Goal: Task Accomplishment & Management: Manage account settings

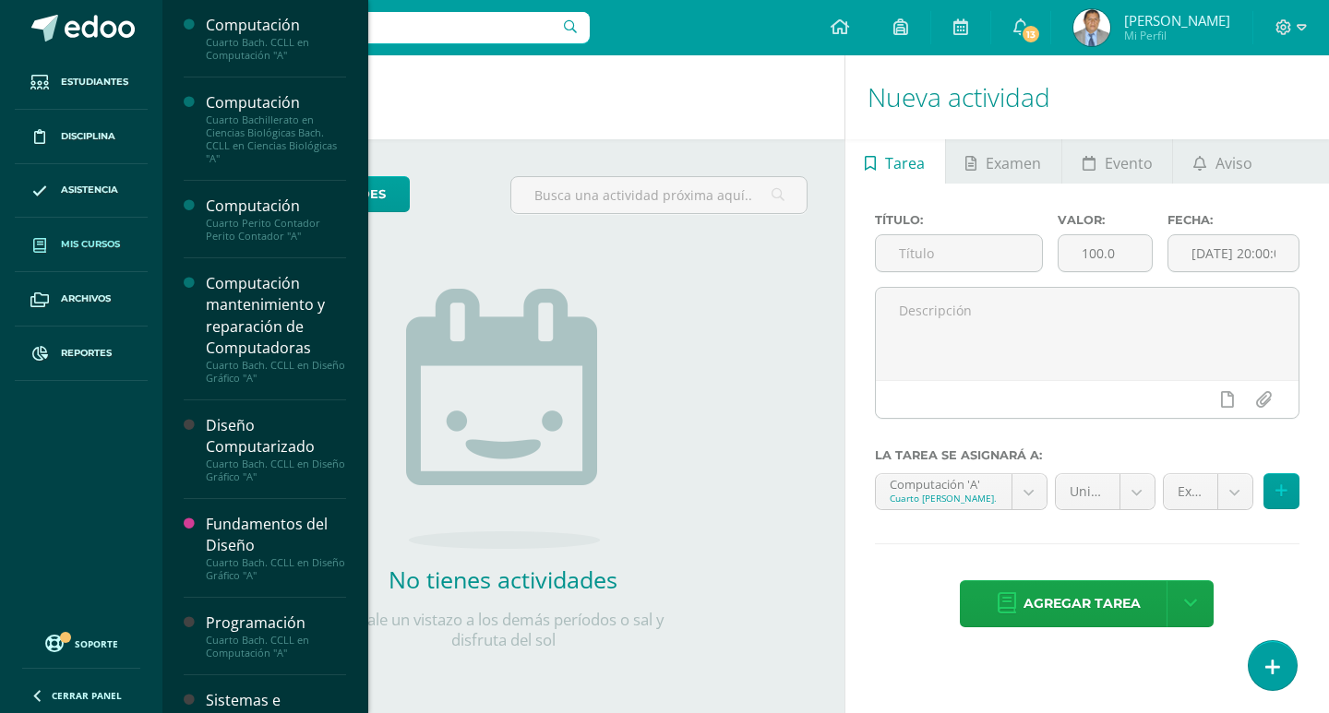
click at [67, 241] on span "Mis cursos" at bounding box center [90, 244] width 59 height 15
click at [86, 246] on span "Mis cursos" at bounding box center [90, 244] width 59 height 15
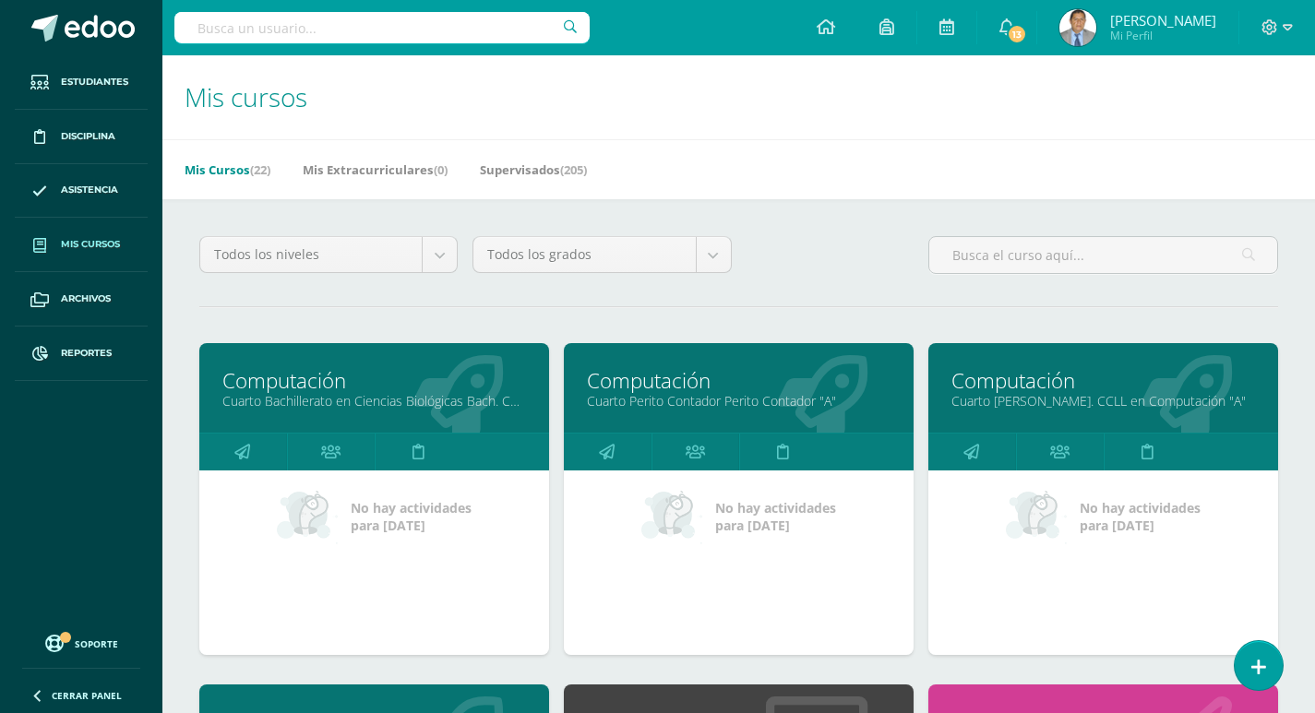
click at [336, 397] on link "Cuarto Bachillerato en Ciencias Biológicas Bach. CCLL en Ciencias Biológicas "A"" at bounding box center [374, 401] width 304 height 18
click at [416, 399] on link "Cuarto Bachillerato en Ciencias Biológicas Bach. CCLL en Ciencias Biológicas "A"" at bounding box center [374, 401] width 304 height 18
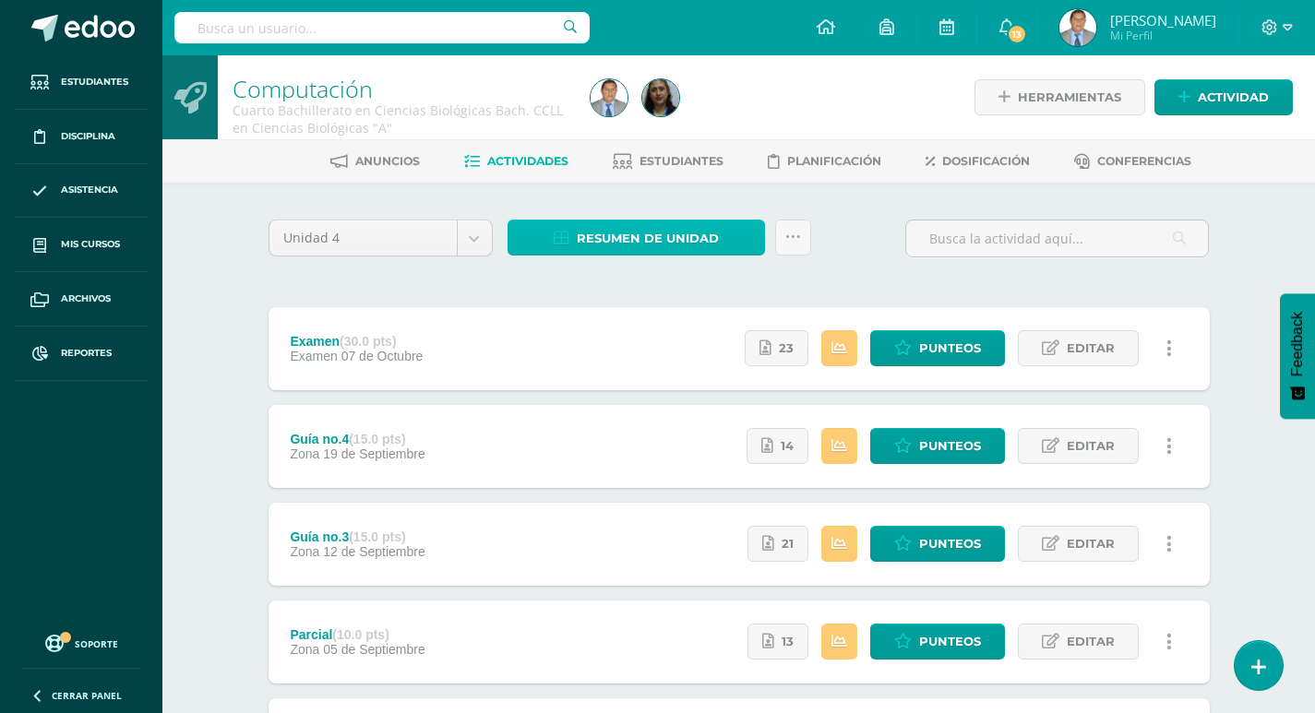
click at [643, 240] on span "Resumen de unidad" at bounding box center [648, 239] width 142 height 34
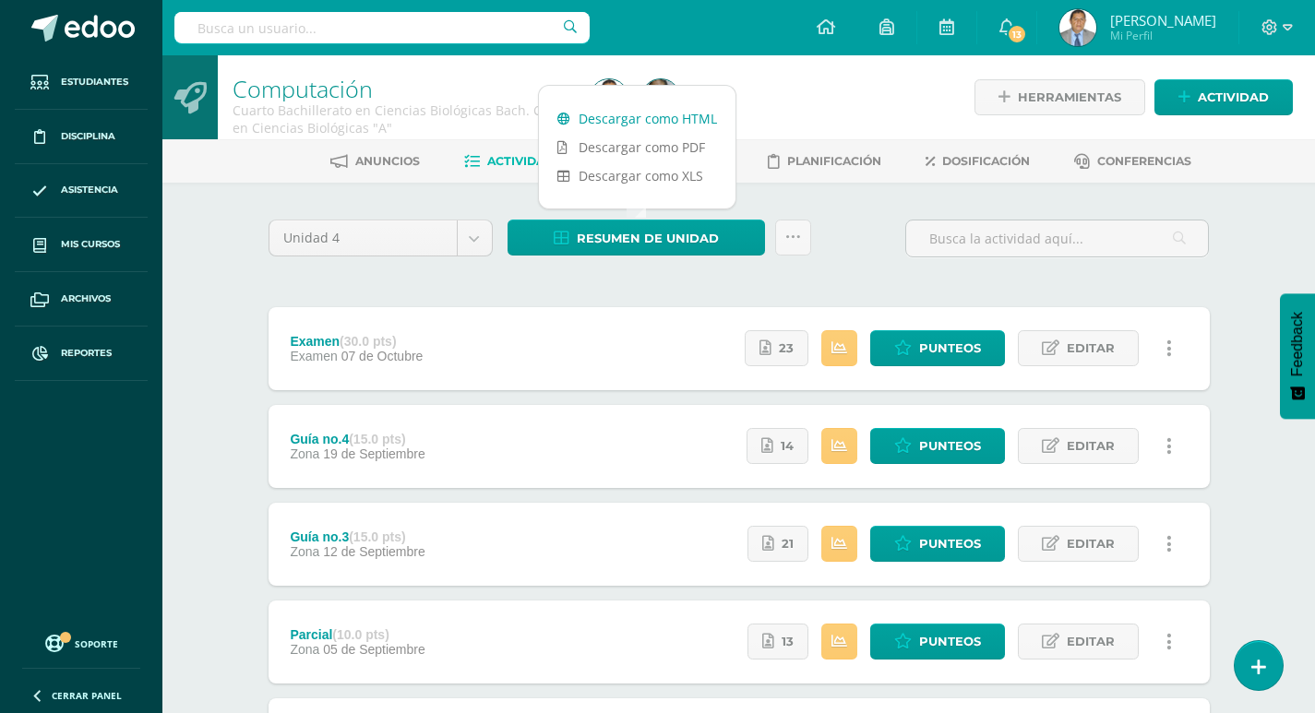
click at [635, 124] on link "Descargar como HTML" at bounding box center [637, 118] width 197 height 29
click at [241, 181] on div "Anuncios Actividades Estudiantes Planificación Dosificación Conferencias" at bounding box center [760, 160] width 1197 height 43
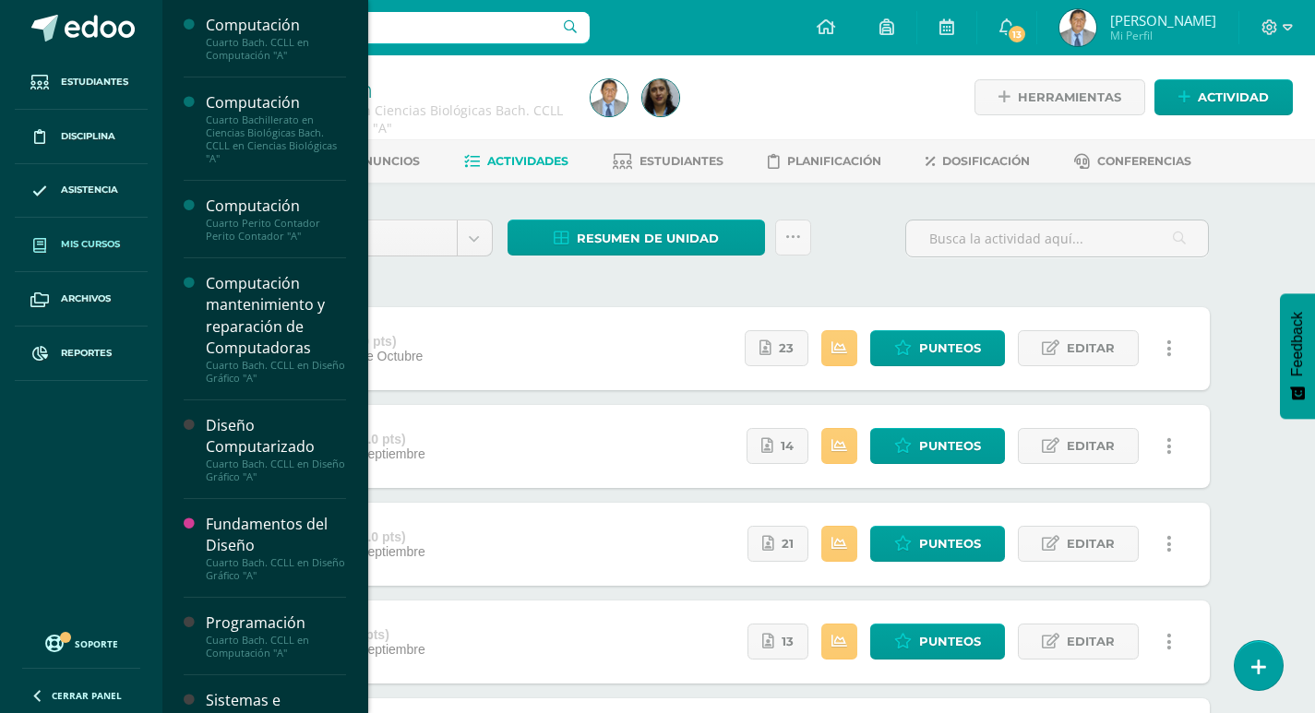
click at [97, 242] on span "Mis cursos" at bounding box center [90, 244] width 59 height 15
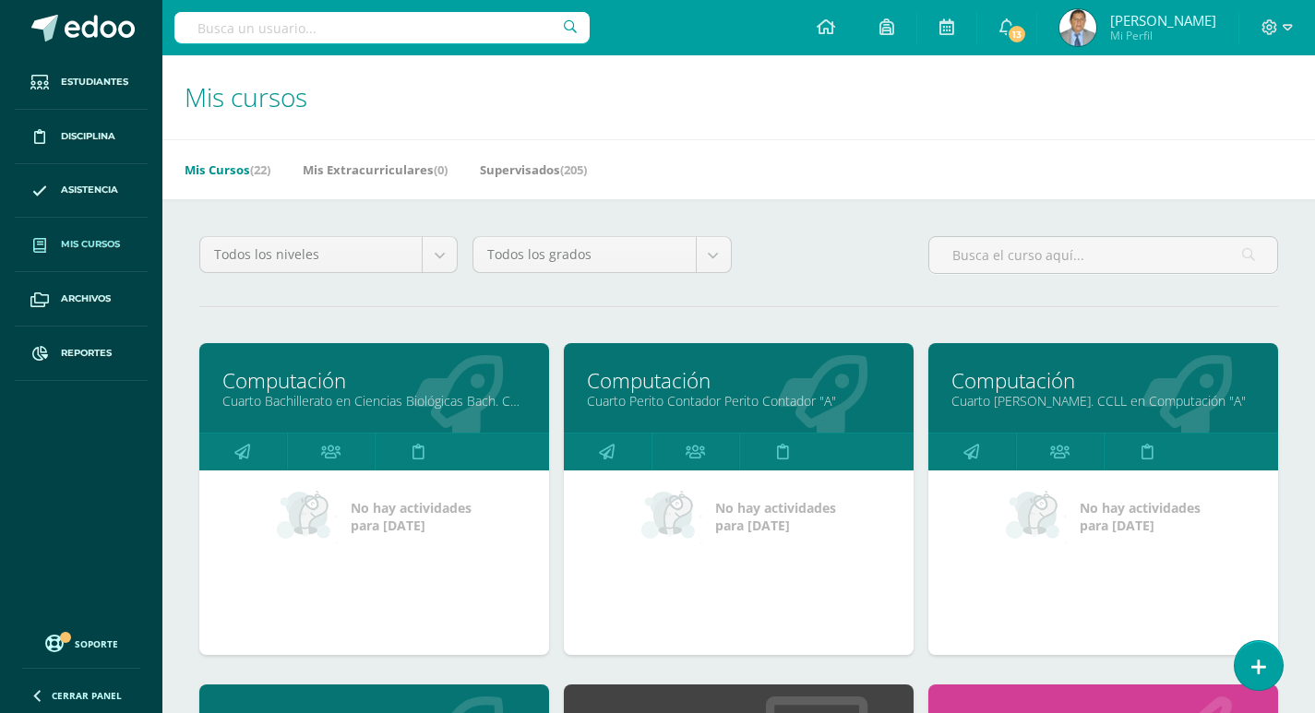
click at [791, 395] on link "Cuarto Perito Contador Perito Contador "A"" at bounding box center [739, 401] width 304 height 18
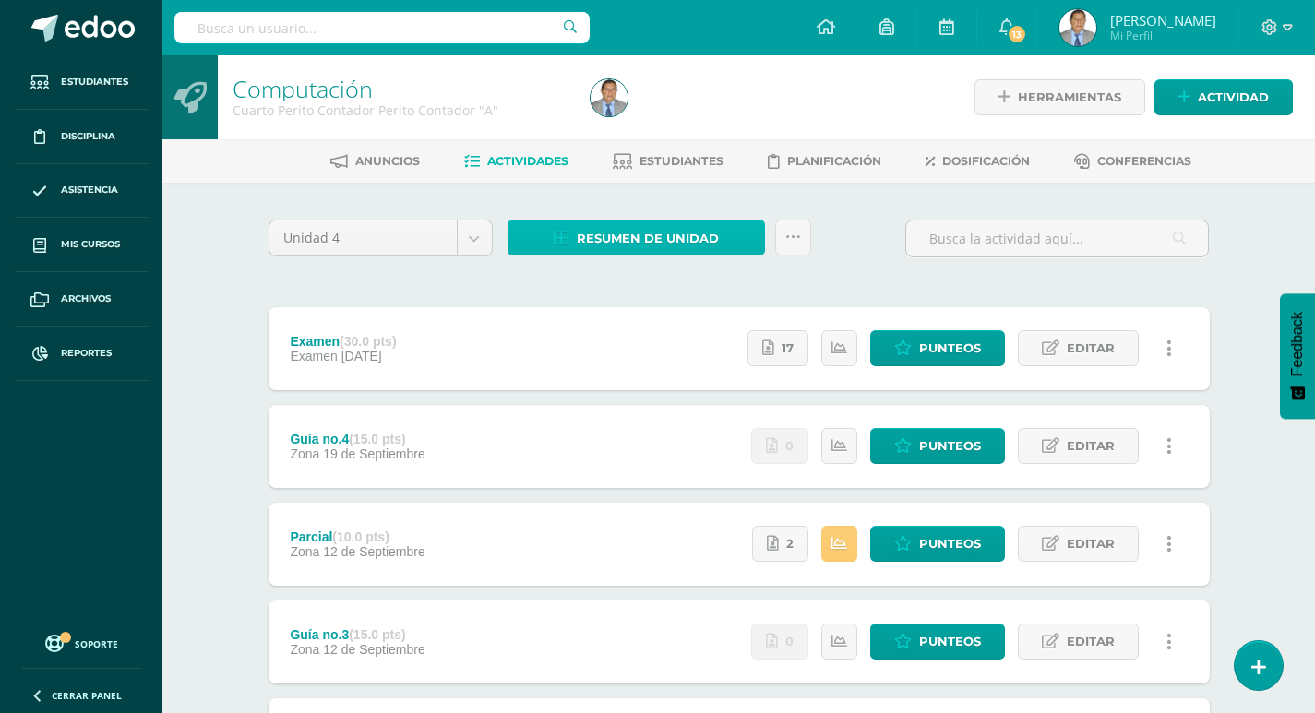
click at [711, 233] on span "Resumen de unidad" at bounding box center [648, 239] width 142 height 34
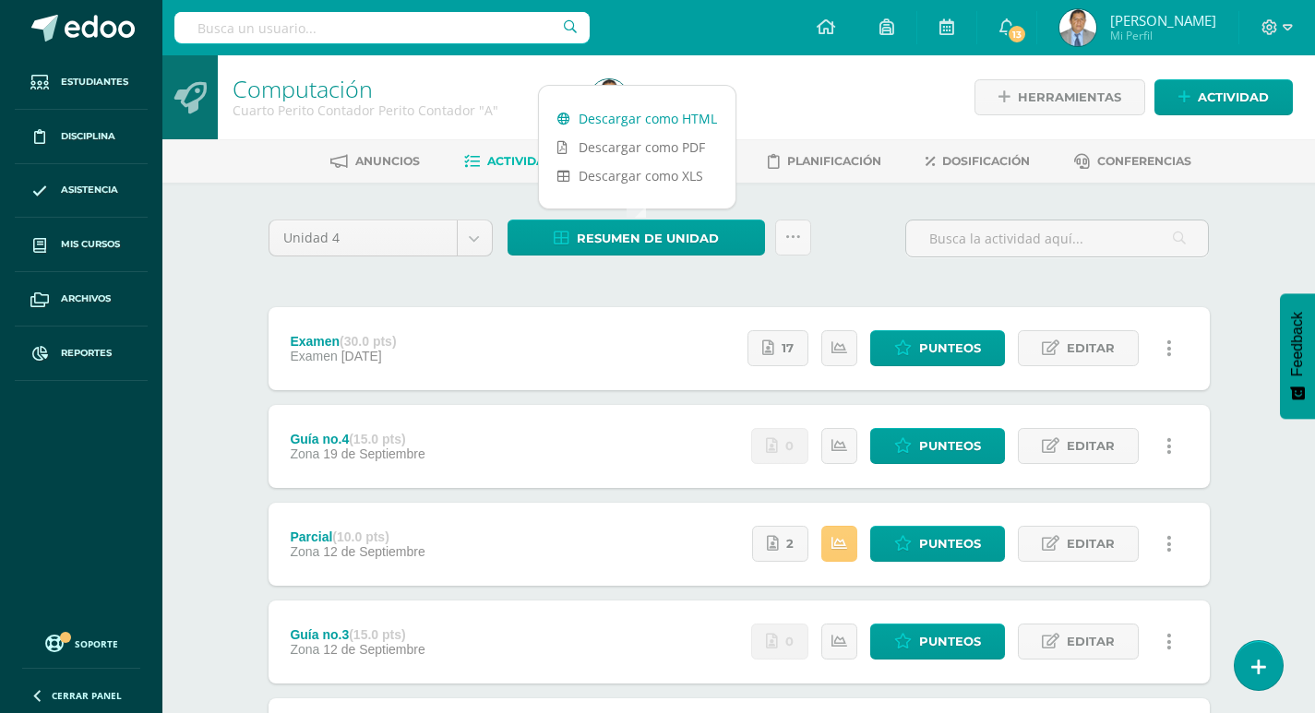
click at [704, 125] on link "Descargar como HTML" at bounding box center [637, 118] width 197 height 29
click at [206, 277] on div "Computación Cuarto Perito Contador Perito Contador "A" Herramientas Detalle de …" at bounding box center [738, 528] width 1153 height 947
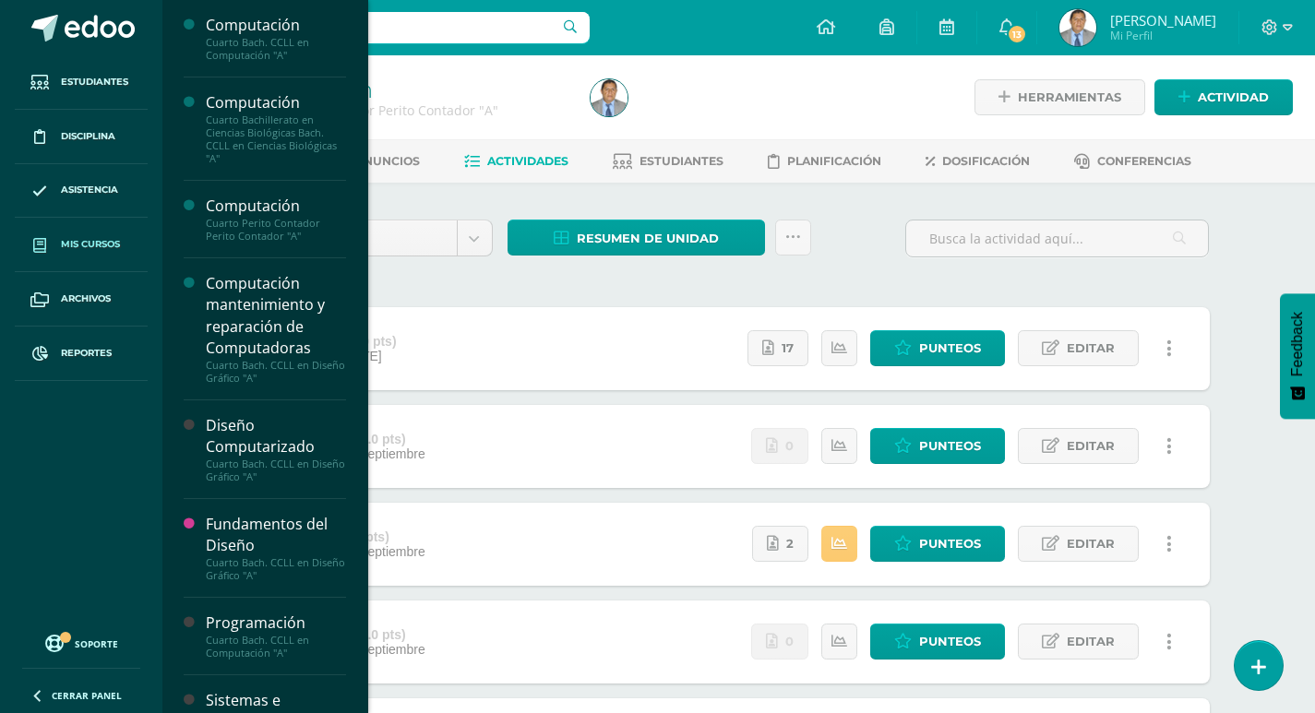
click at [112, 240] on span "Mis cursos" at bounding box center [90, 244] width 59 height 15
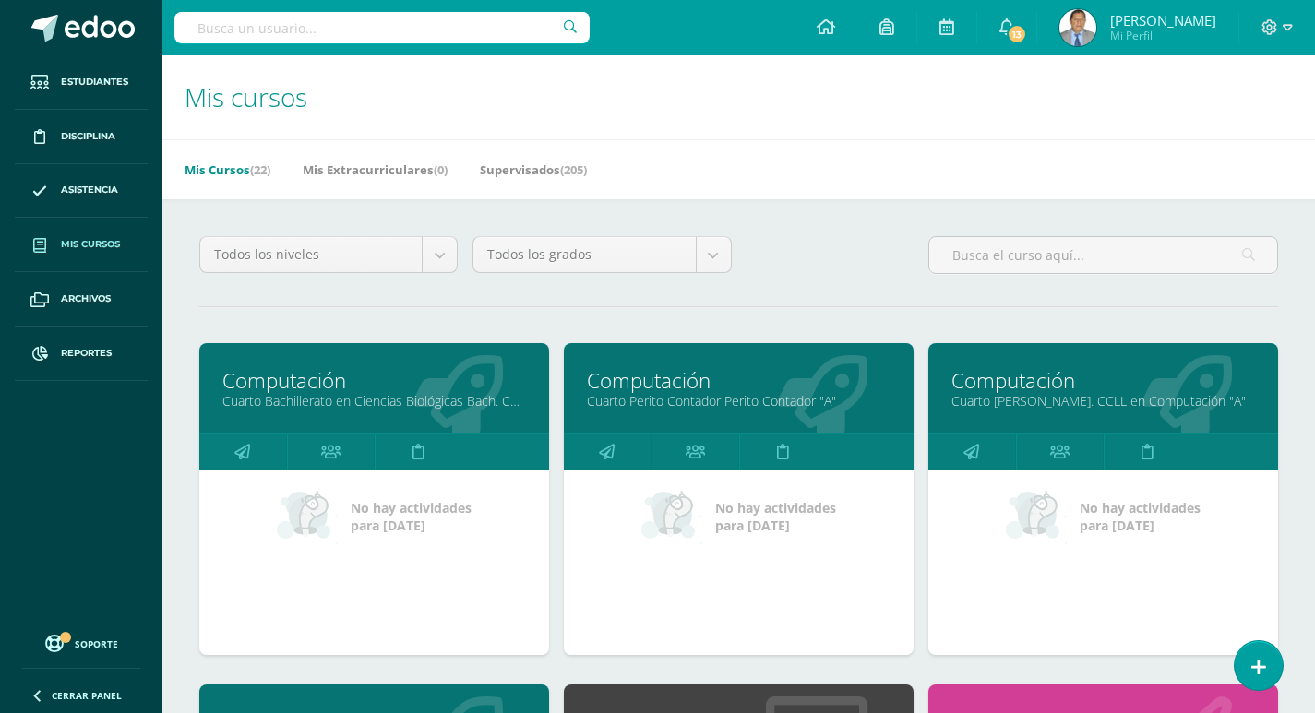
click at [1064, 404] on link "Cuarto [PERSON_NAME]. CCLL en Computación "A"" at bounding box center [1104, 401] width 304 height 18
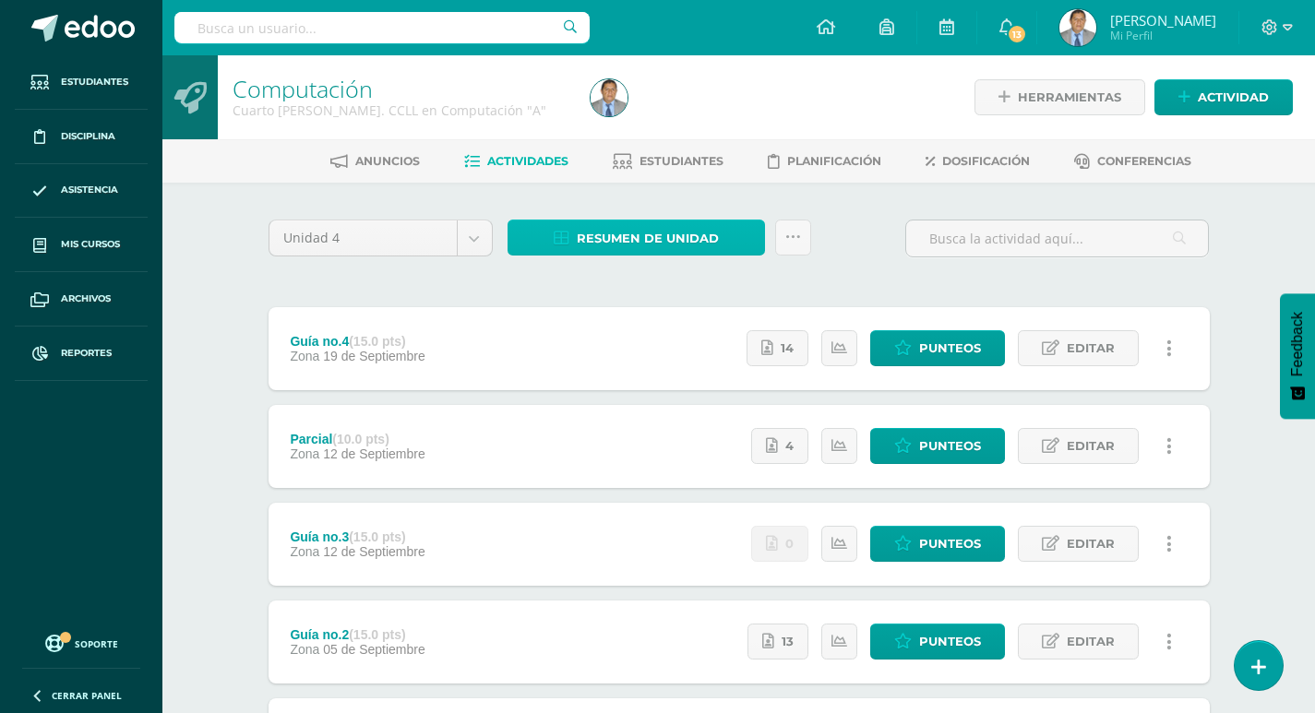
click at [676, 238] on span "Resumen de unidad" at bounding box center [648, 239] width 142 height 34
click at [892, 215] on div "Unidad 4 Unidad 1 Unidad 2 Unidad 3 Unidad 4 Resumen de unidad Subir actividade…" at bounding box center [739, 544] width 1015 height 722
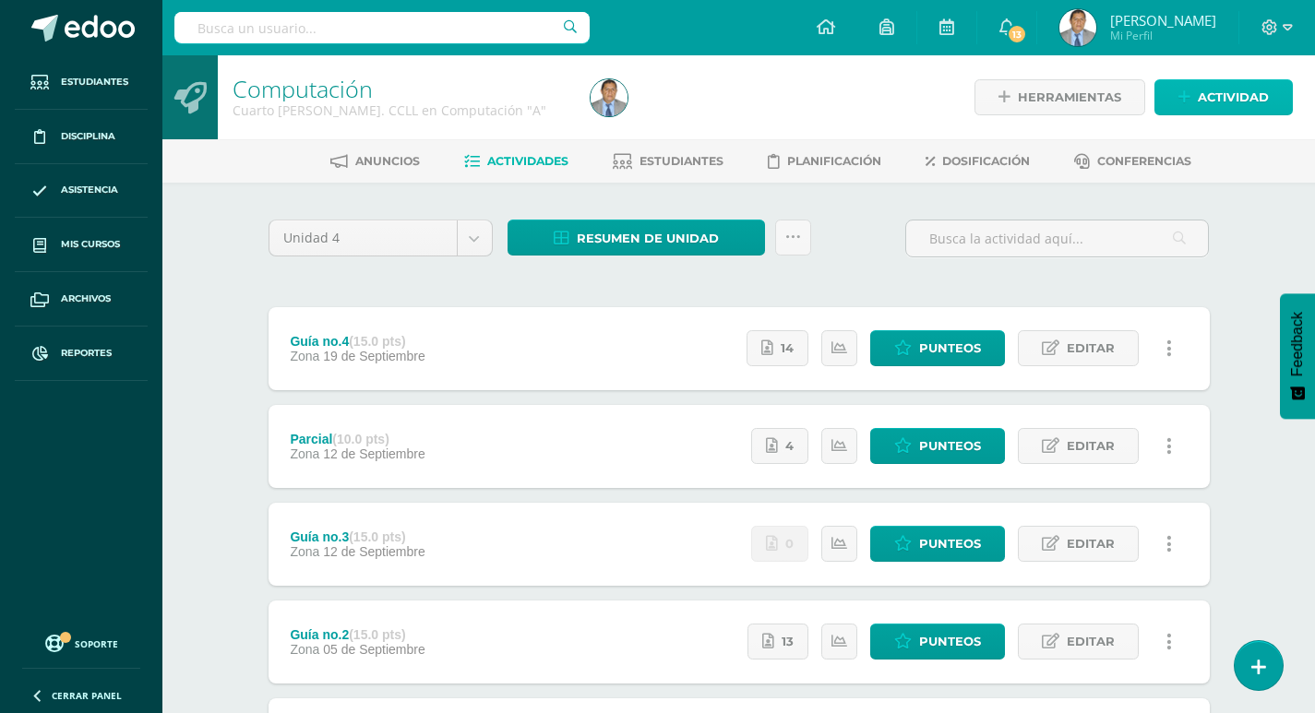
click at [1186, 90] on icon at bounding box center [1185, 98] width 12 height 16
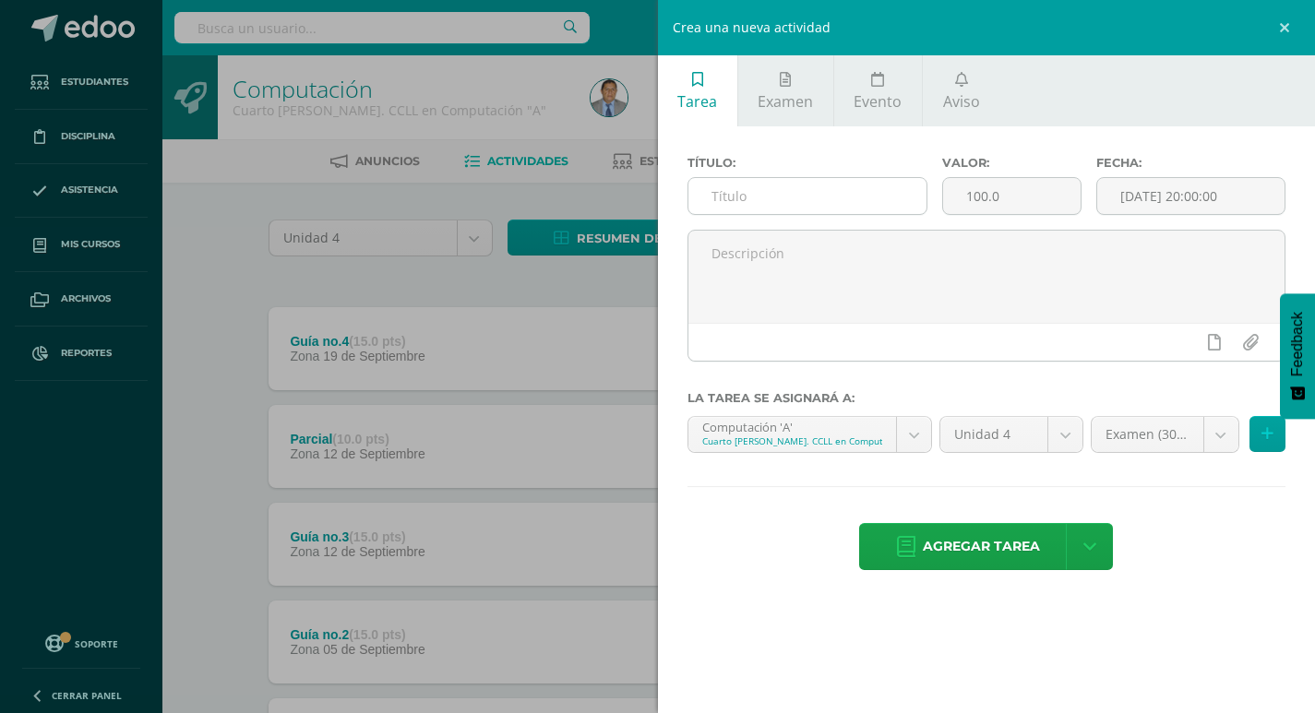
click at [791, 198] on input "text" at bounding box center [808, 196] width 239 height 36
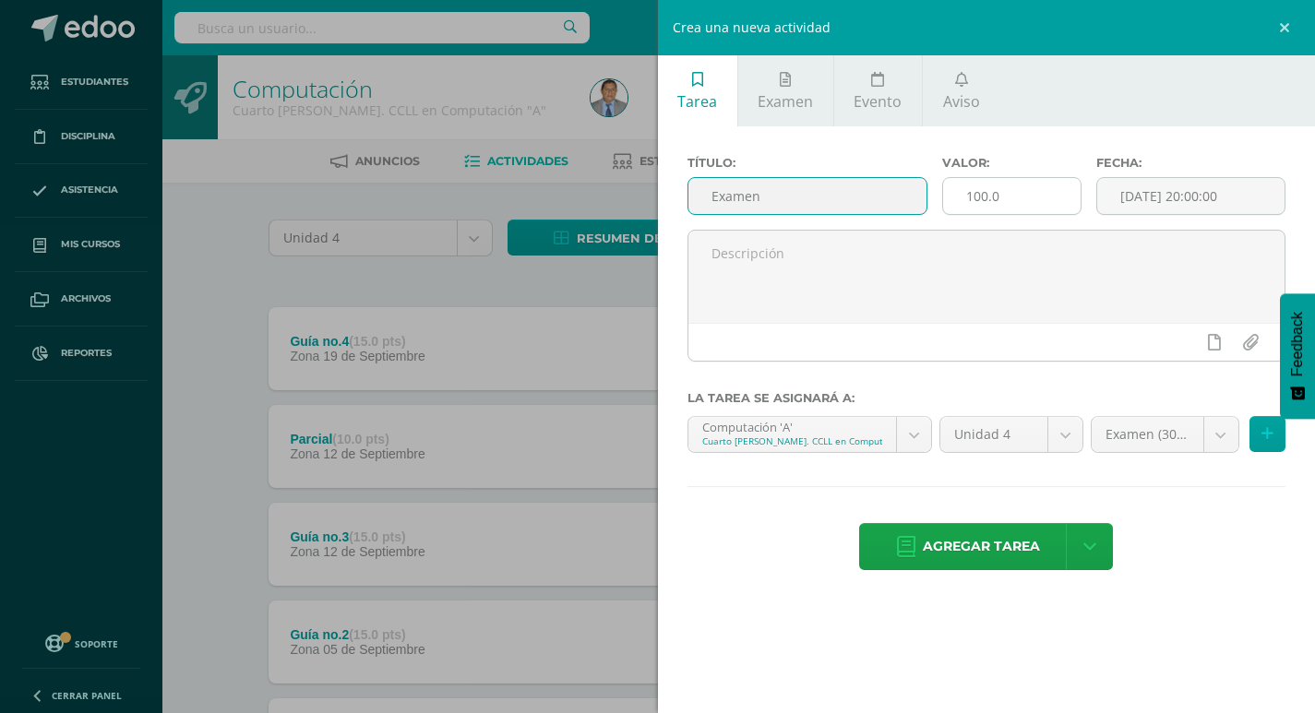
type input "Examen"
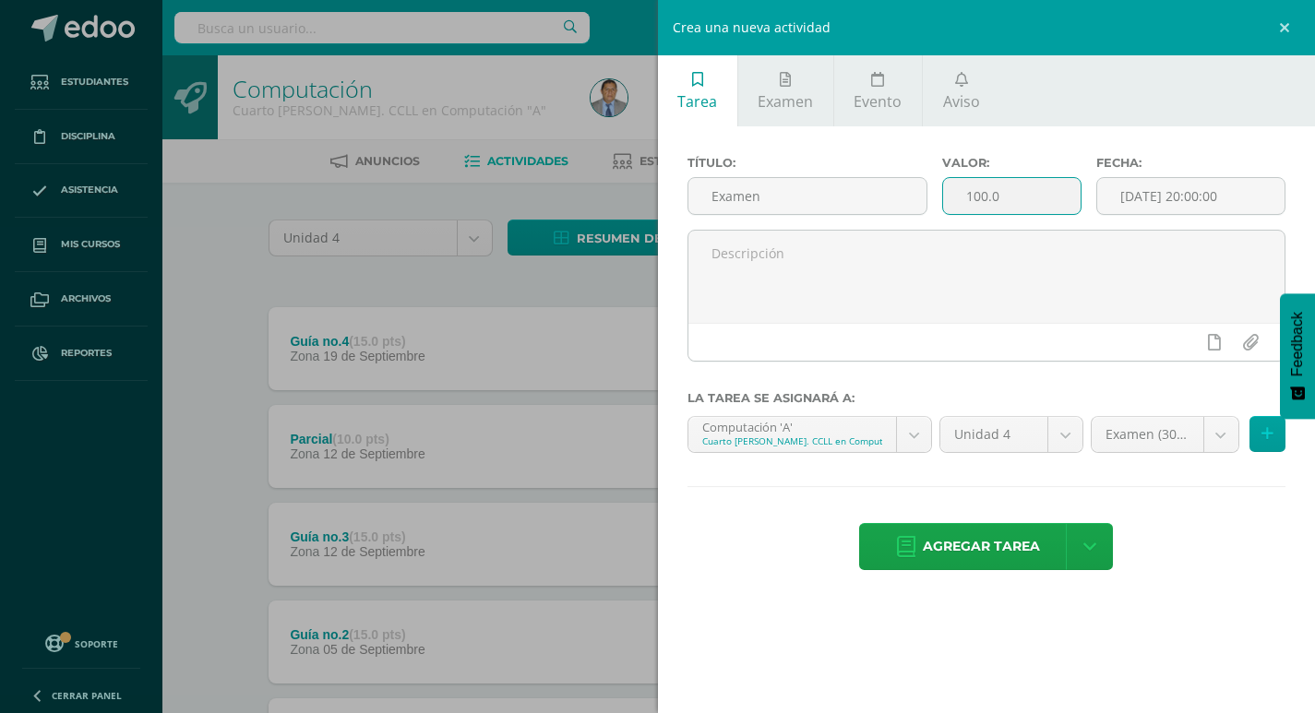
drag, startPoint x: 1047, startPoint y: 207, endPoint x: 935, endPoint y: 201, distance: 111.8
click at [935, 201] on div "Valor: 100.0" at bounding box center [1011, 193] width 153 height 74
type input "30"
click at [1155, 194] on input "2025-10-10 20:00:00" at bounding box center [1191, 196] width 188 height 36
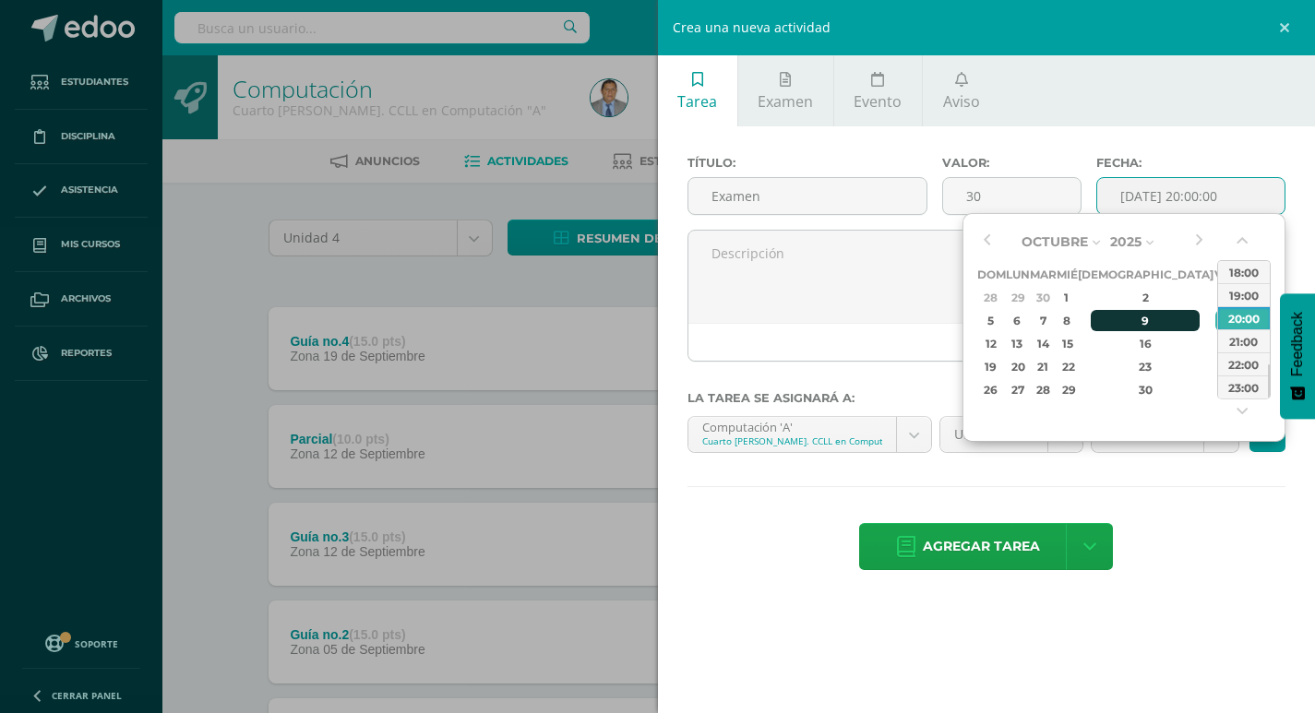
click at [1129, 322] on div "9" at bounding box center [1145, 320] width 109 height 21
type input "2025-10-09 20:00"
click at [1237, 319] on div "20:00" at bounding box center [1244, 317] width 52 height 23
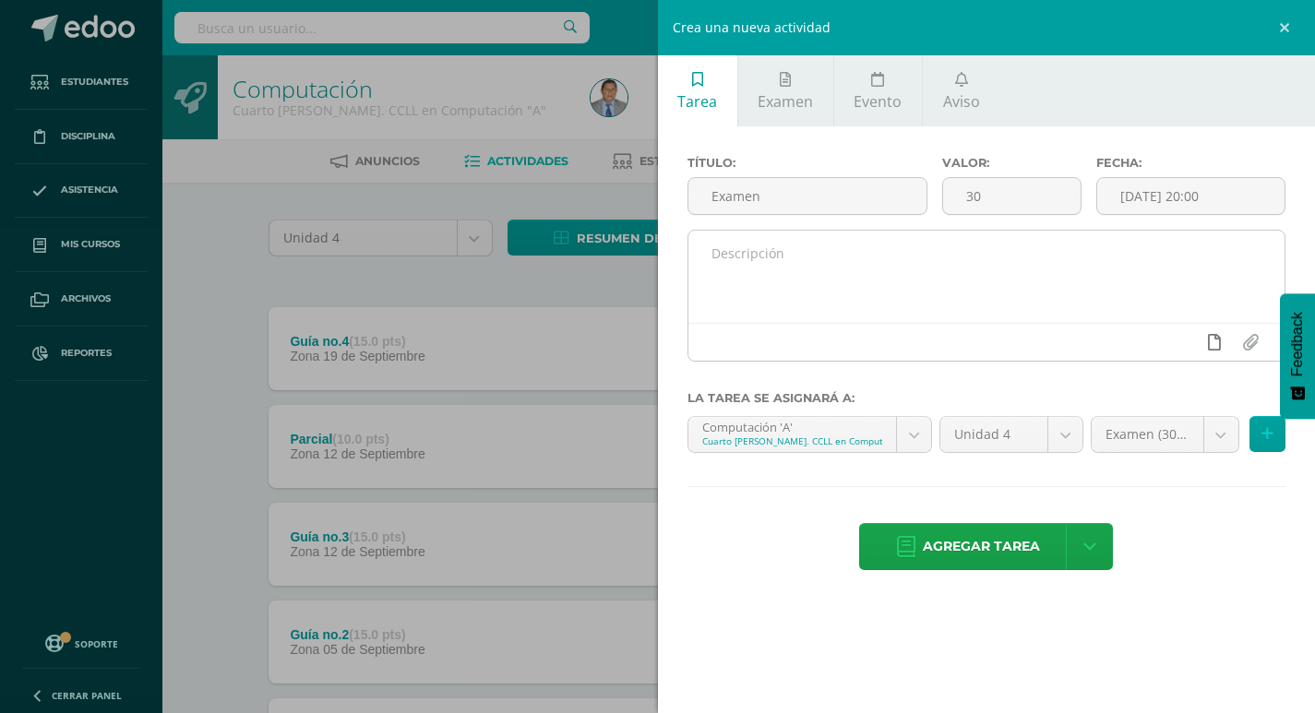
click at [1215, 341] on icon at bounding box center [1214, 342] width 13 height 17
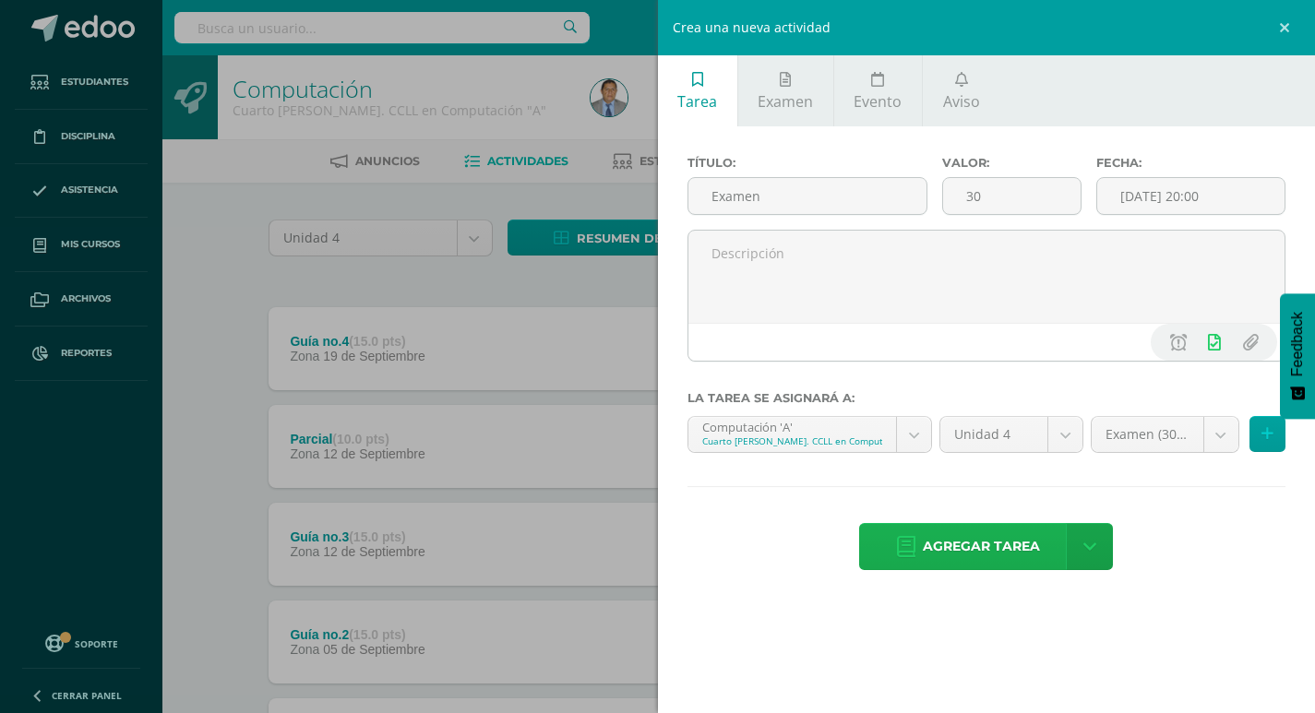
click at [1020, 549] on span "Agregar tarea" at bounding box center [981, 546] width 117 height 45
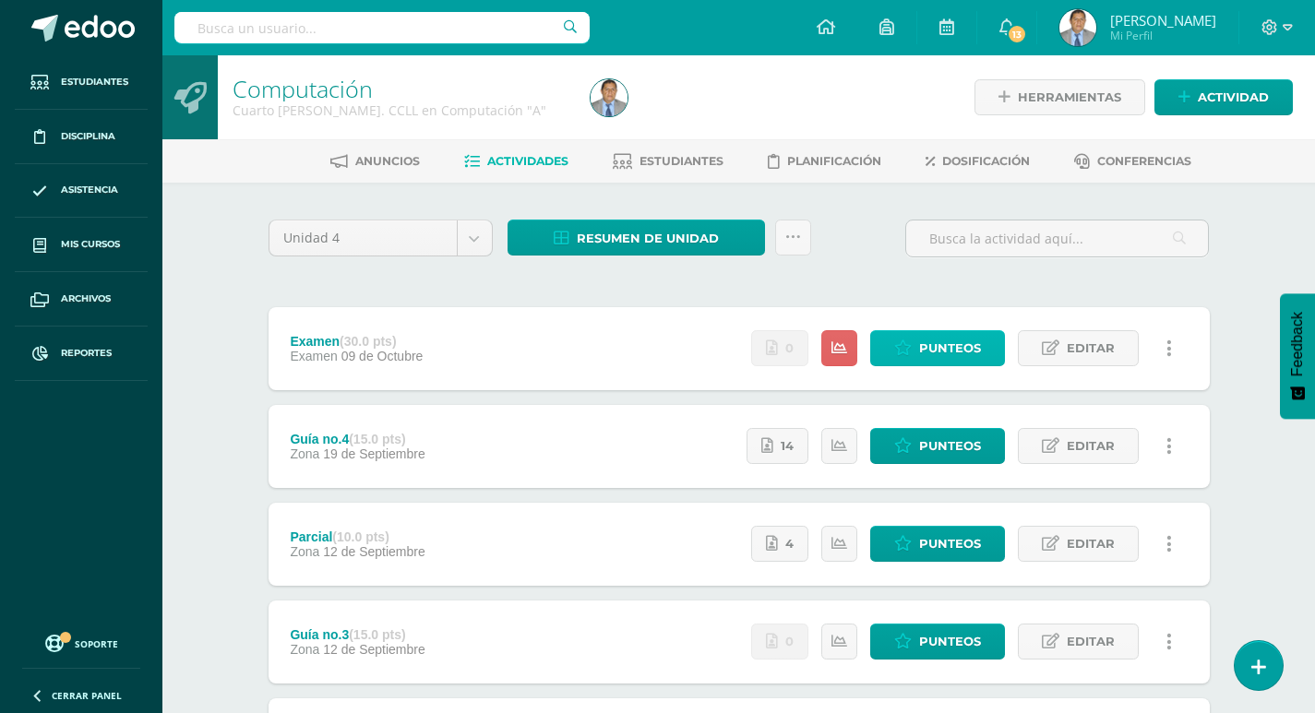
click at [967, 354] on span "Punteos" at bounding box center [950, 348] width 62 height 34
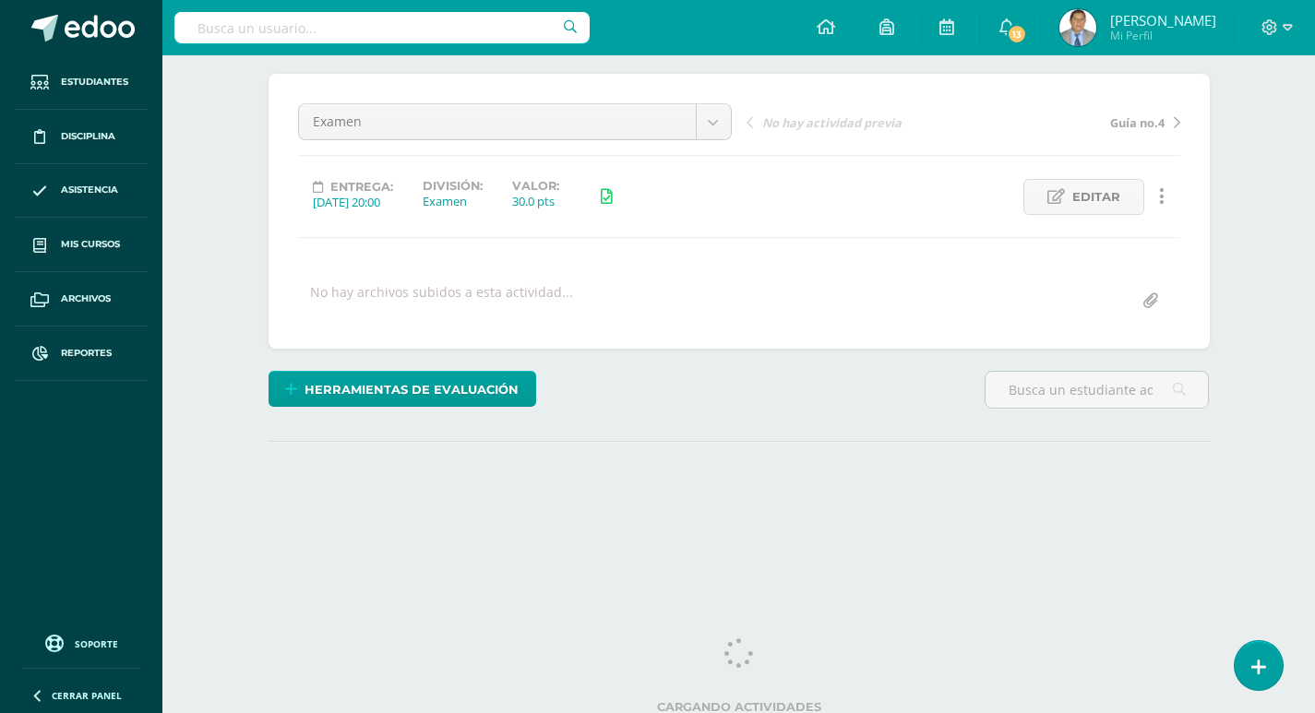
scroll to position [154, 0]
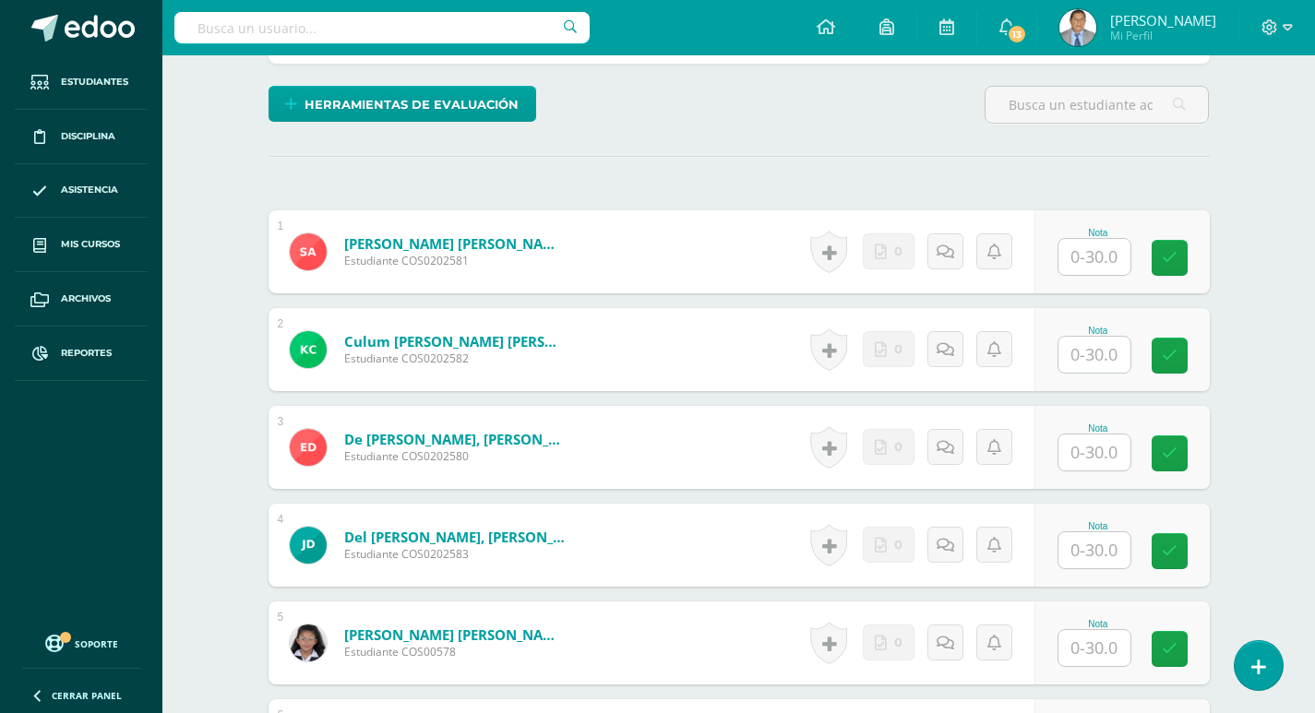
click at [1114, 262] on input "text" at bounding box center [1095, 257] width 72 height 36
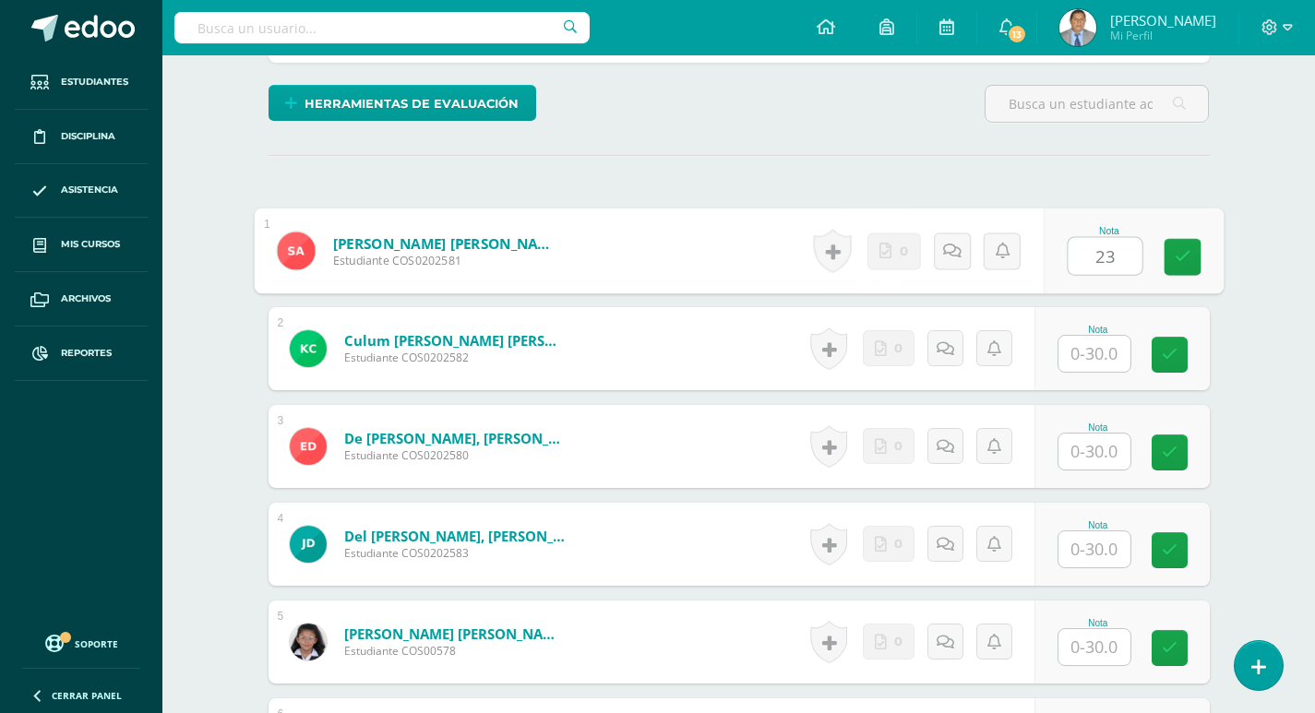
type input "23"
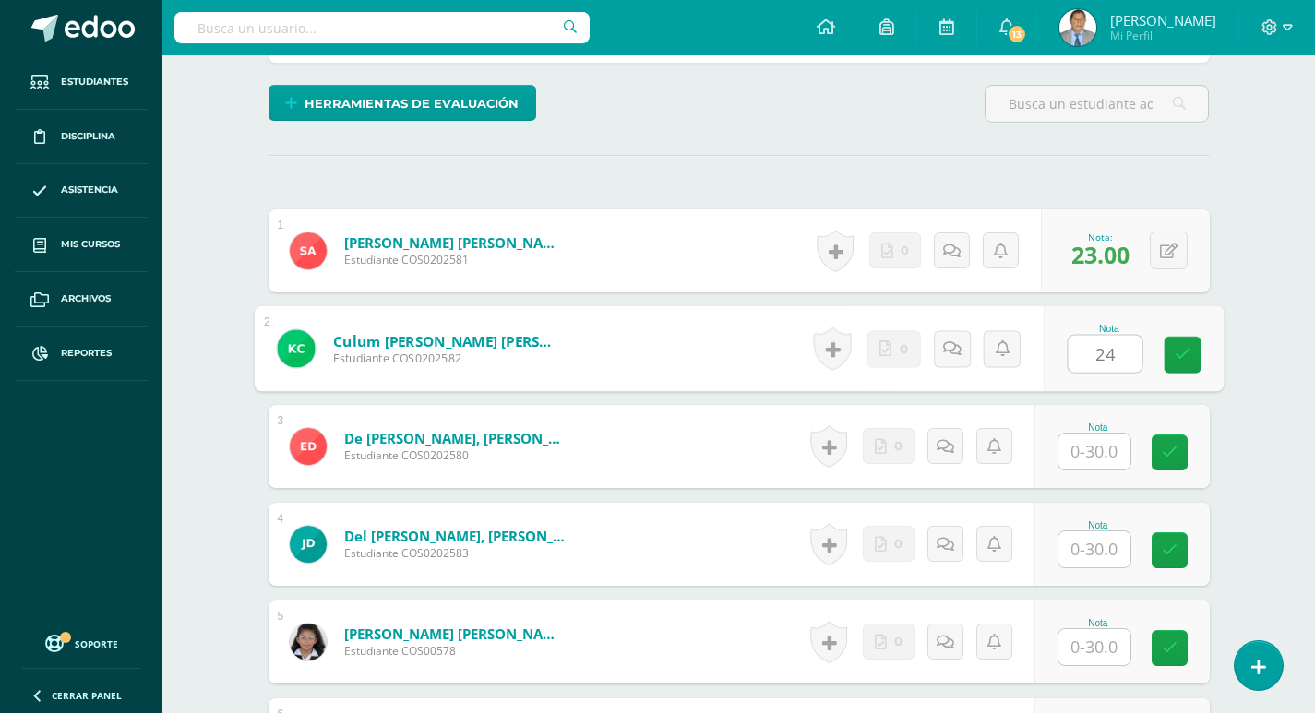
type input "24"
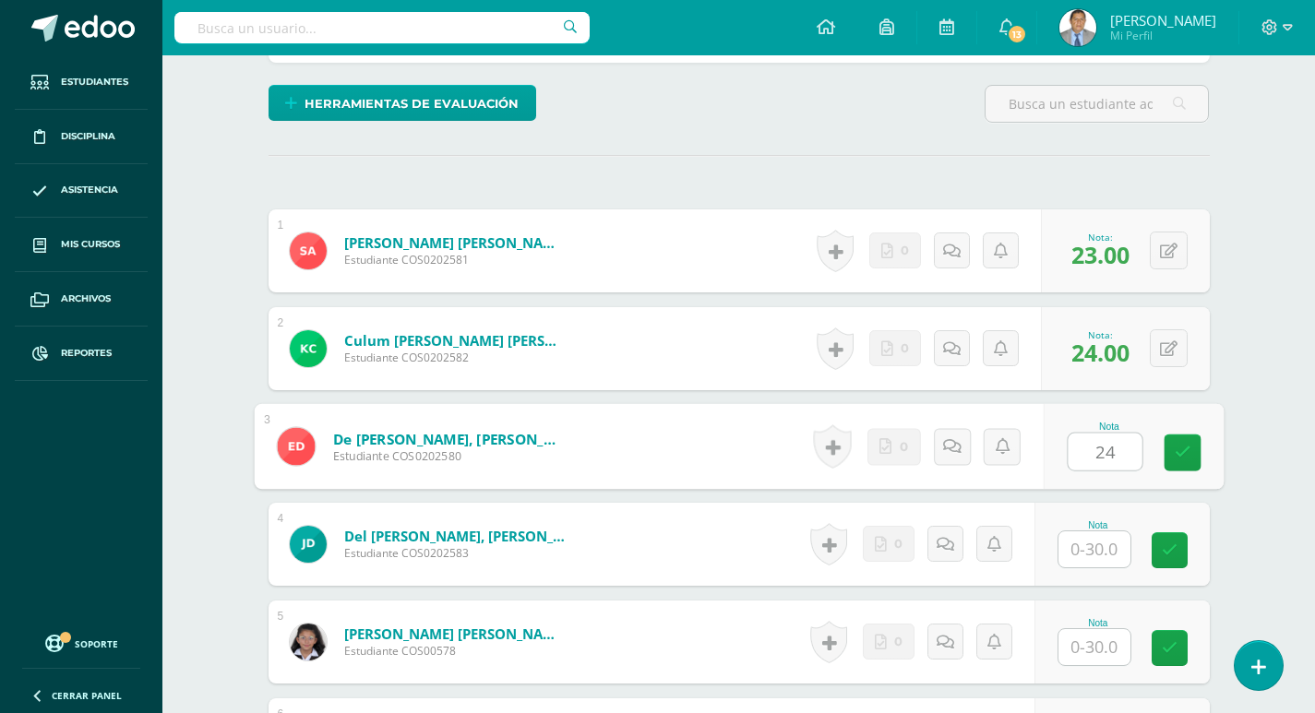
type input "24"
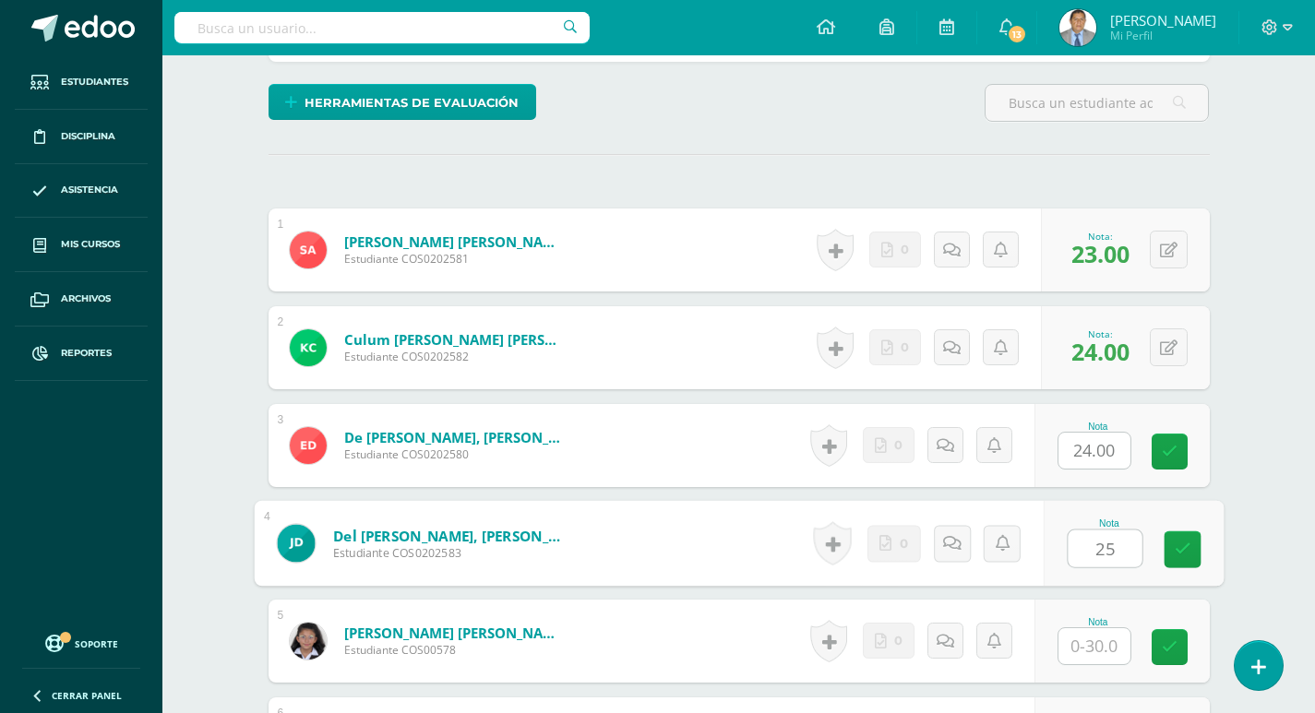
type input "25"
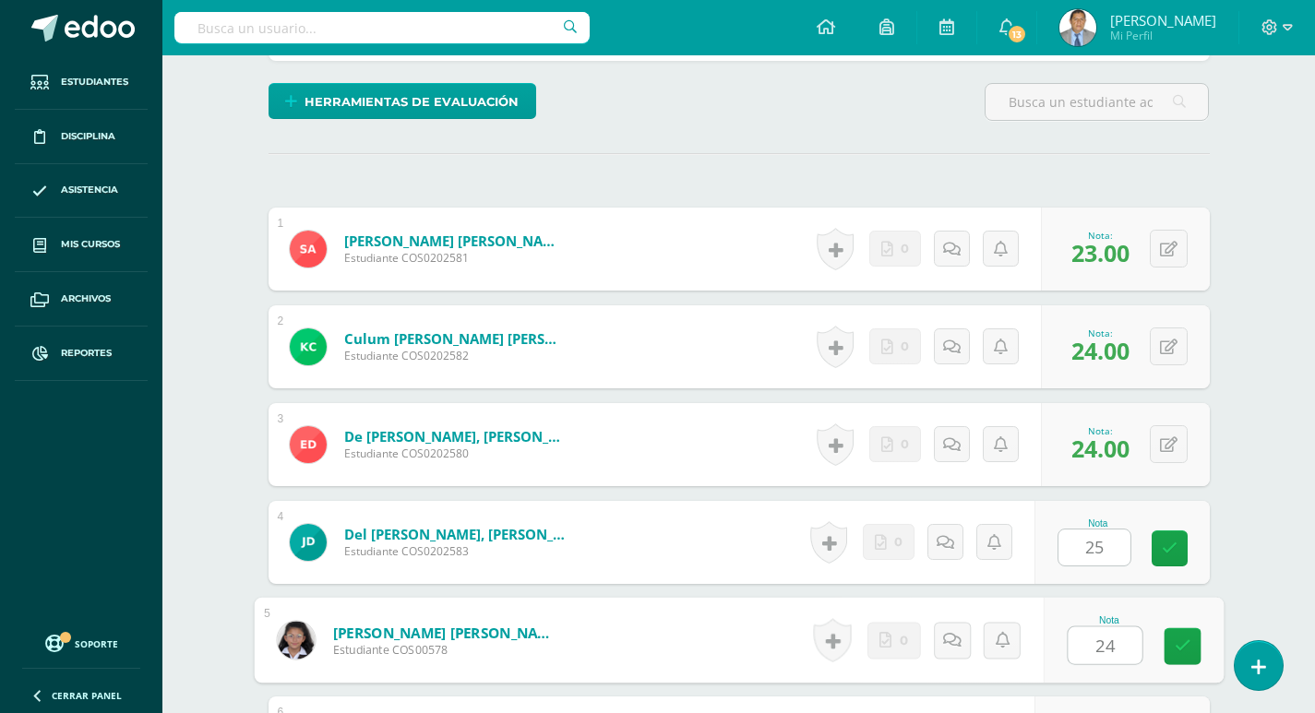
type input "24"
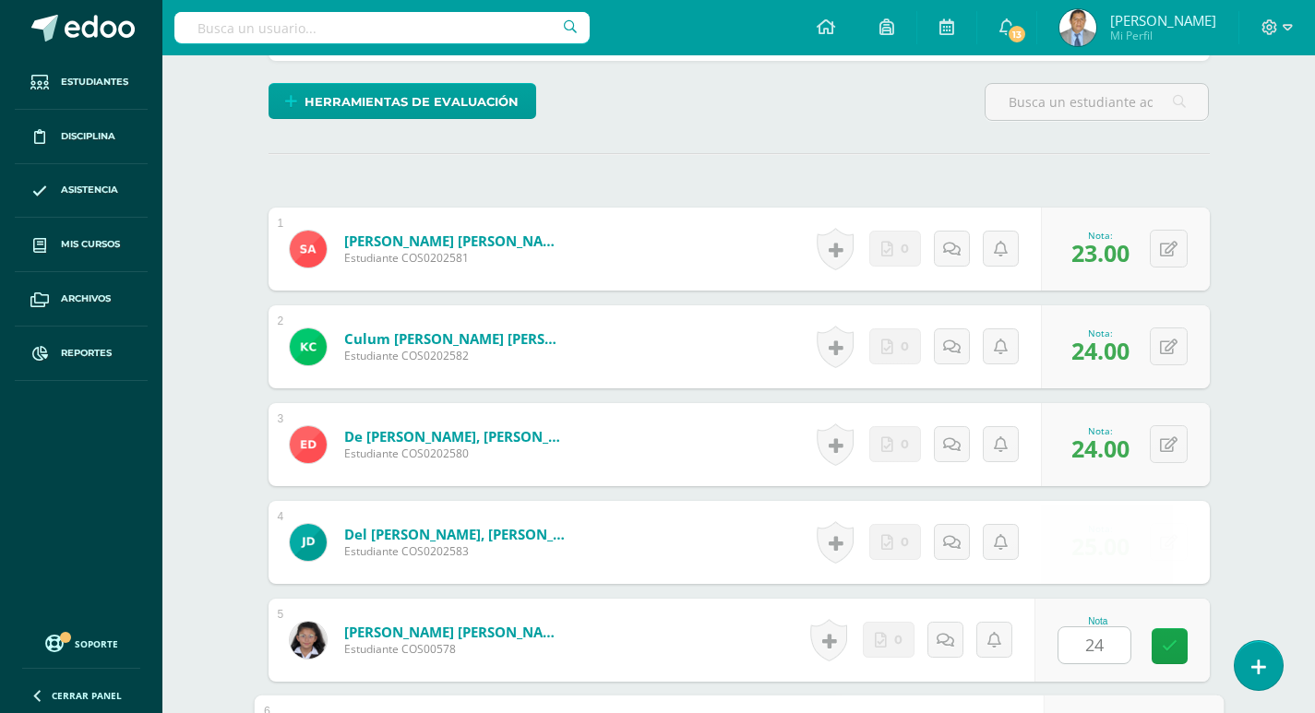
scroll to position [821, 0]
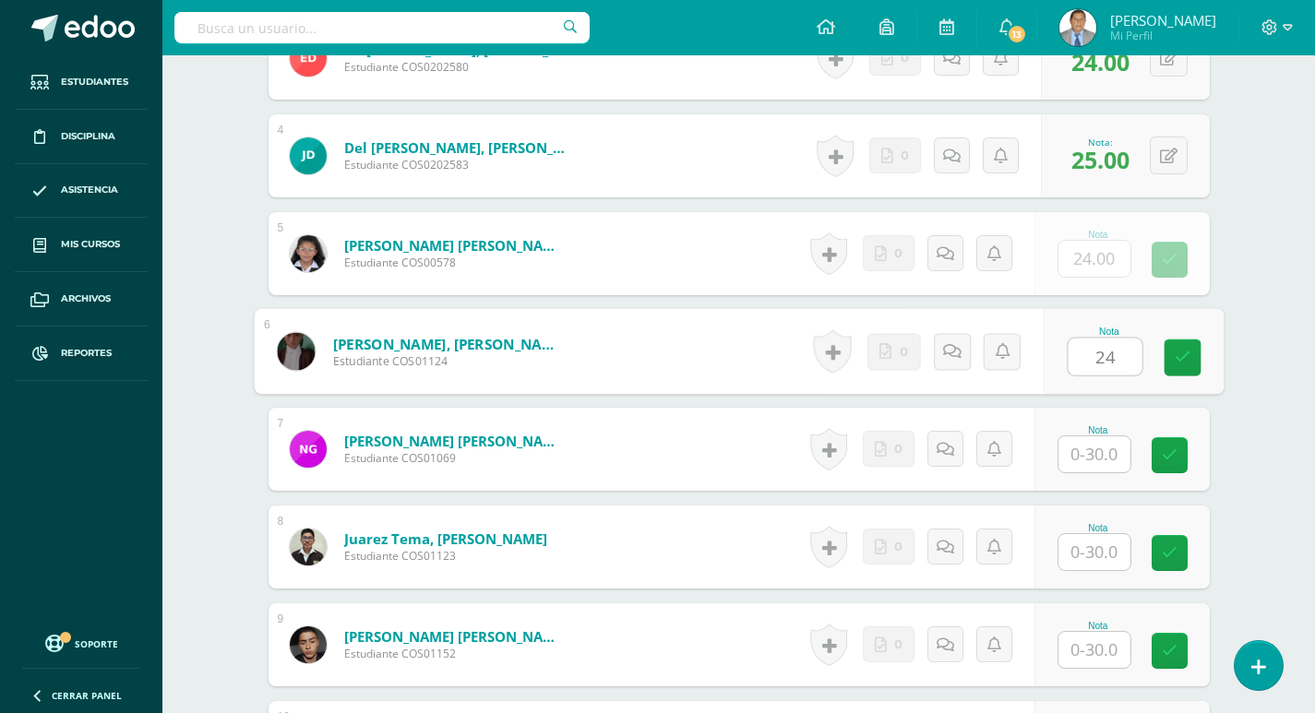
type input "24"
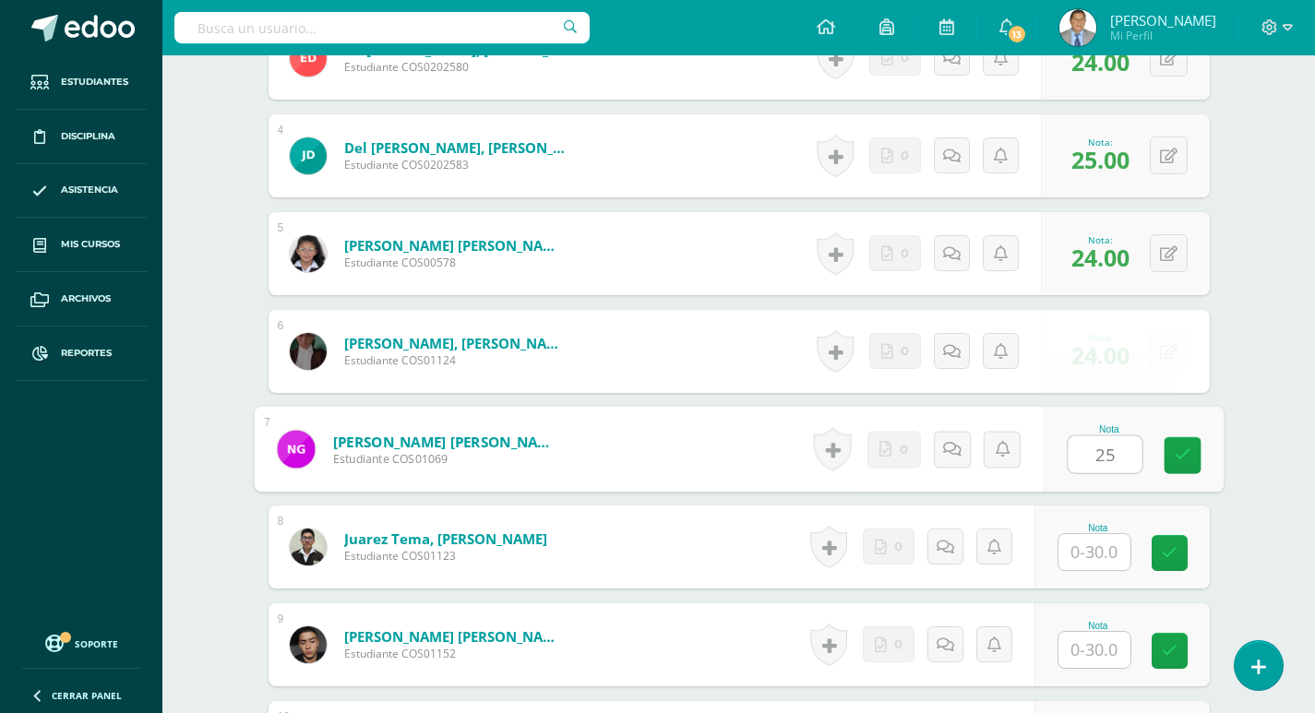
type input "25"
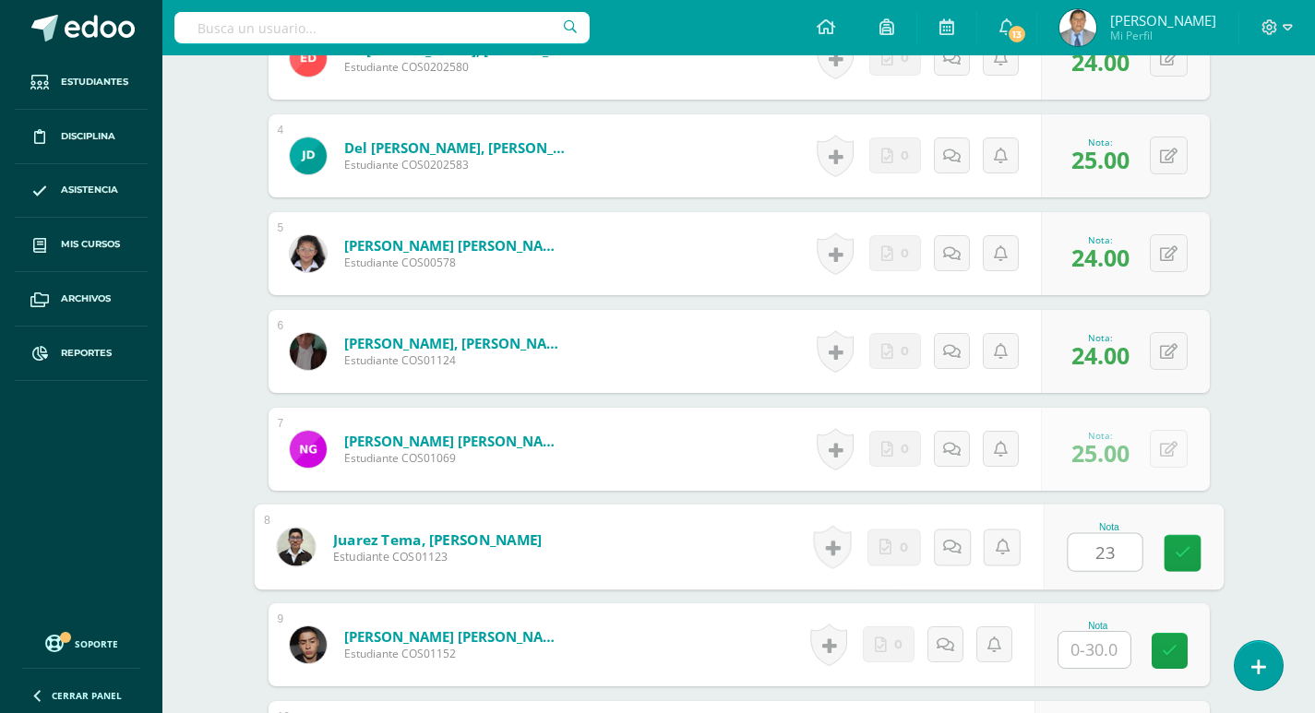
type input "23"
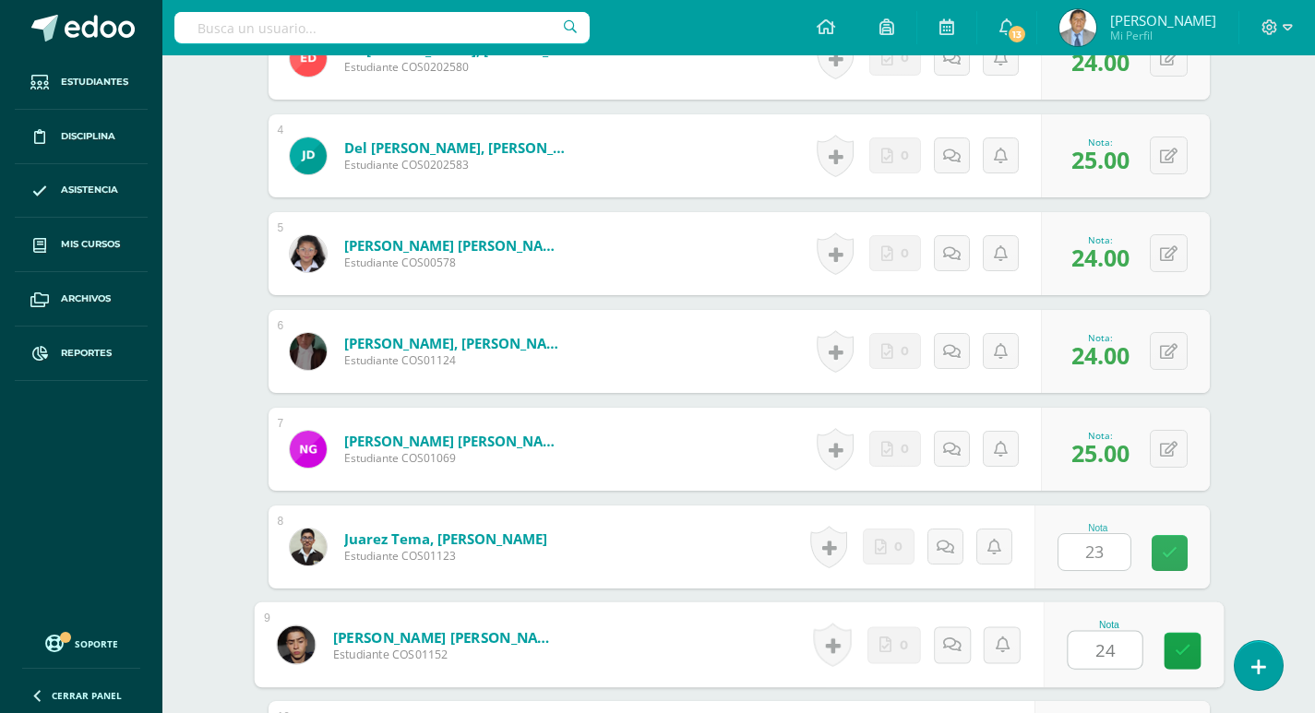
type input "24"
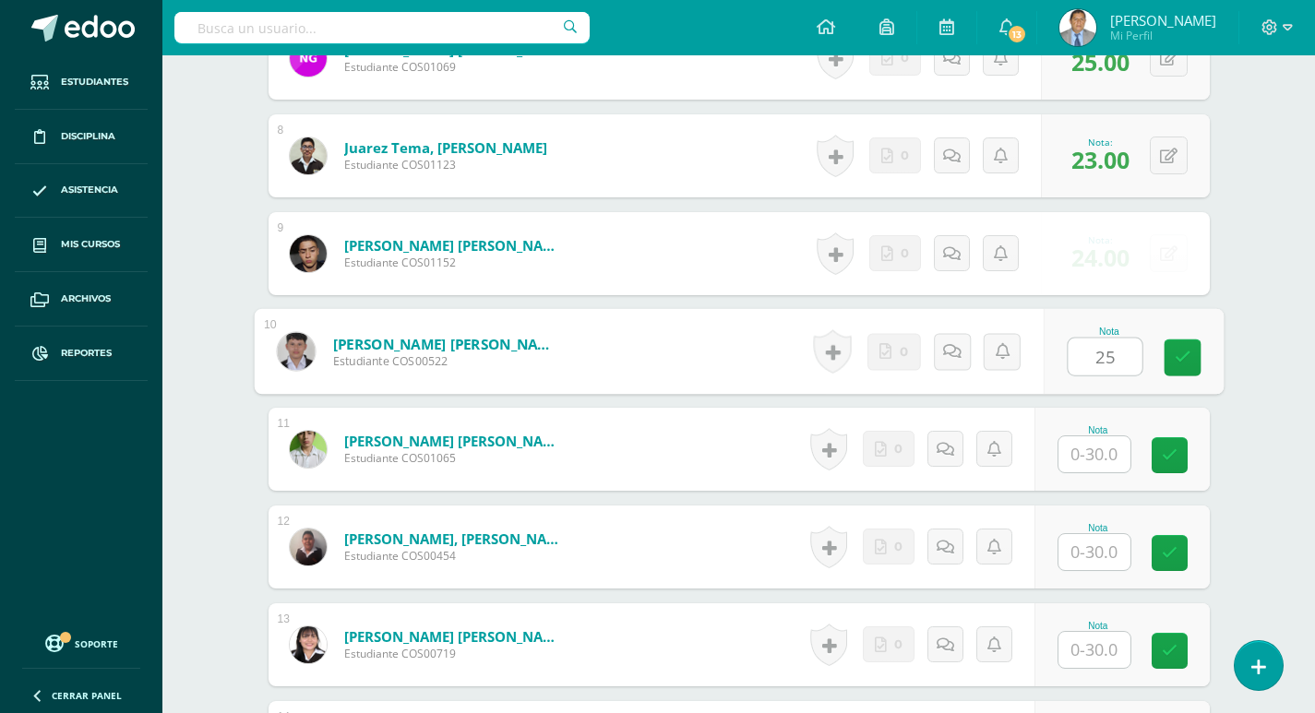
type input "25"
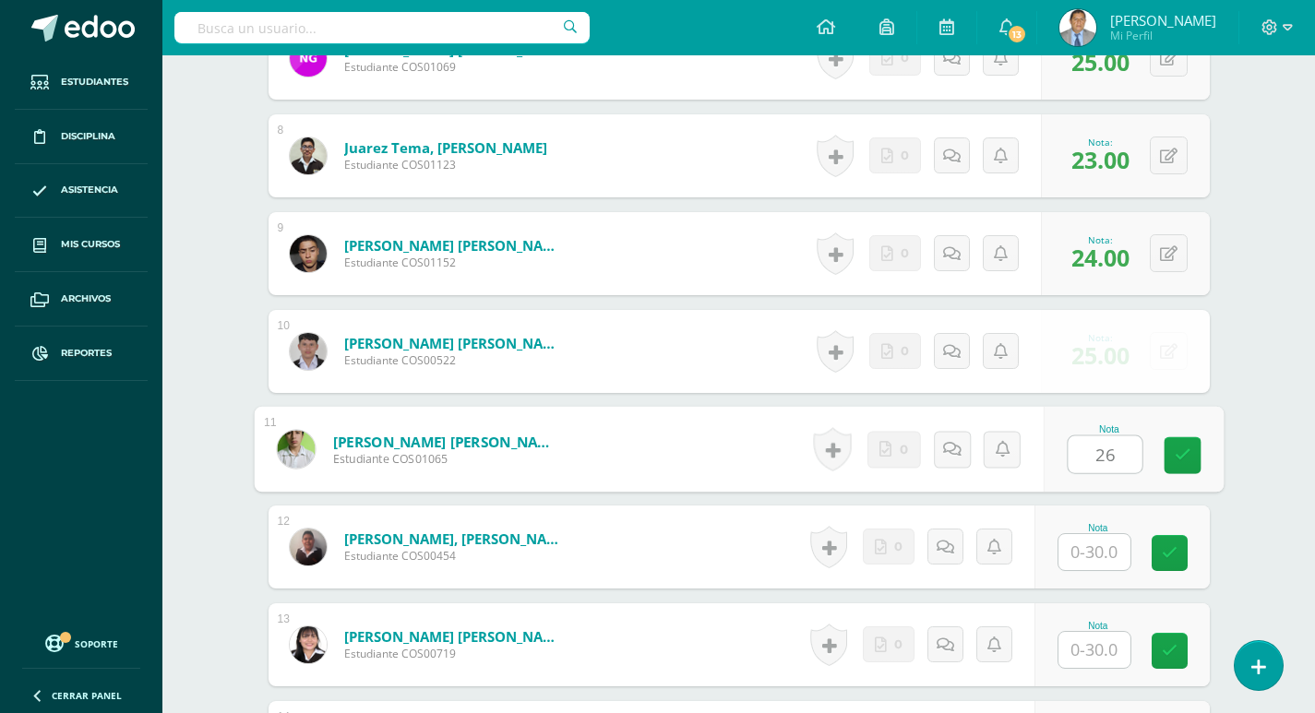
type input "26"
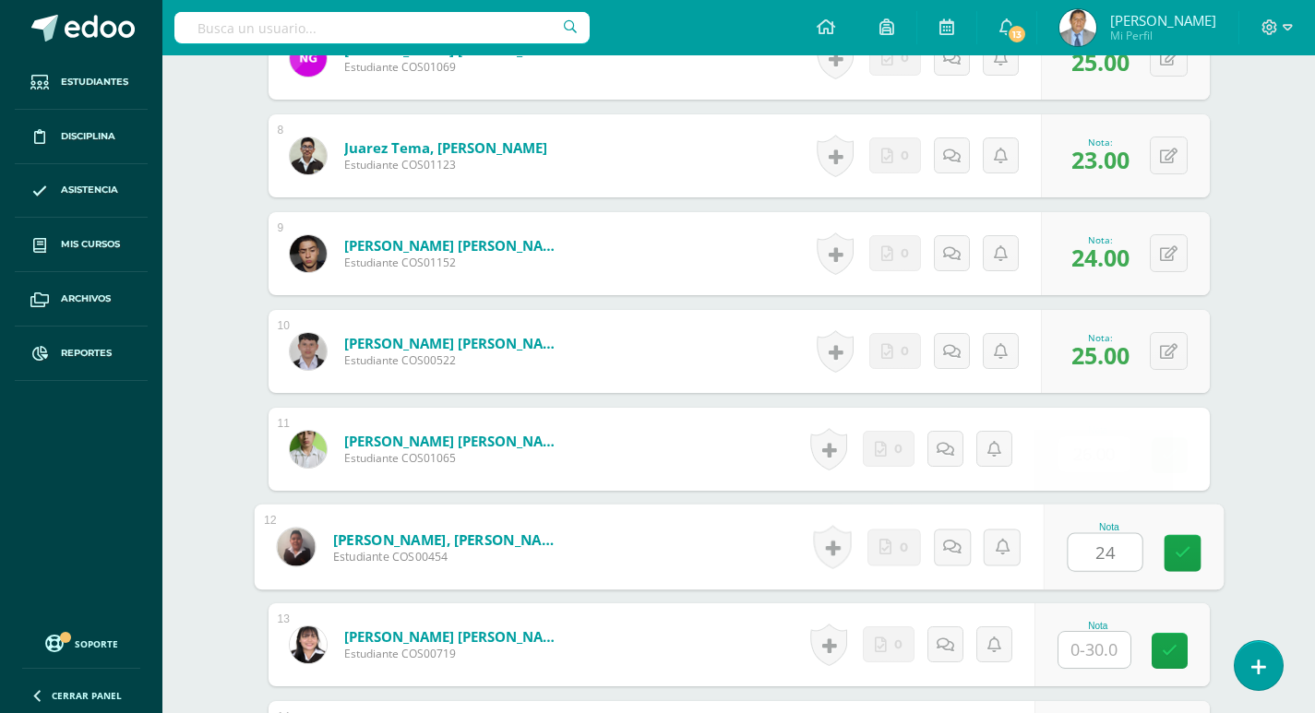
type input "24"
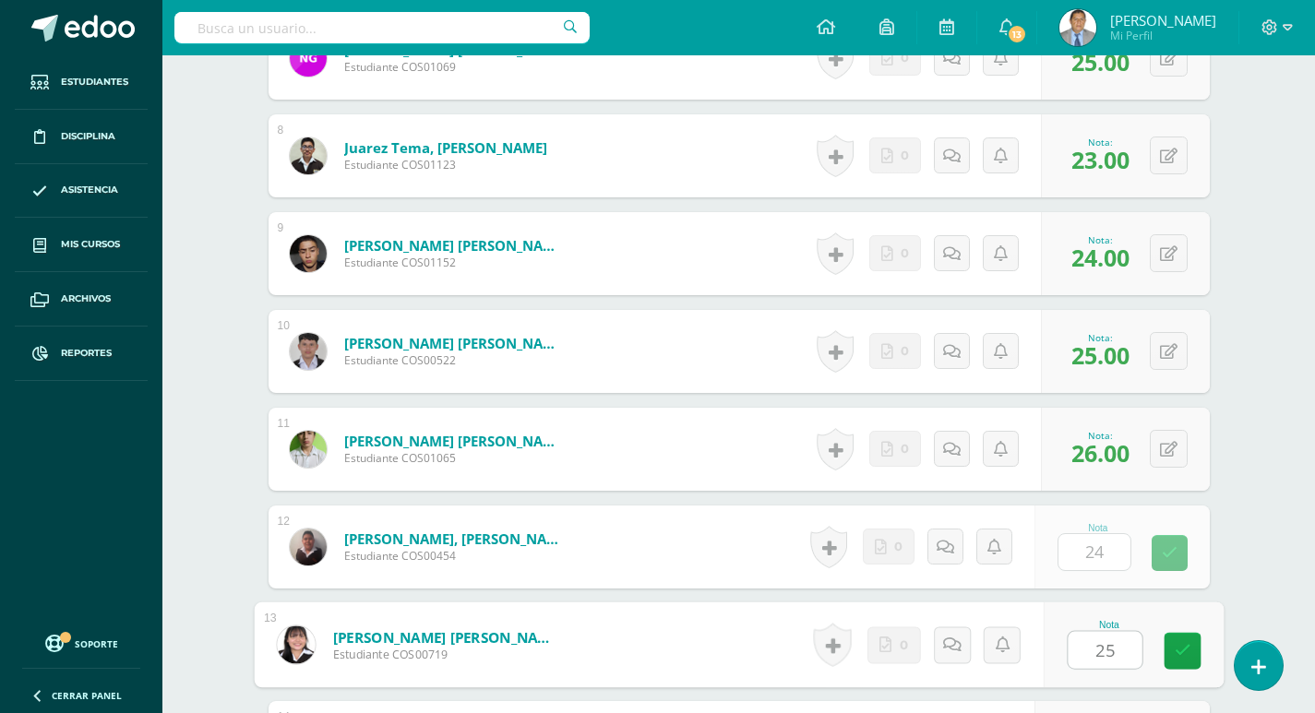
type input "25"
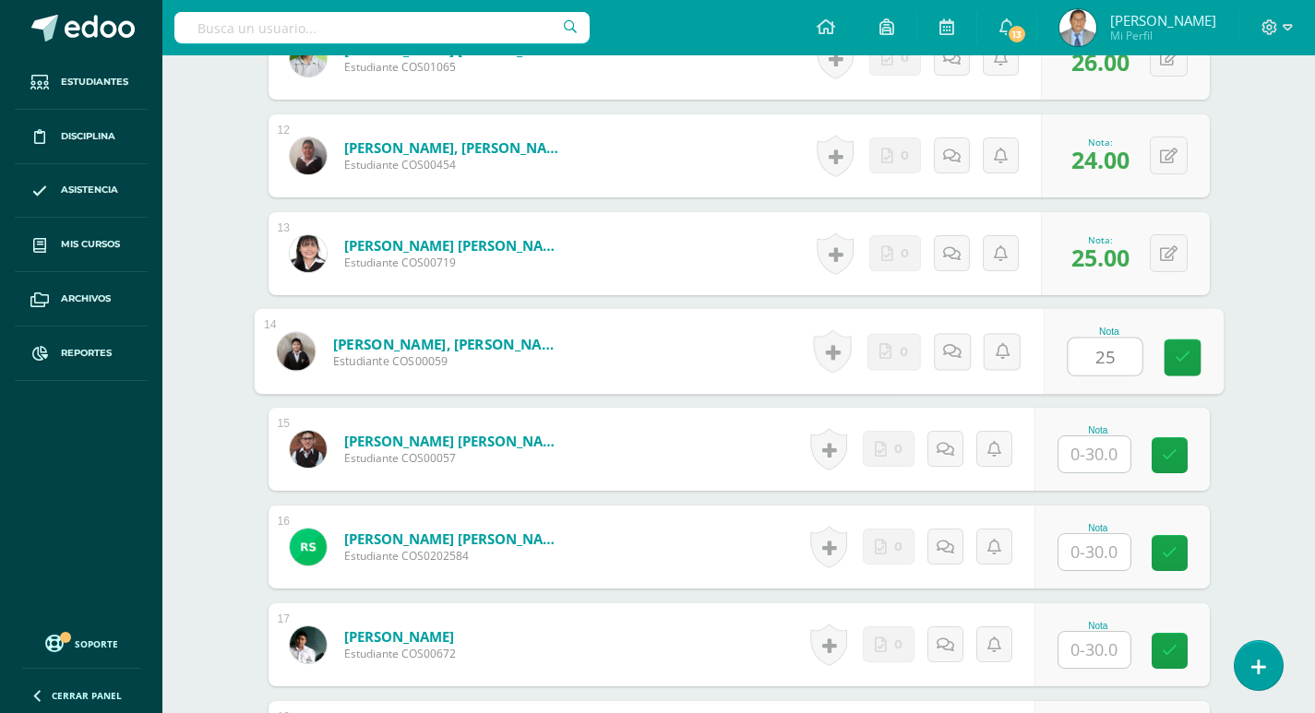
type input "25"
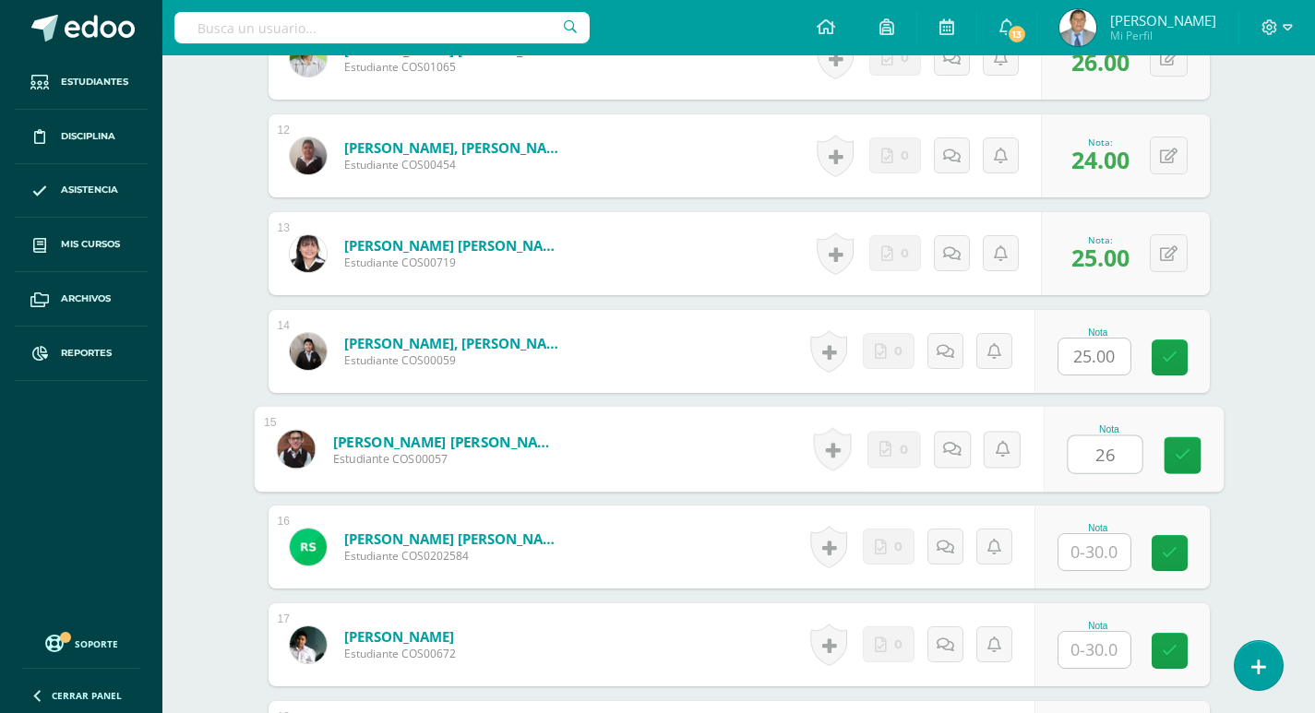
type input "26"
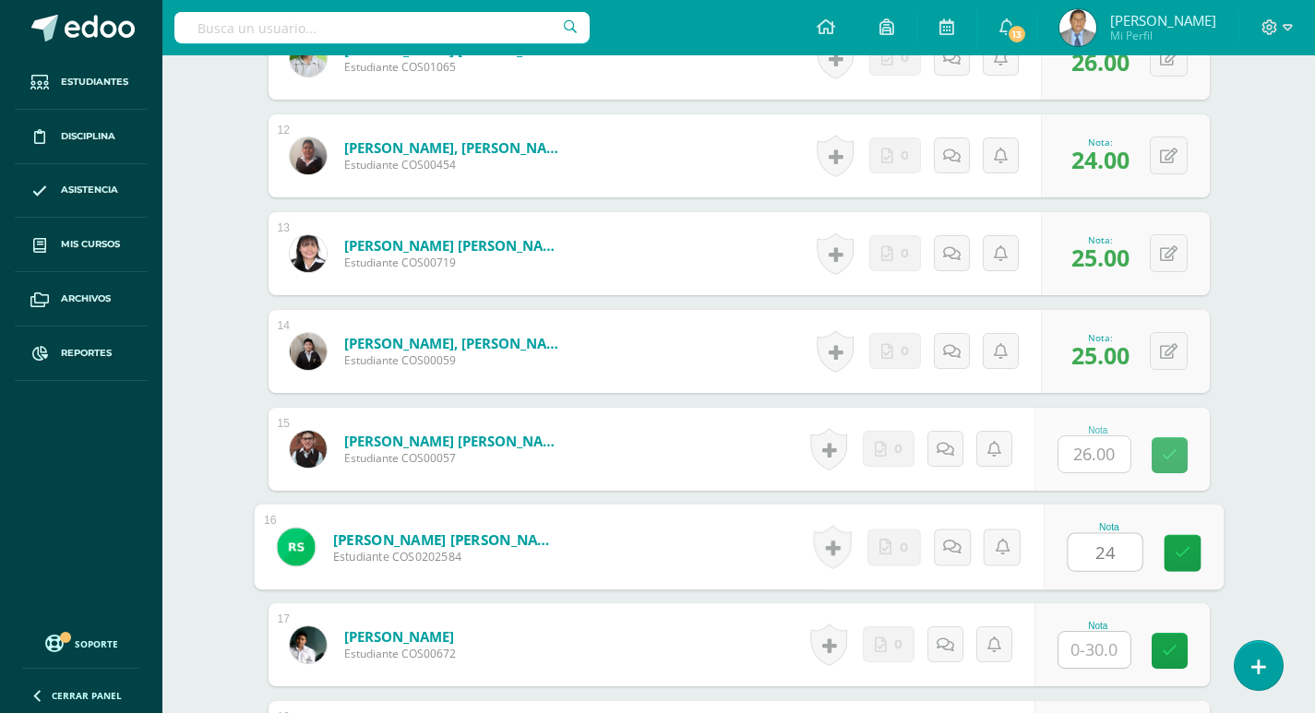
type input "24"
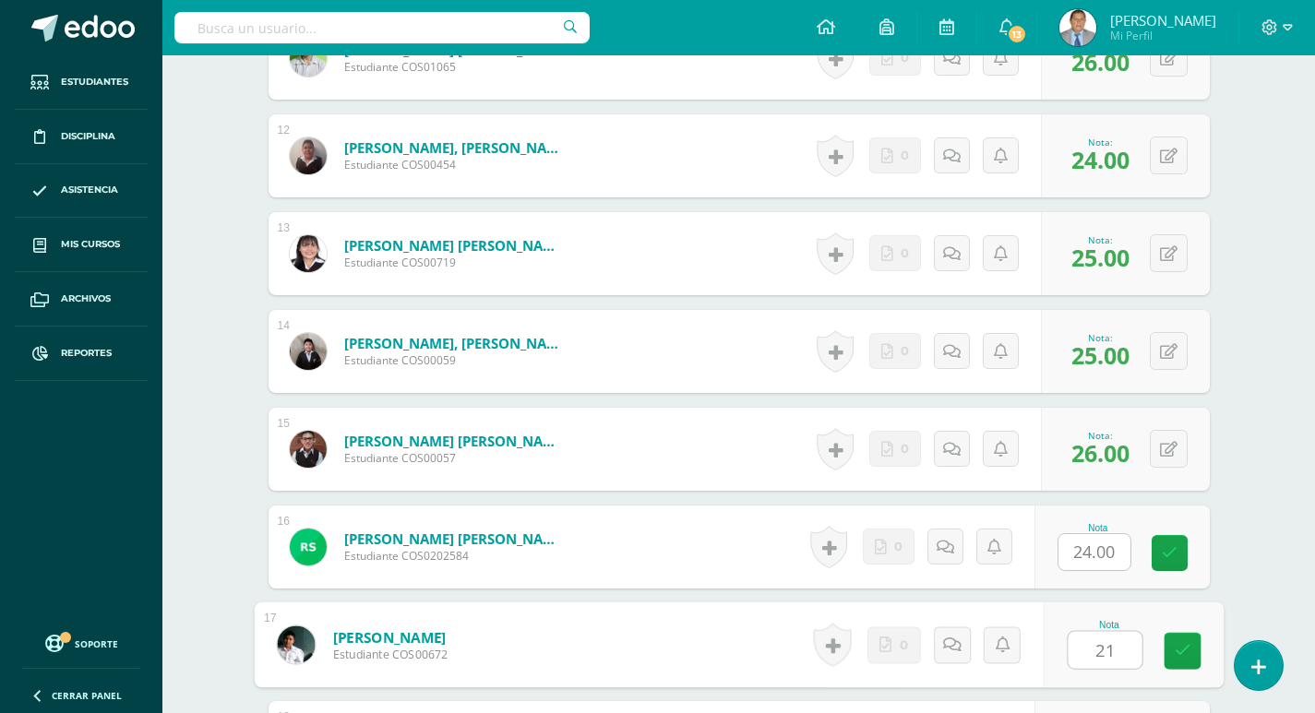
type input "21"
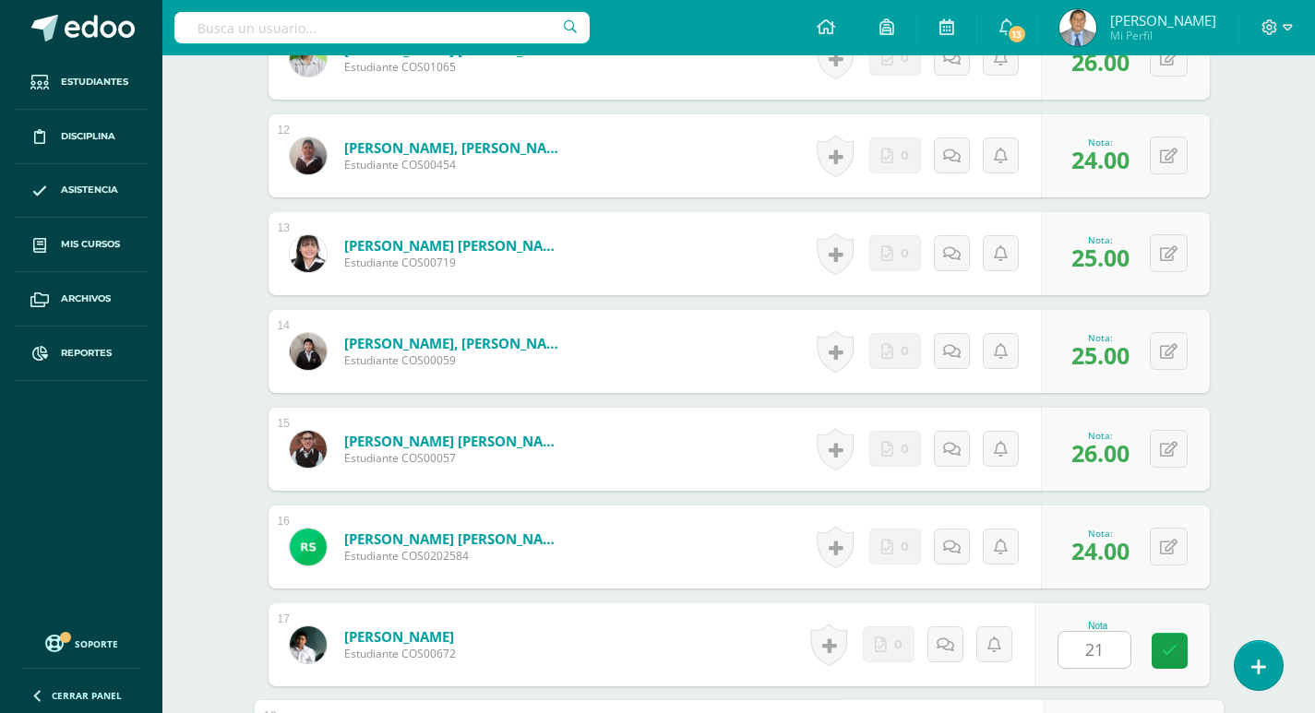
scroll to position [1995, 0]
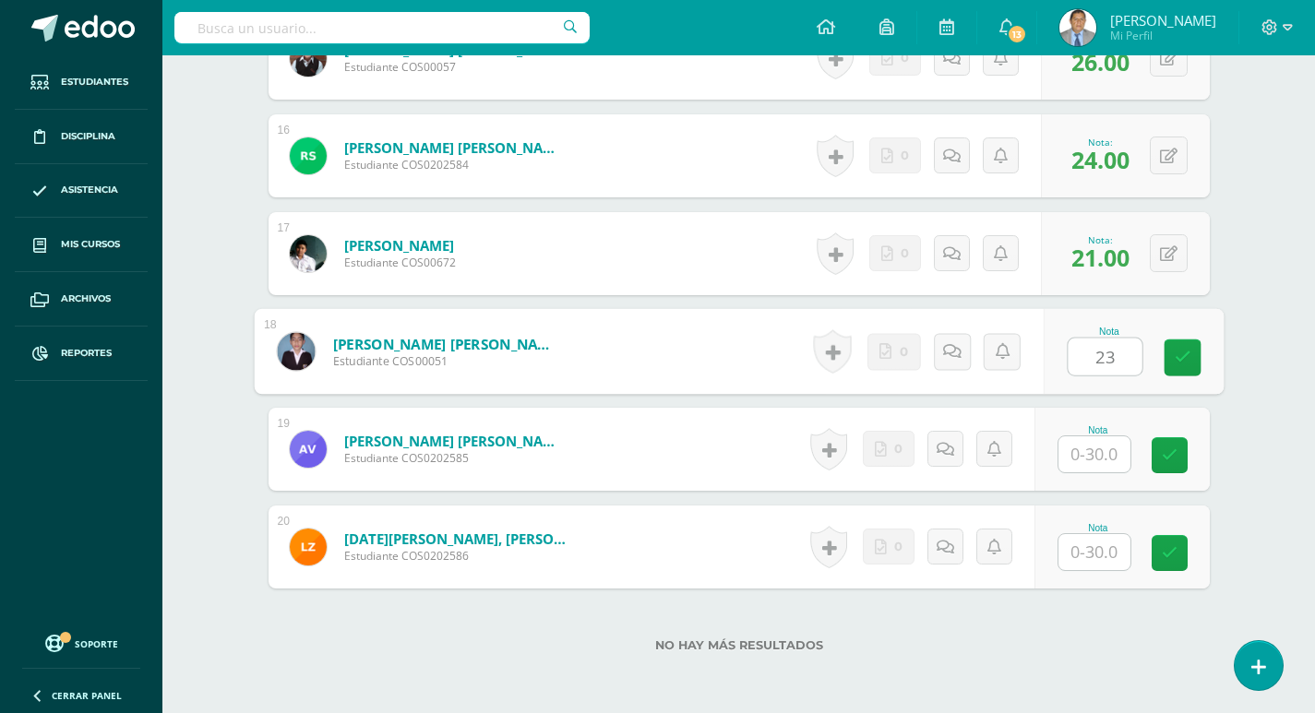
type input "23"
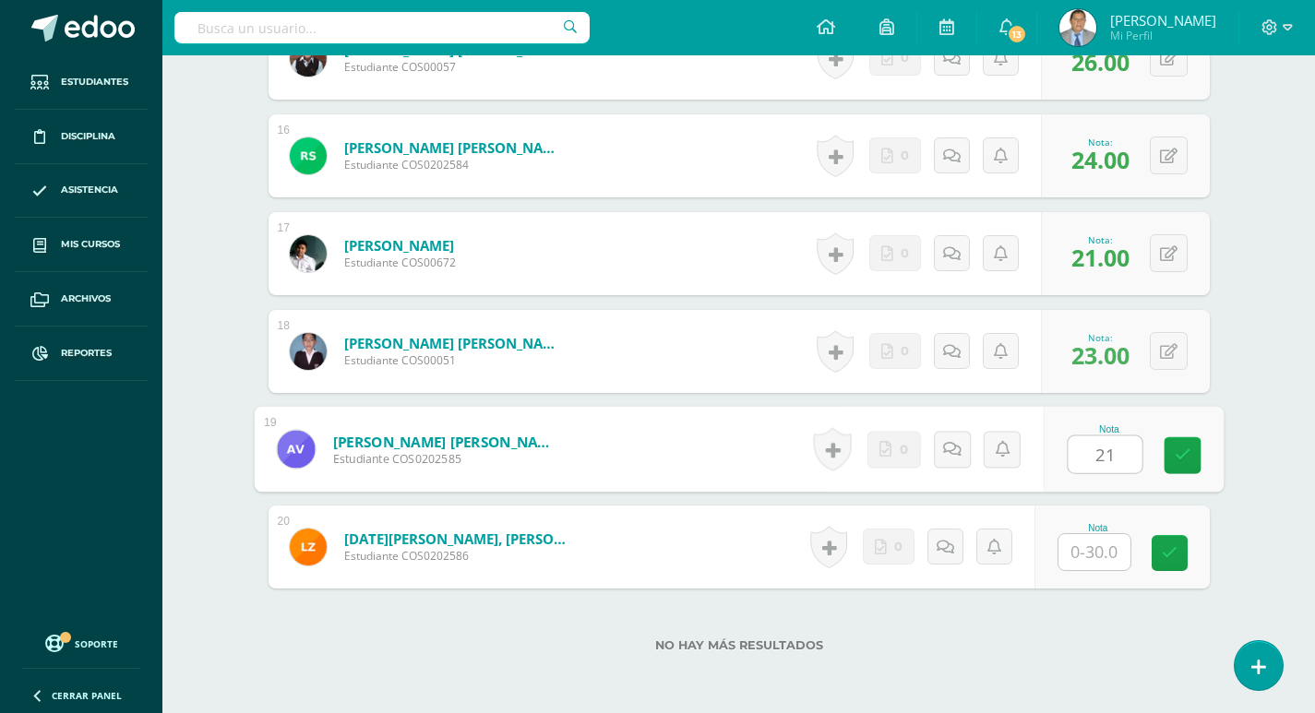
type input "21"
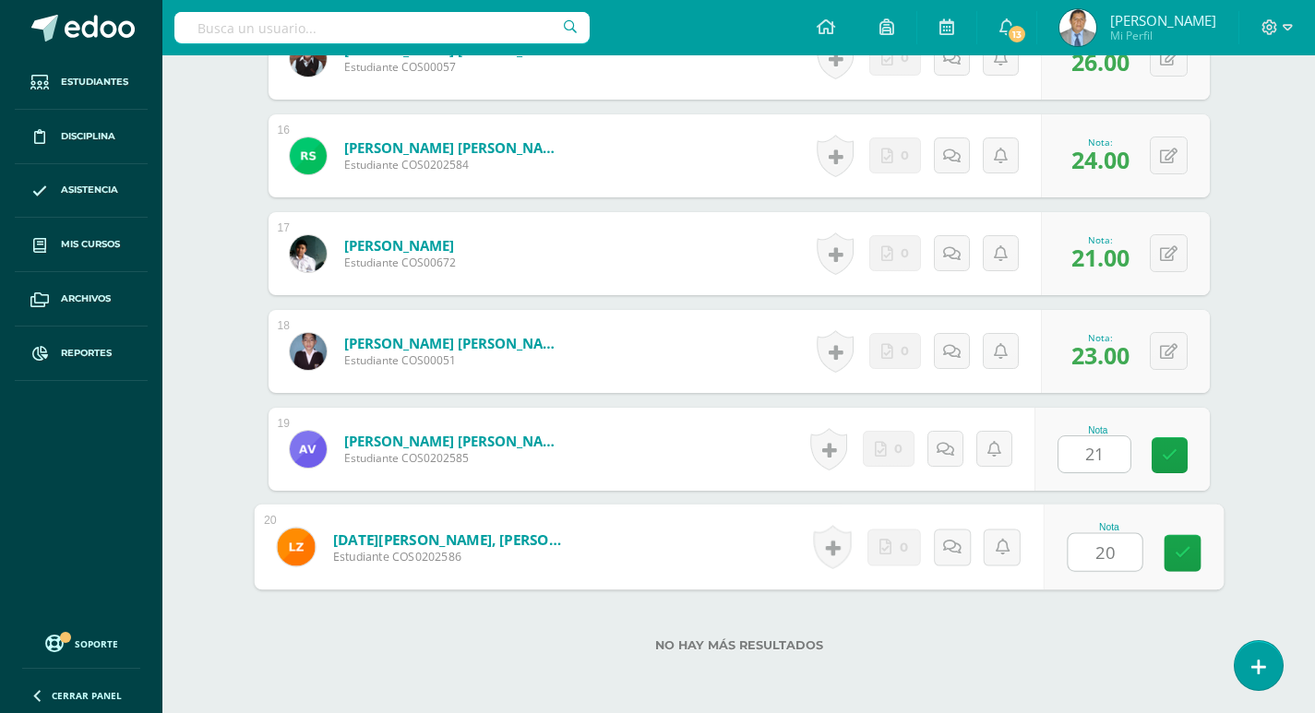
type input "20"
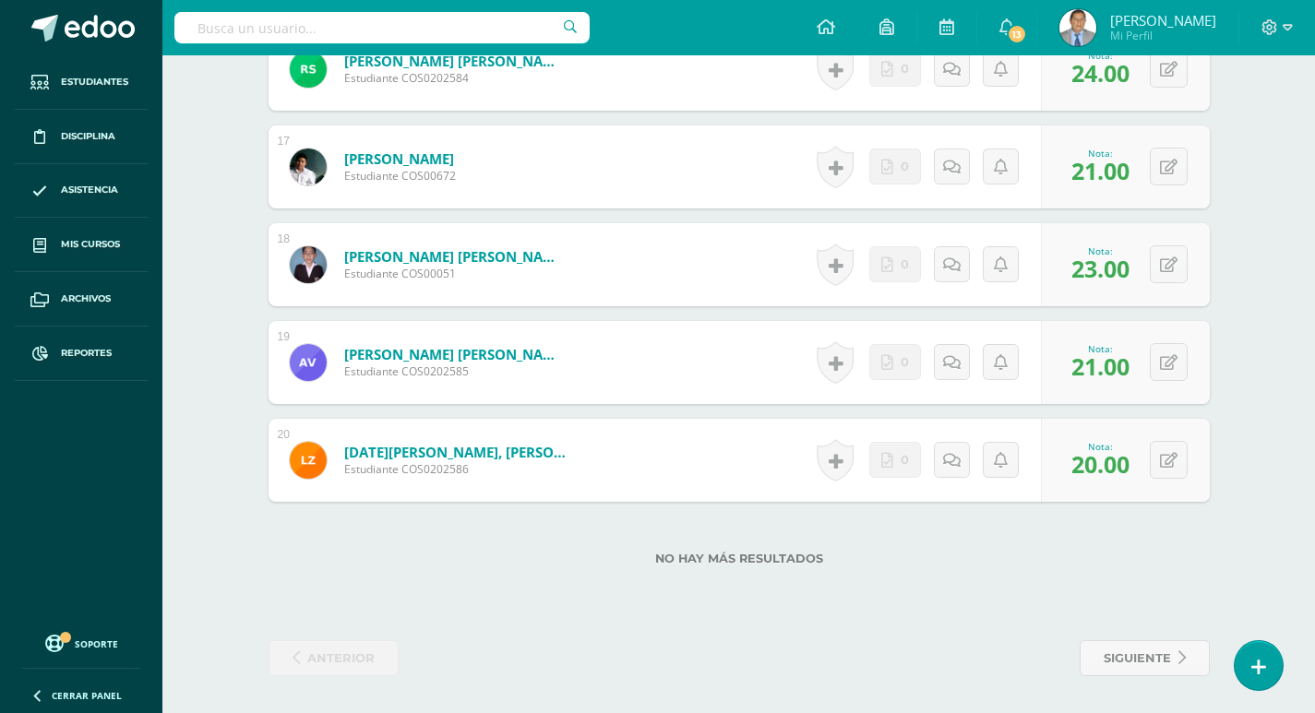
click at [1118, 564] on label "No hay más resultados" at bounding box center [739, 559] width 941 height 14
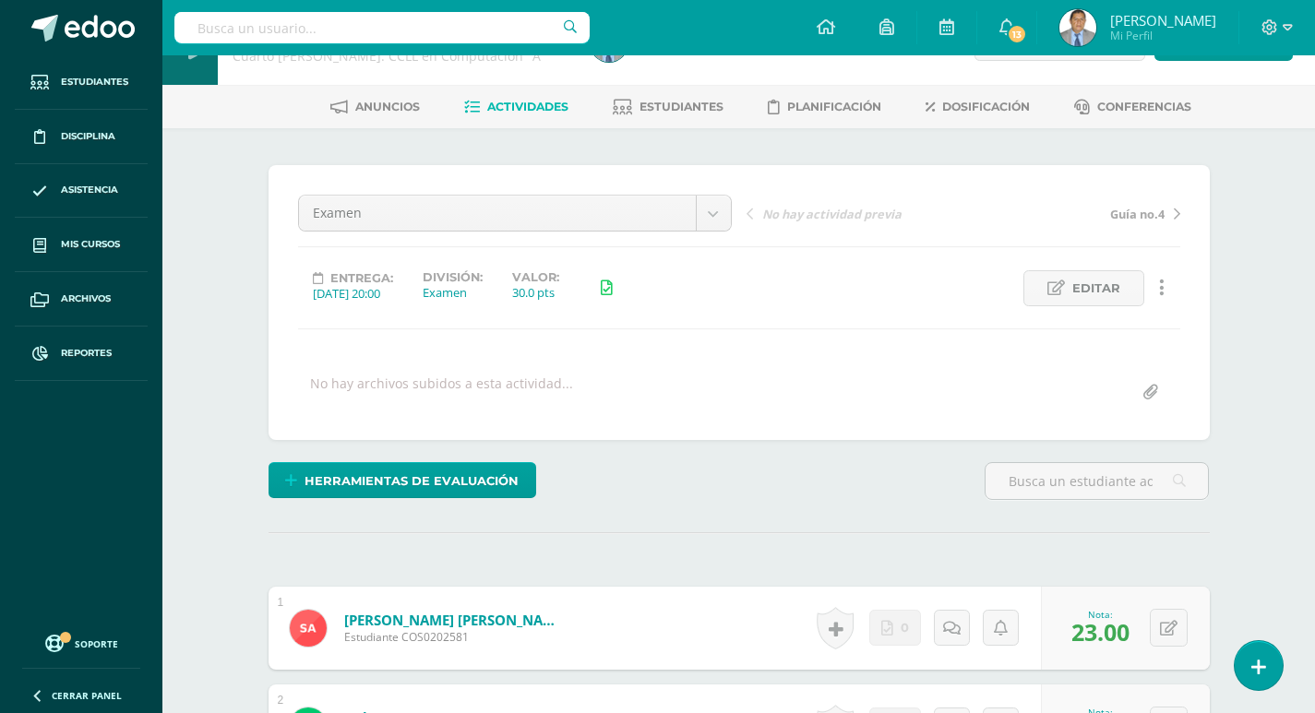
scroll to position [51, 0]
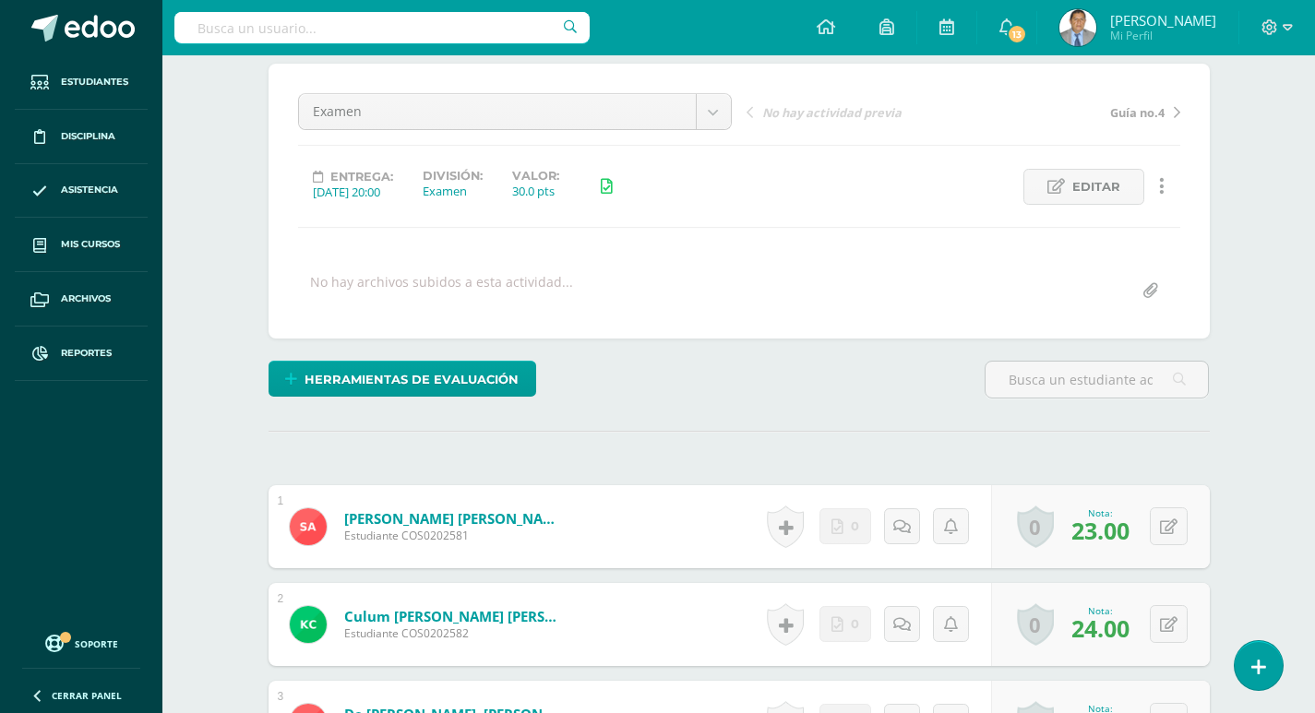
scroll to position [157, 0]
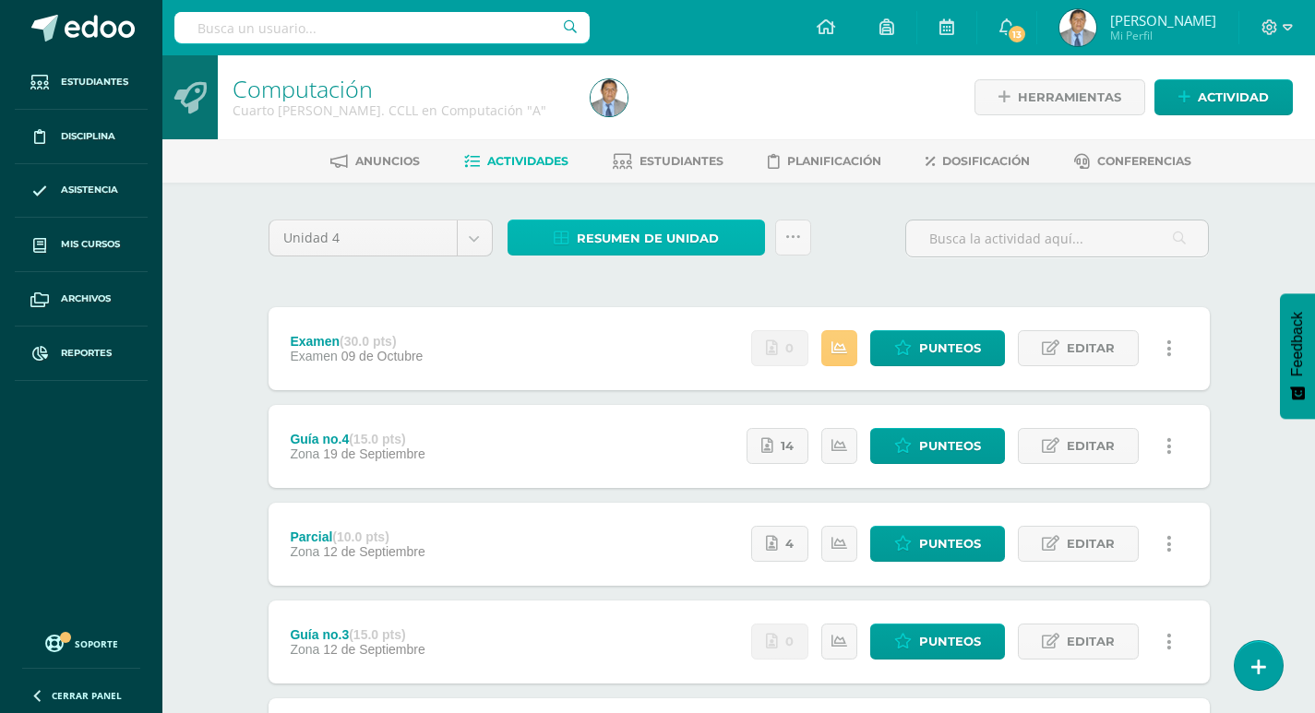
click at [622, 234] on span "Resumen de unidad" at bounding box center [648, 239] width 142 height 34
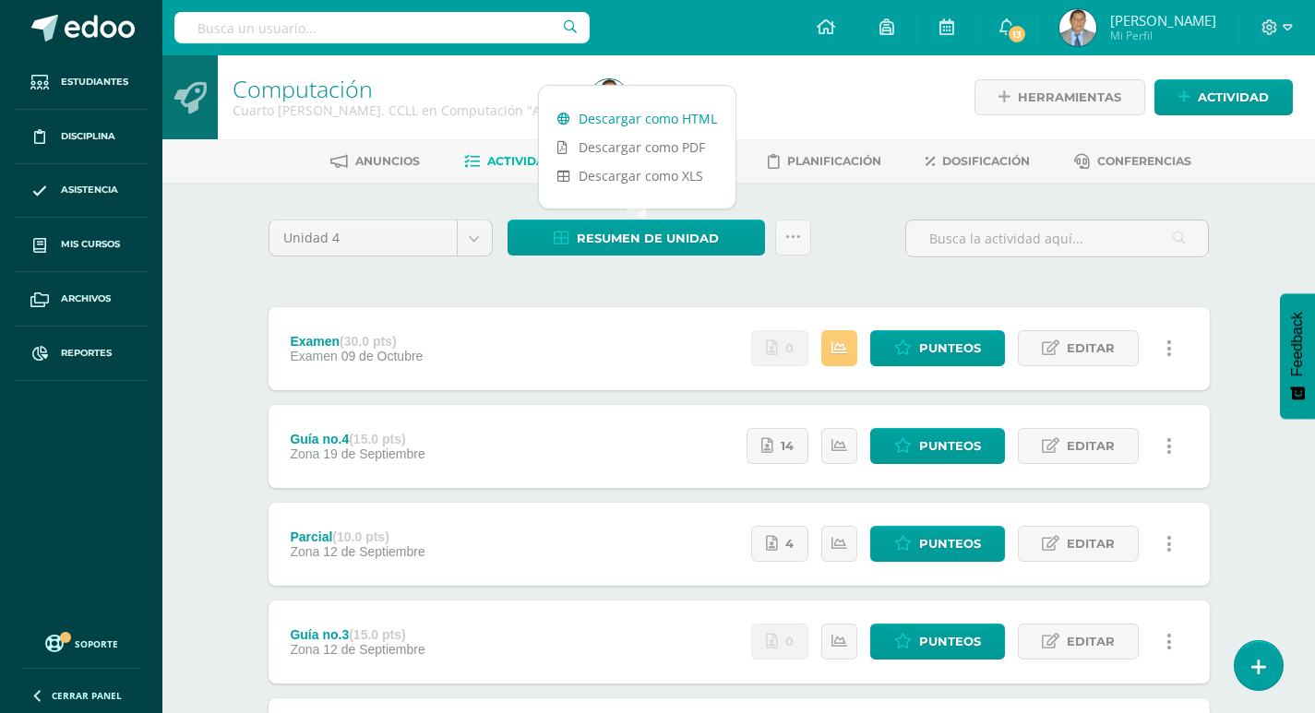
click at [653, 121] on link "Descargar como HTML" at bounding box center [637, 118] width 197 height 29
click at [781, 93] on div at bounding box center [766, 97] width 366 height 84
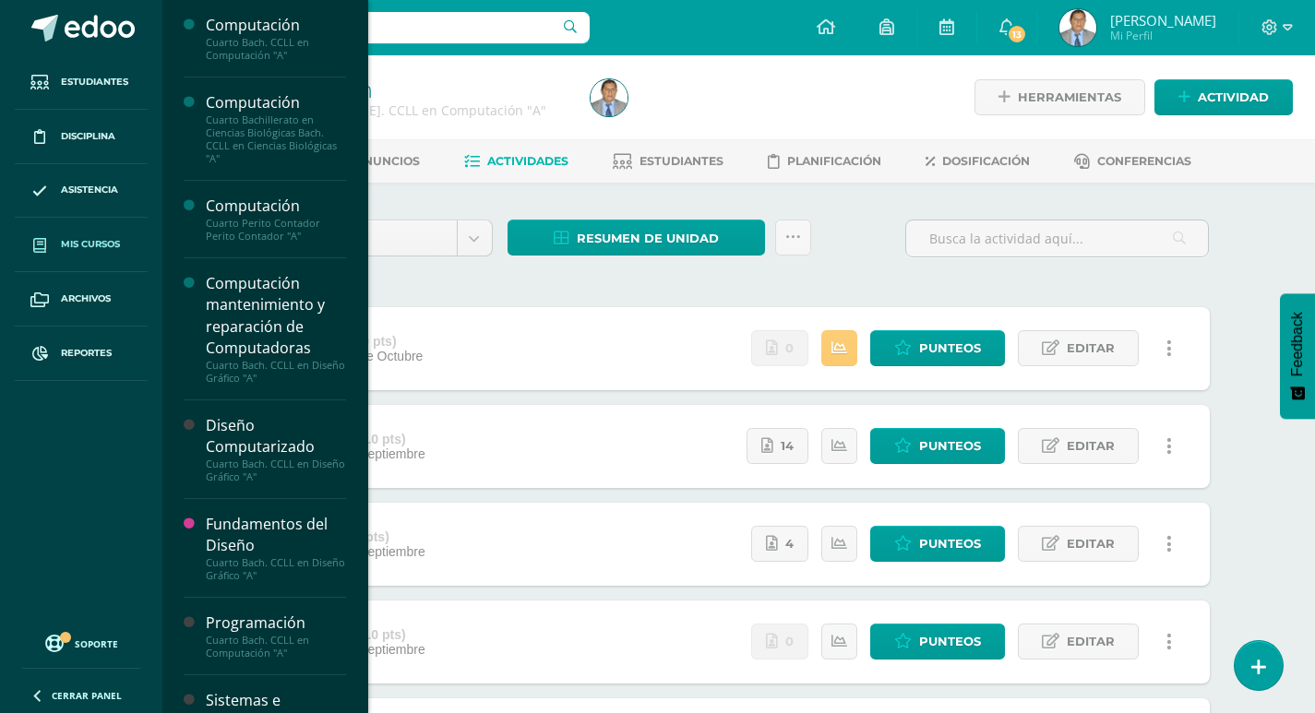
click at [90, 239] on span "Mis cursos" at bounding box center [90, 244] width 59 height 15
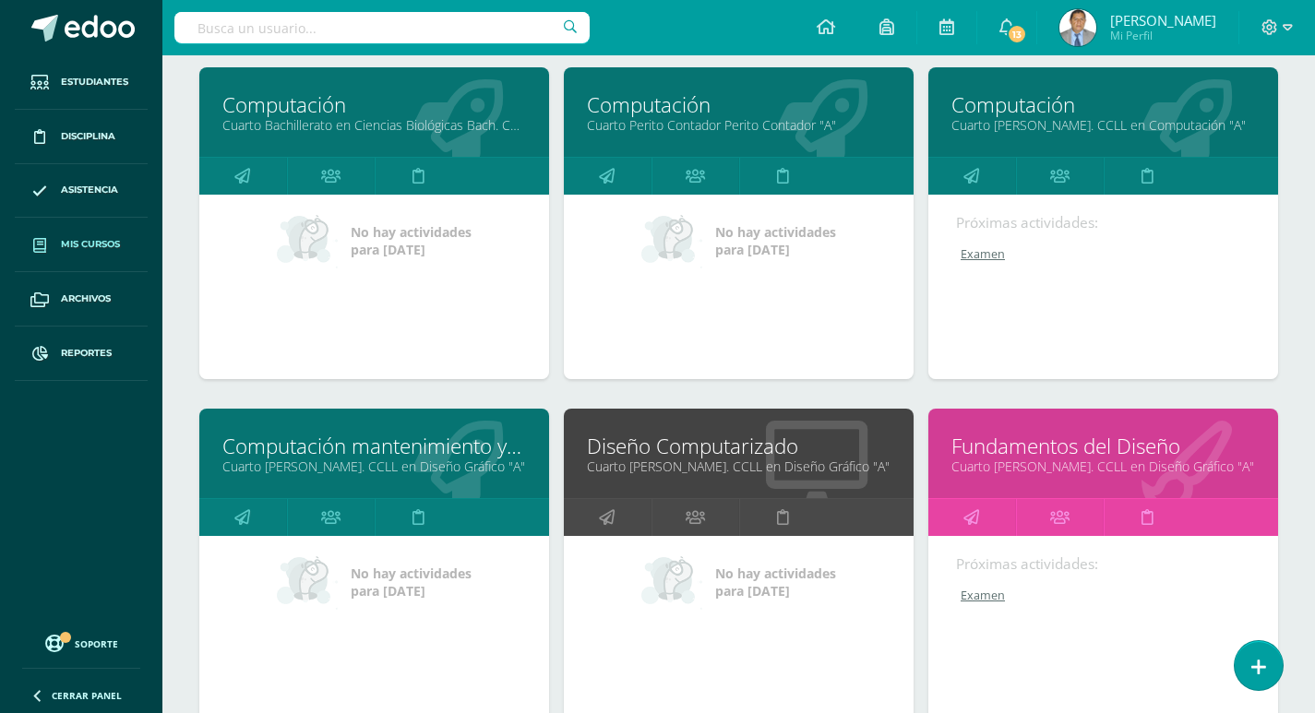
scroll to position [277, 0]
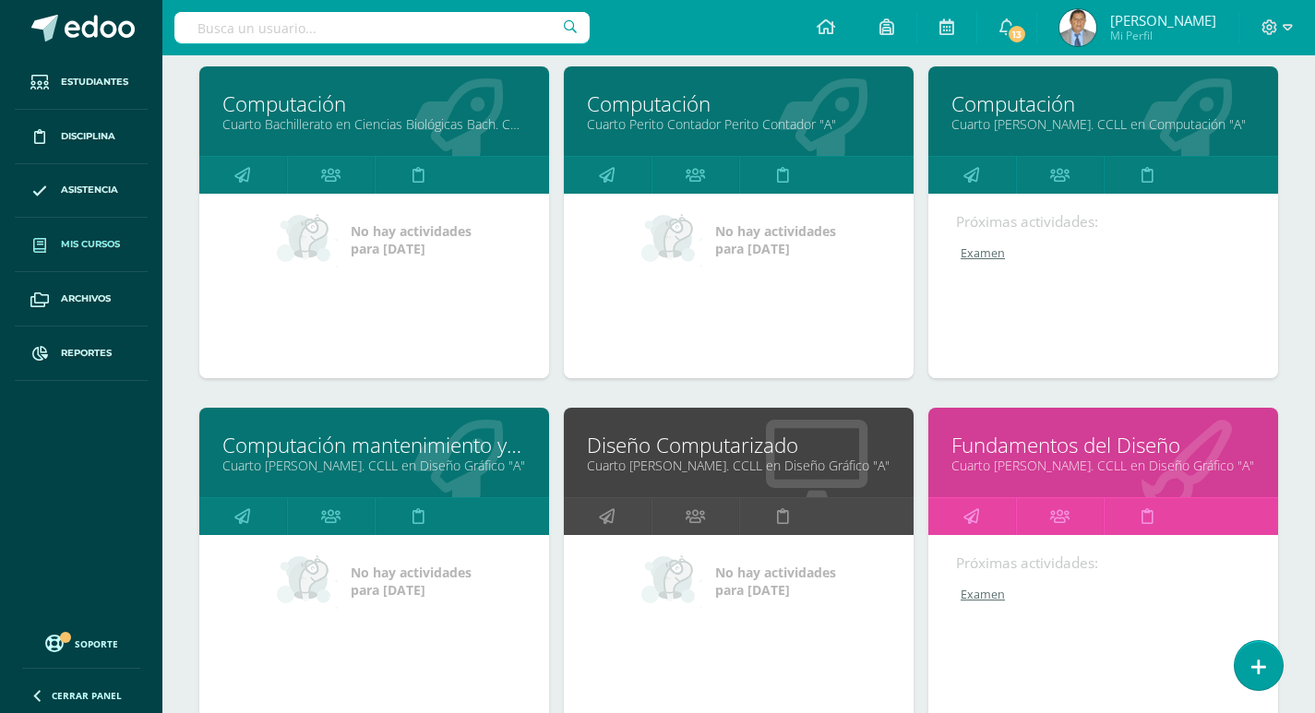
click at [339, 462] on link "Cuarto [PERSON_NAME]. CCLL en Diseño Gráfico "A"" at bounding box center [374, 466] width 304 height 18
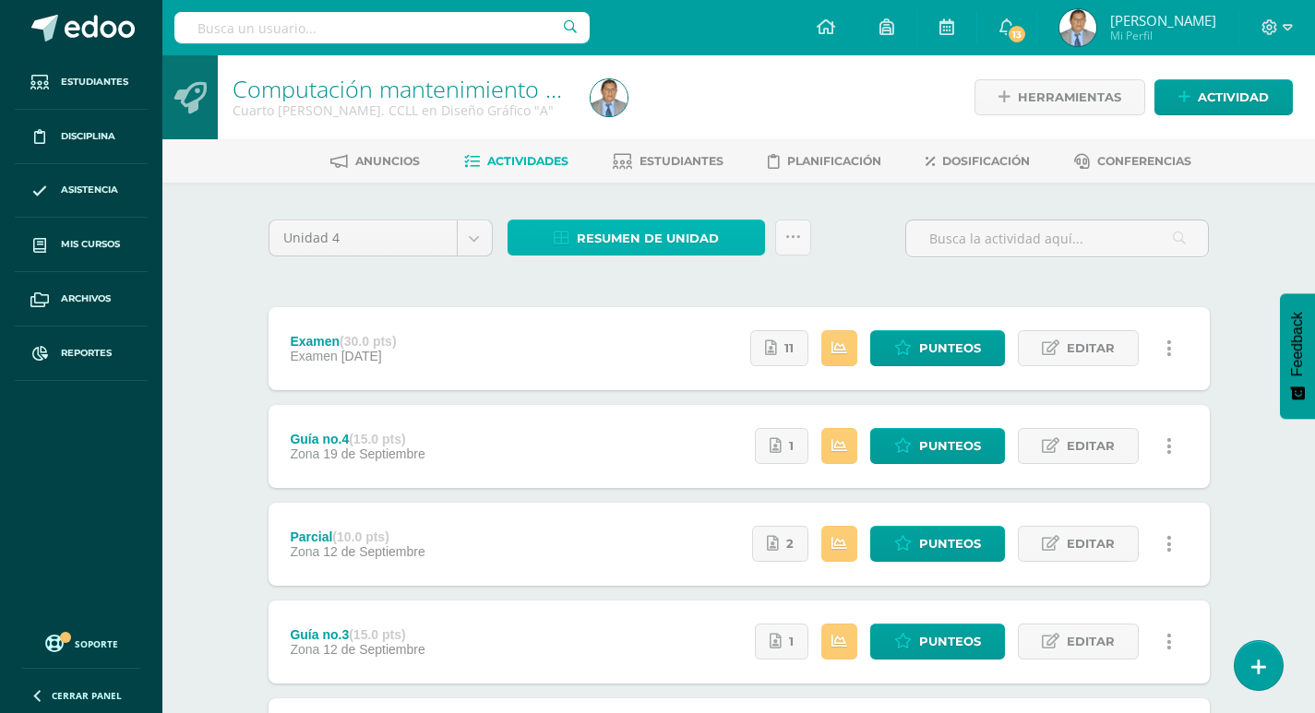
click at [681, 239] on span "Resumen de unidad" at bounding box center [648, 239] width 142 height 34
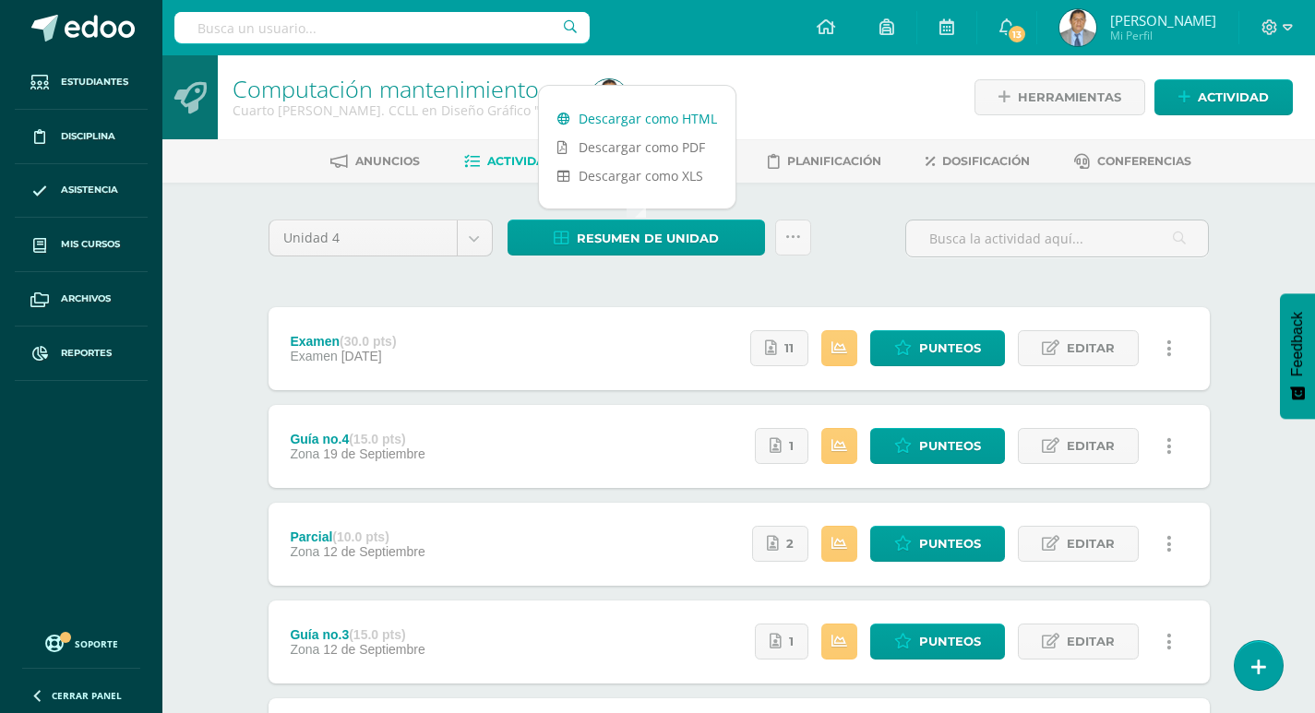
click at [619, 114] on link "Descargar como HTML" at bounding box center [637, 118] width 197 height 29
click at [244, 270] on div "Unidad 4 Unidad 1 Unidad 2 Unidad 3 Unidad 4 Resumen de unidad Subir actividade…" at bounding box center [739, 593] width 1015 height 820
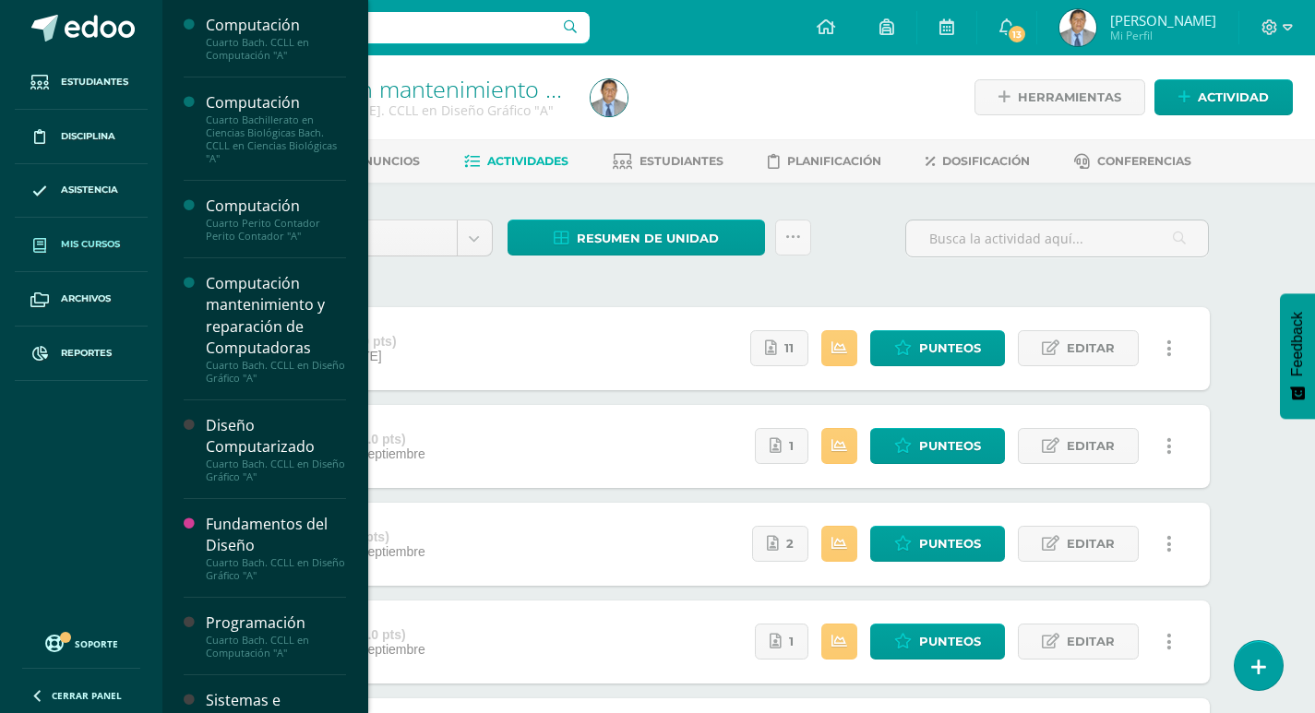
click at [73, 236] on link "Mis cursos" at bounding box center [81, 245] width 133 height 54
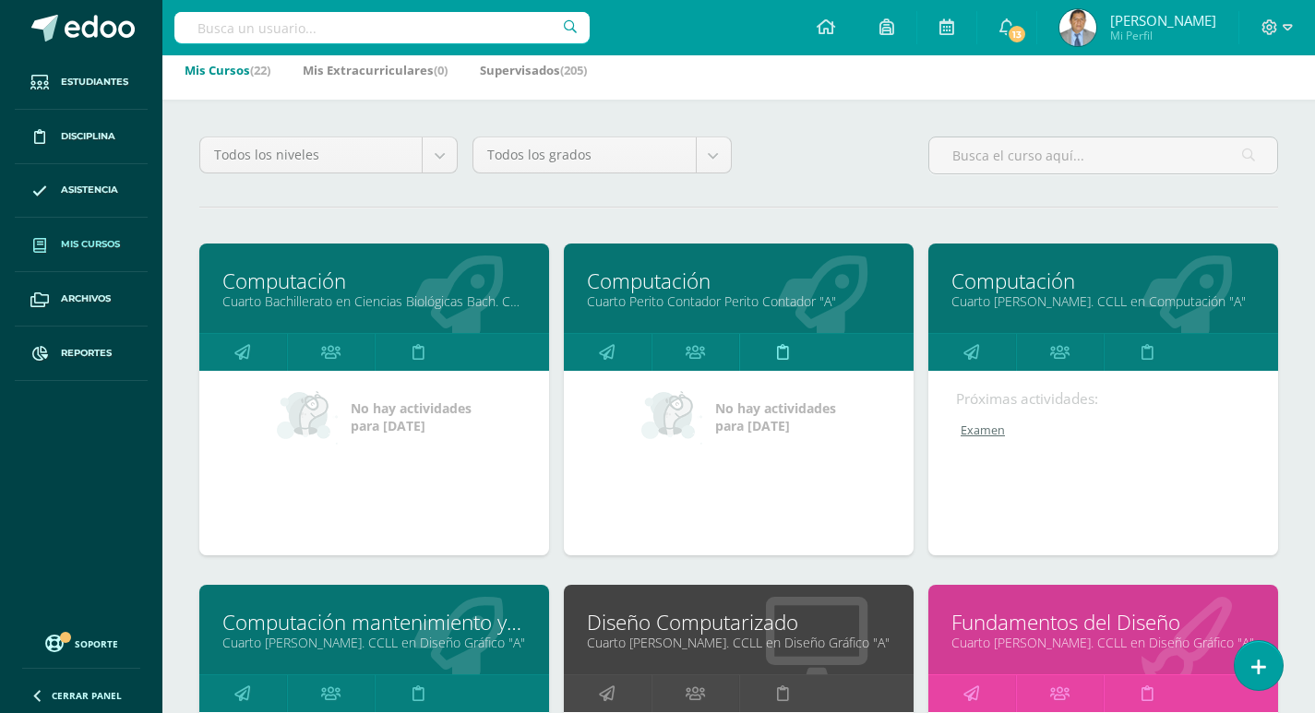
scroll to position [277, 0]
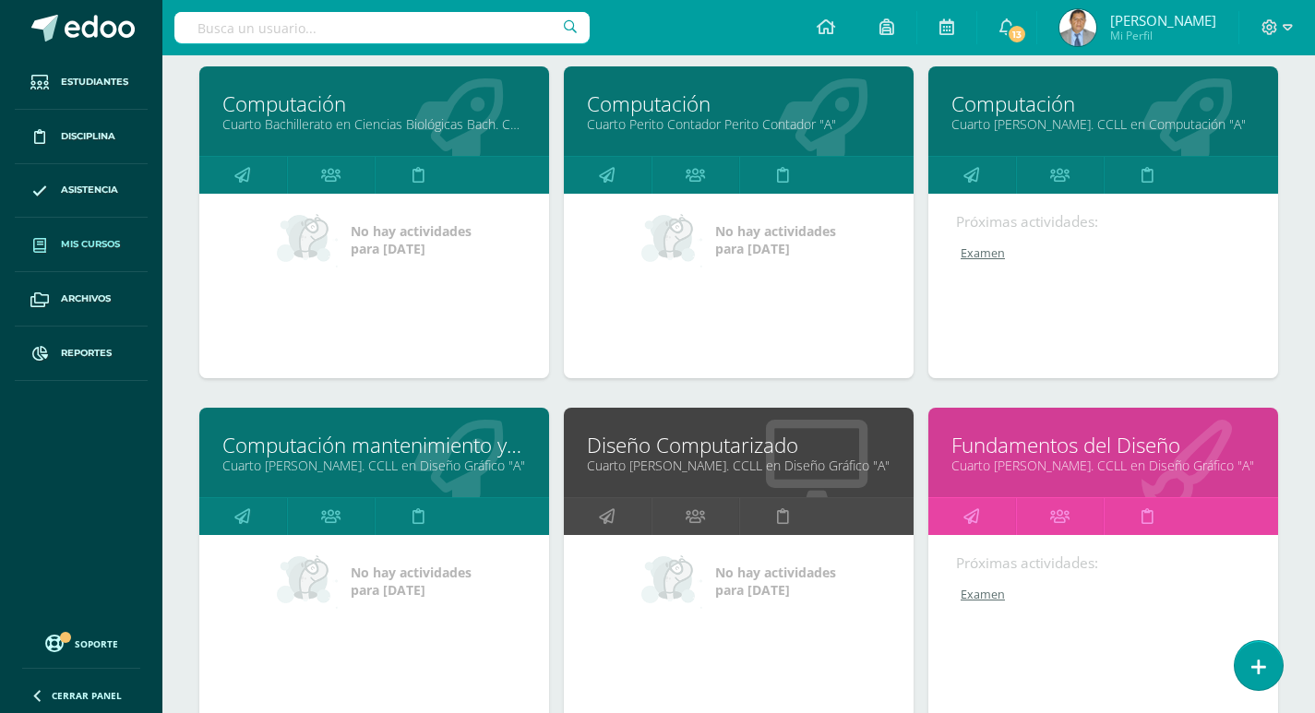
click at [729, 456] on div "Diseño Computarizado Cuarto [PERSON_NAME]. CCLL en Diseño Gráfico "A"" at bounding box center [739, 453] width 350 height 90
click at [759, 458] on link "Cuarto [PERSON_NAME]. CCLL en Diseño Gráfico "A"" at bounding box center [739, 466] width 304 height 18
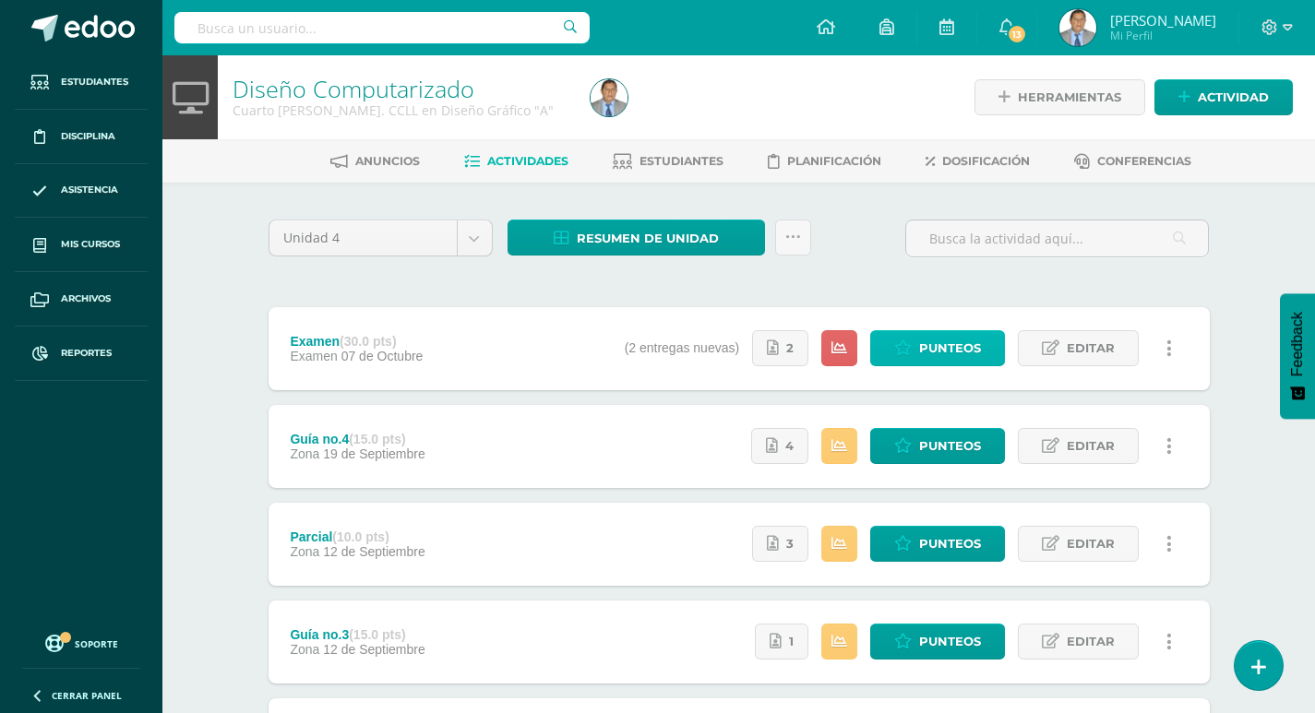
click at [942, 342] on span "Punteos" at bounding box center [950, 348] width 62 height 34
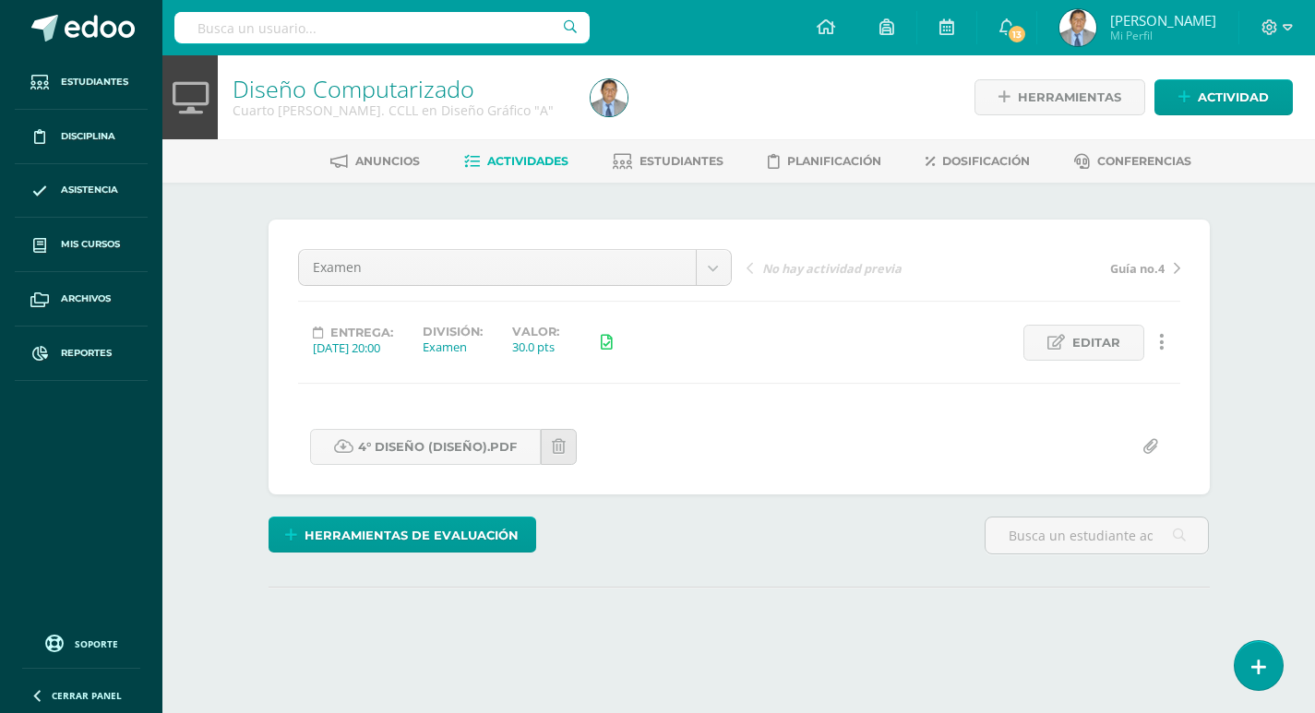
scroll to position [154, 0]
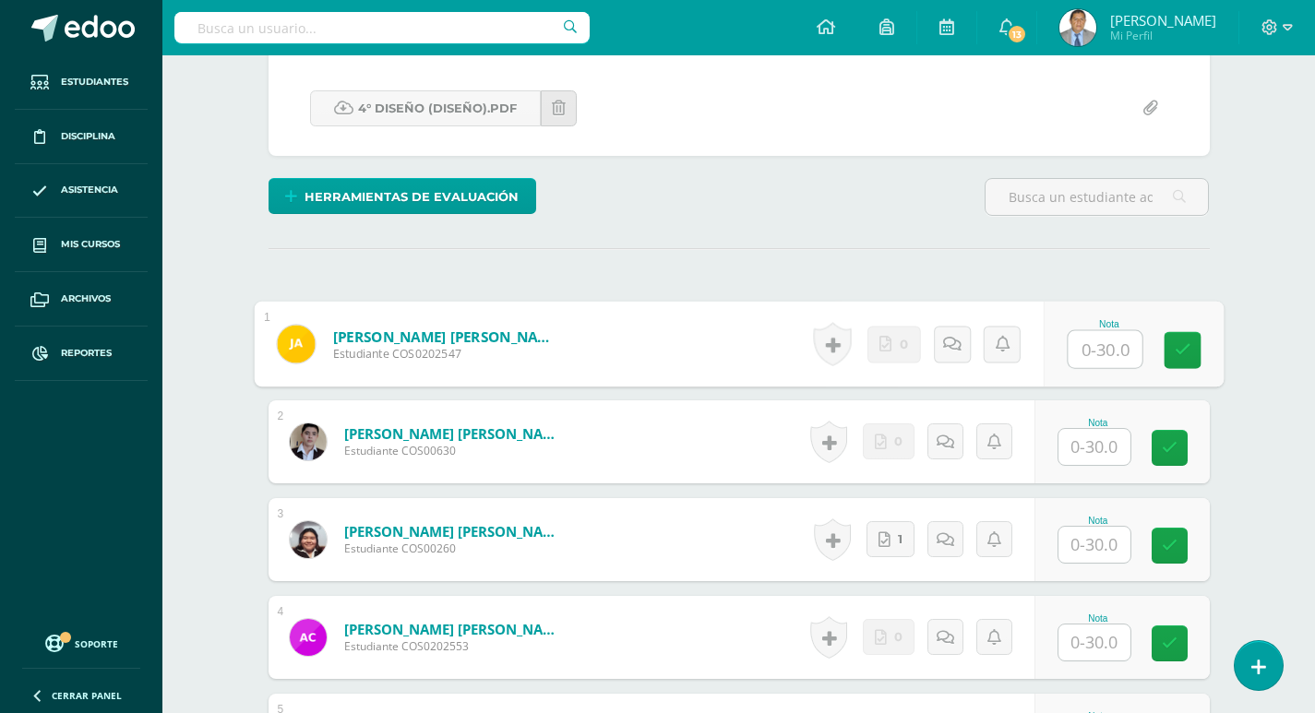
click at [1079, 349] on input "text" at bounding box center [1105, 349] width 74 height 37
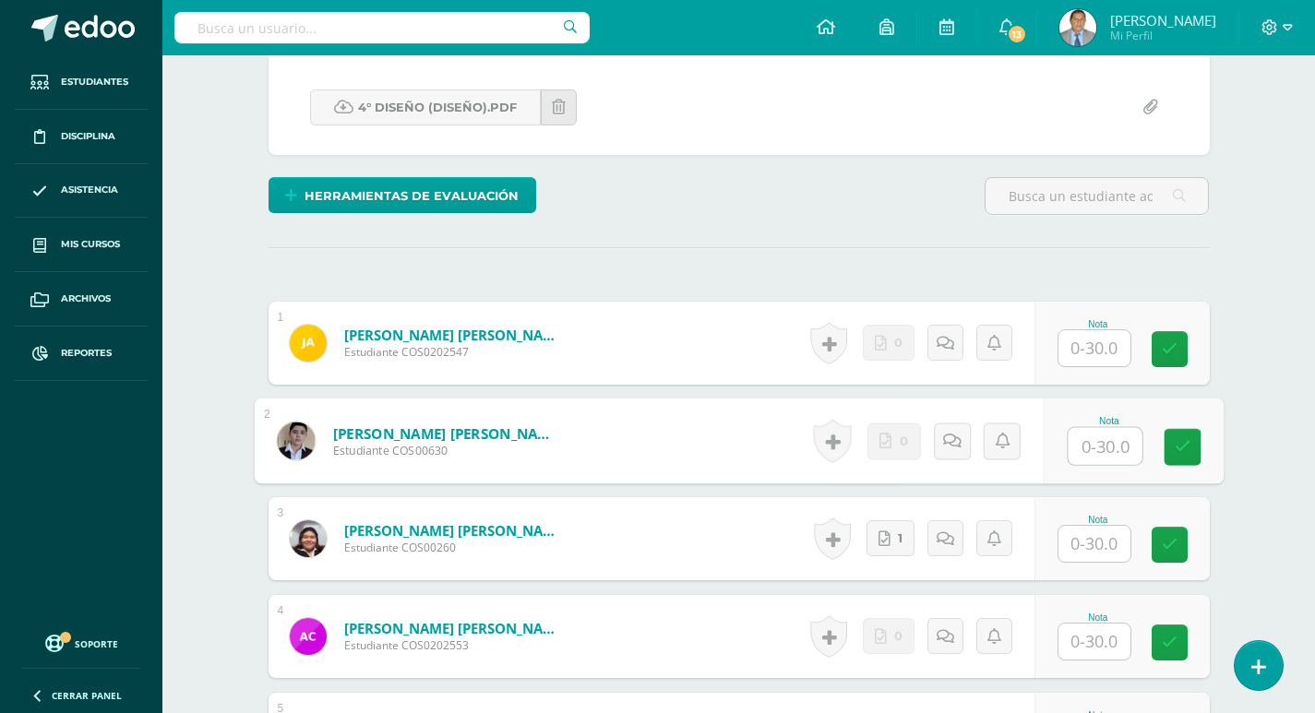
click at [1112, 446] on input "text" at bounding box center [1105, 446] width 74 height 37
type input "25"
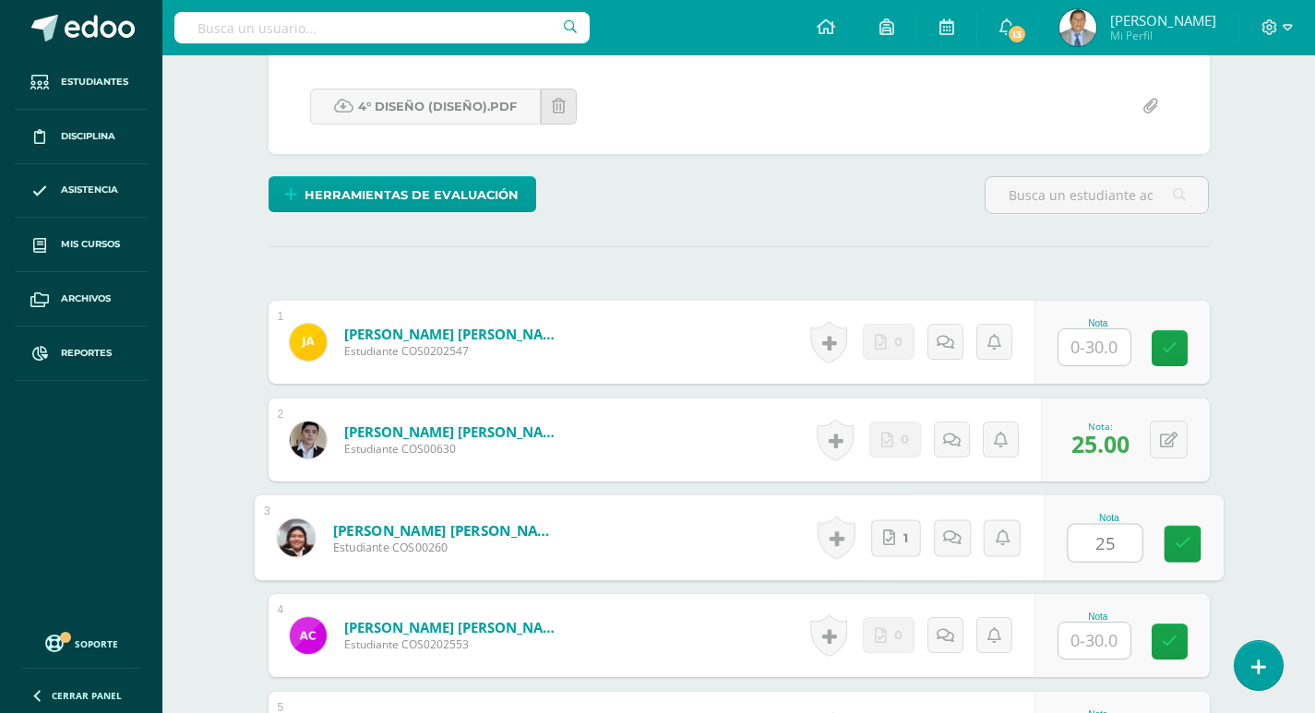
type input "25"
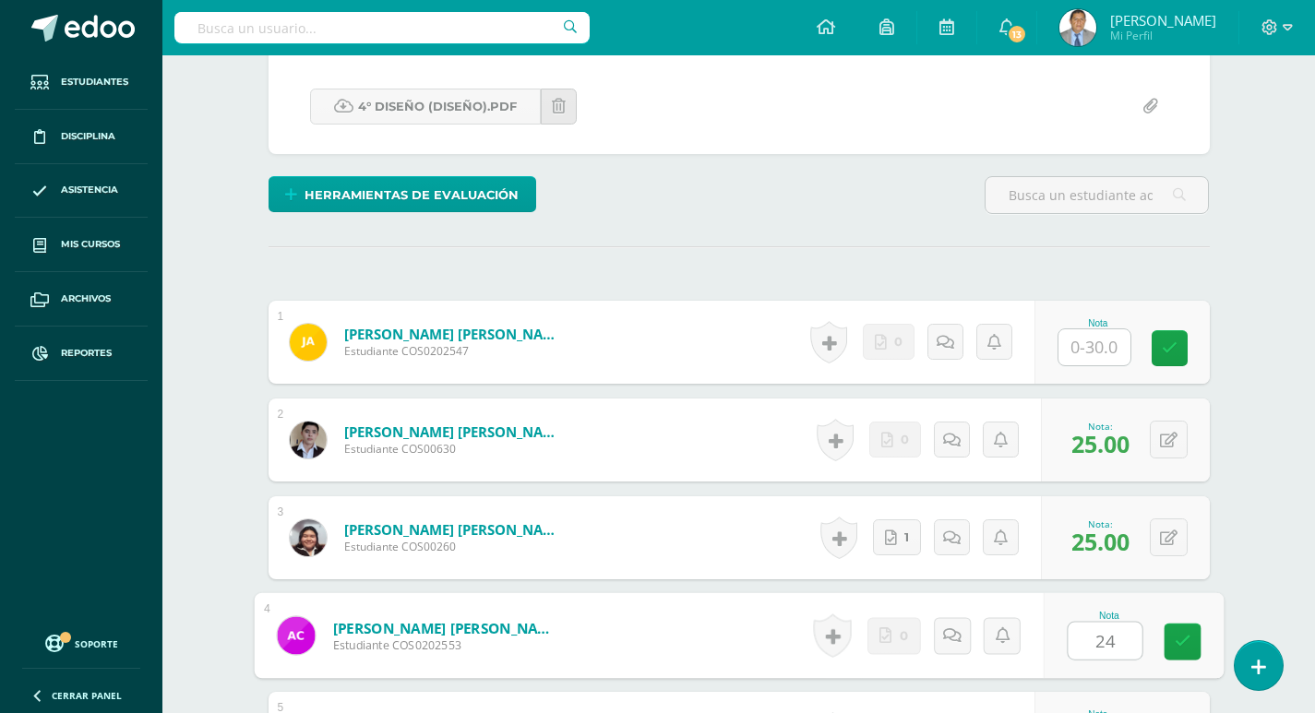
type input "24"
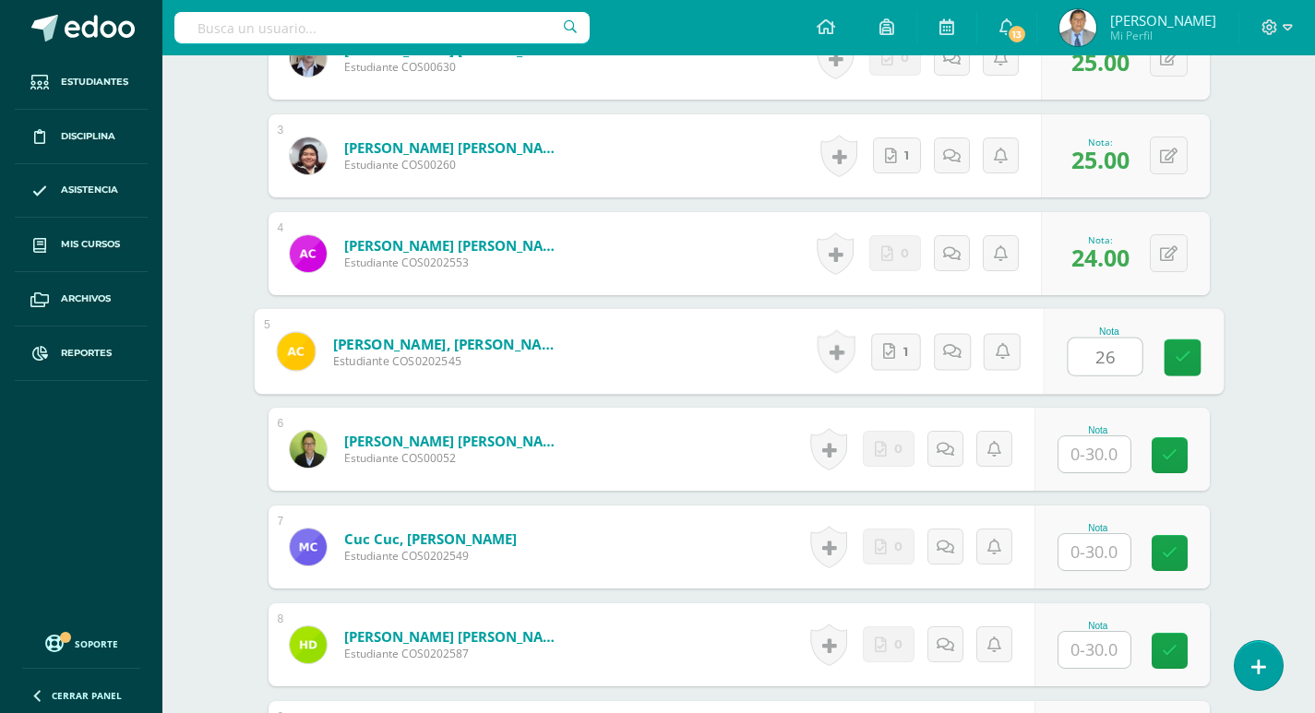
type input "26"
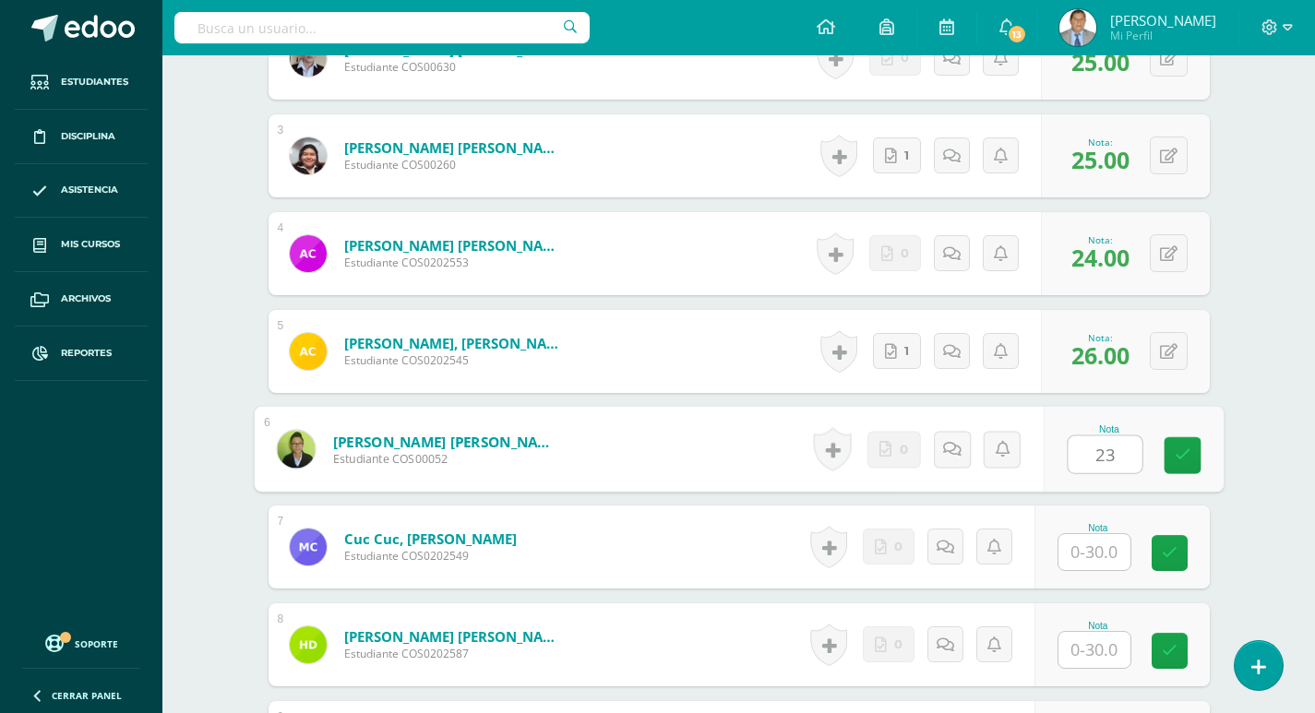
type input "23"
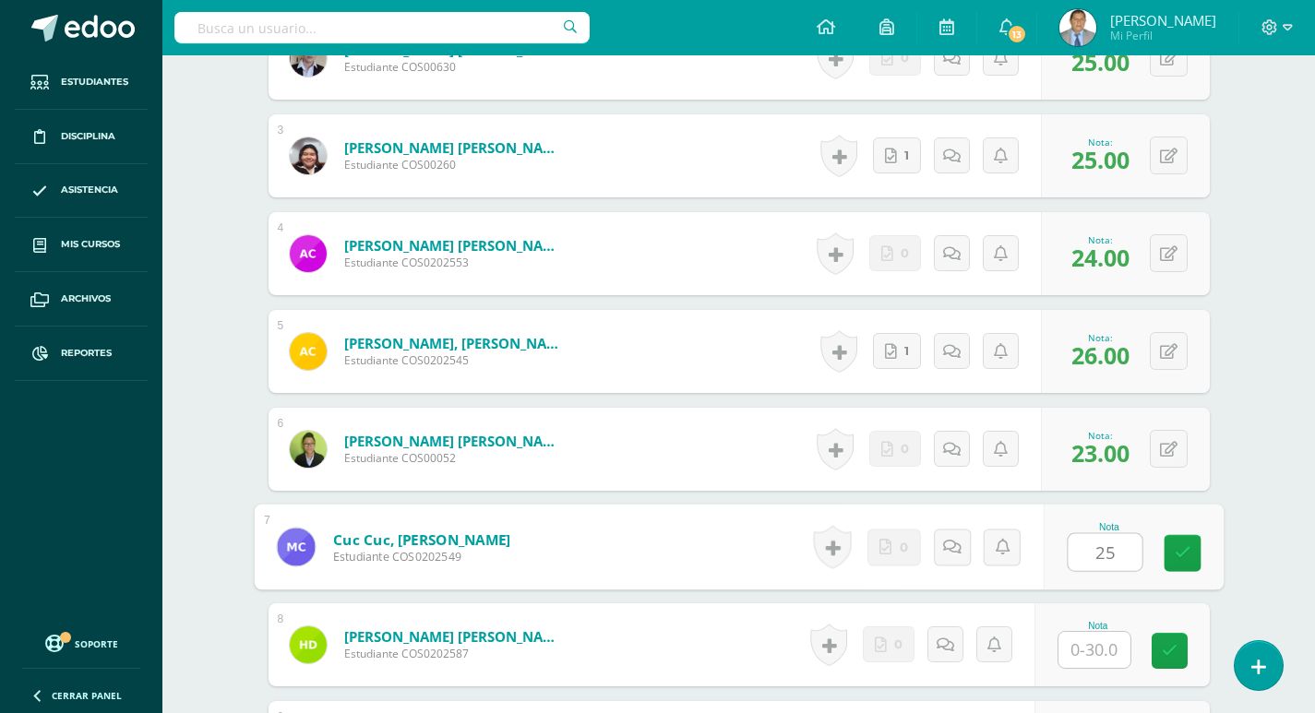
type input "25"
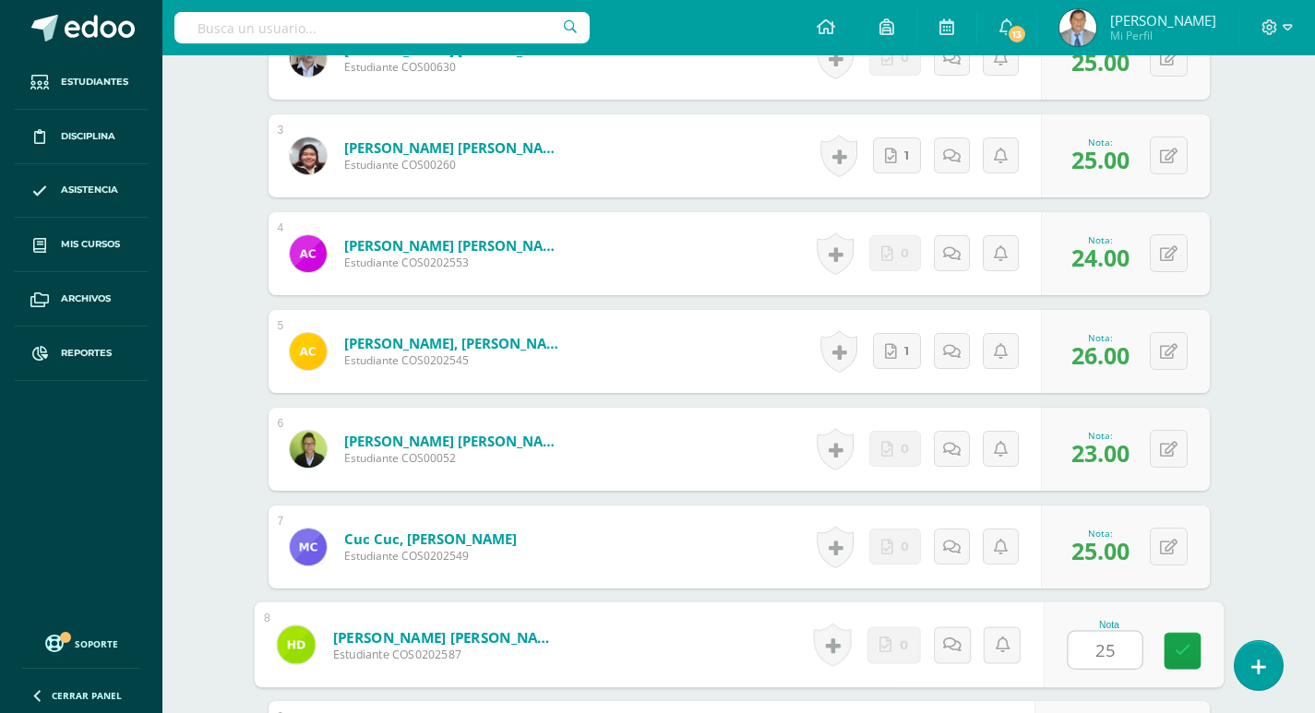
type input "25"
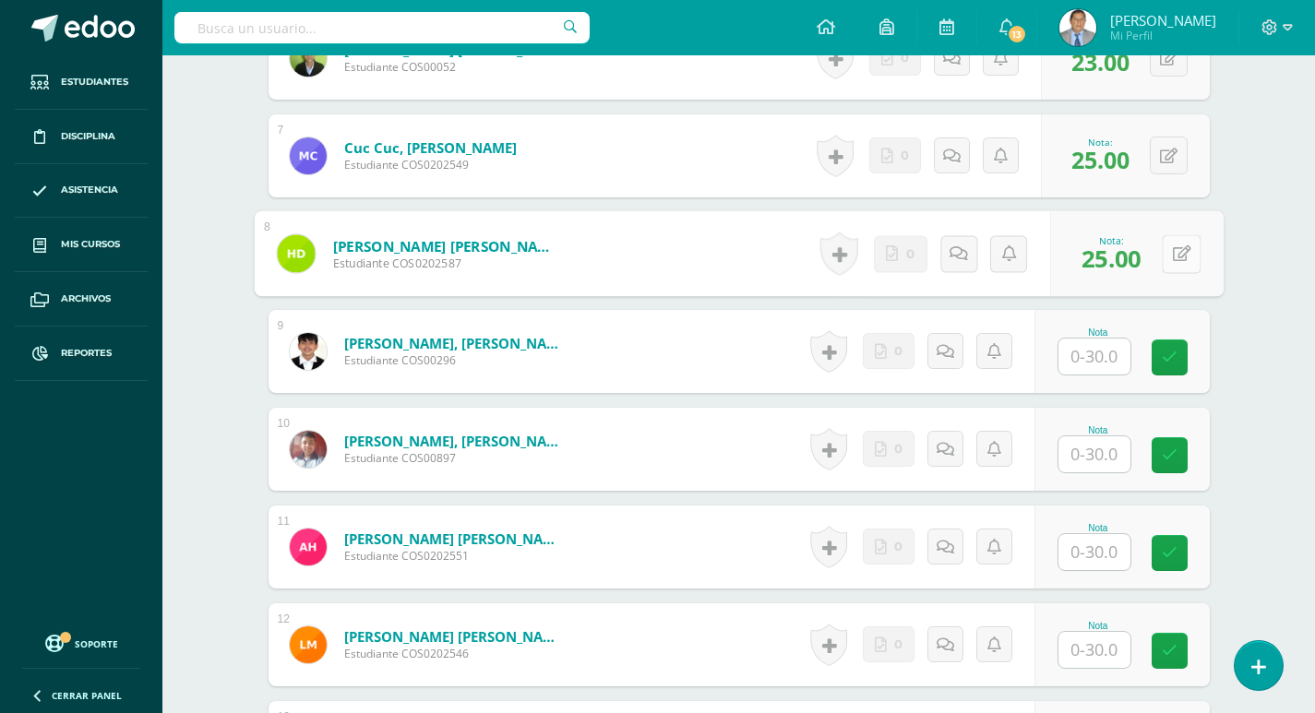
click at [1160, 258] on div "0 Logros Logros obtenidos Aún no hay logros agregados Nota: 25.00" at bounding box center [1137, 254] width 174 height 86
click at [1180, 254] on icon at bounding box center [1181, 254] width 18 height 16
click at [1134, 261] on icon at bounding box center [1132, 260] width 17 height 16
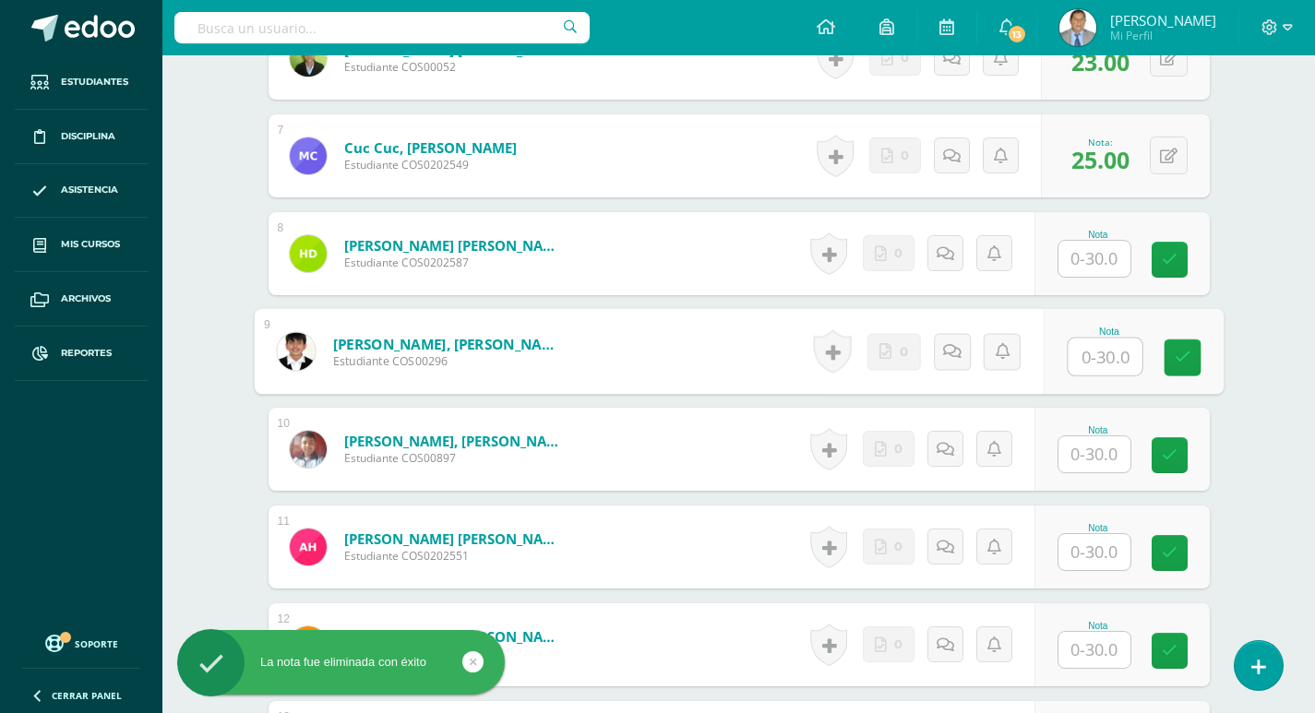
click at [1112, 361] on input "text" at bounding box center [1105, 357] width 74 height 37
type input "25"
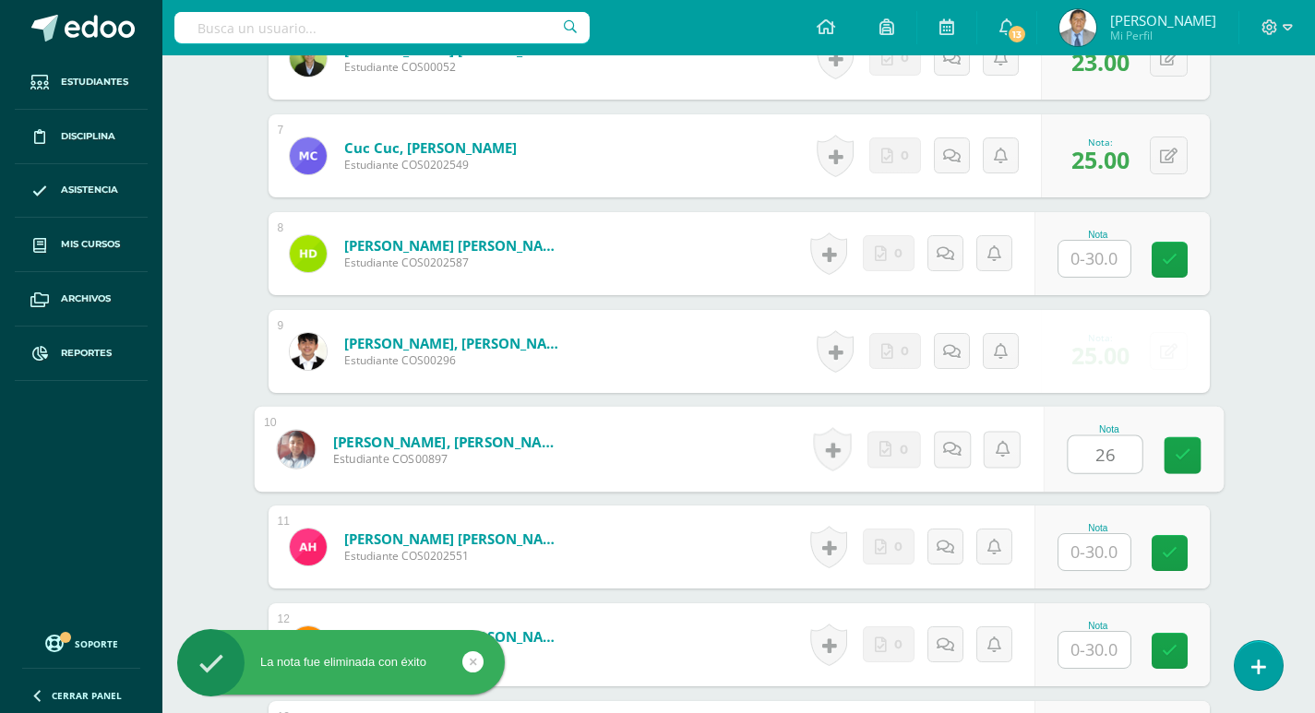
type input "26"
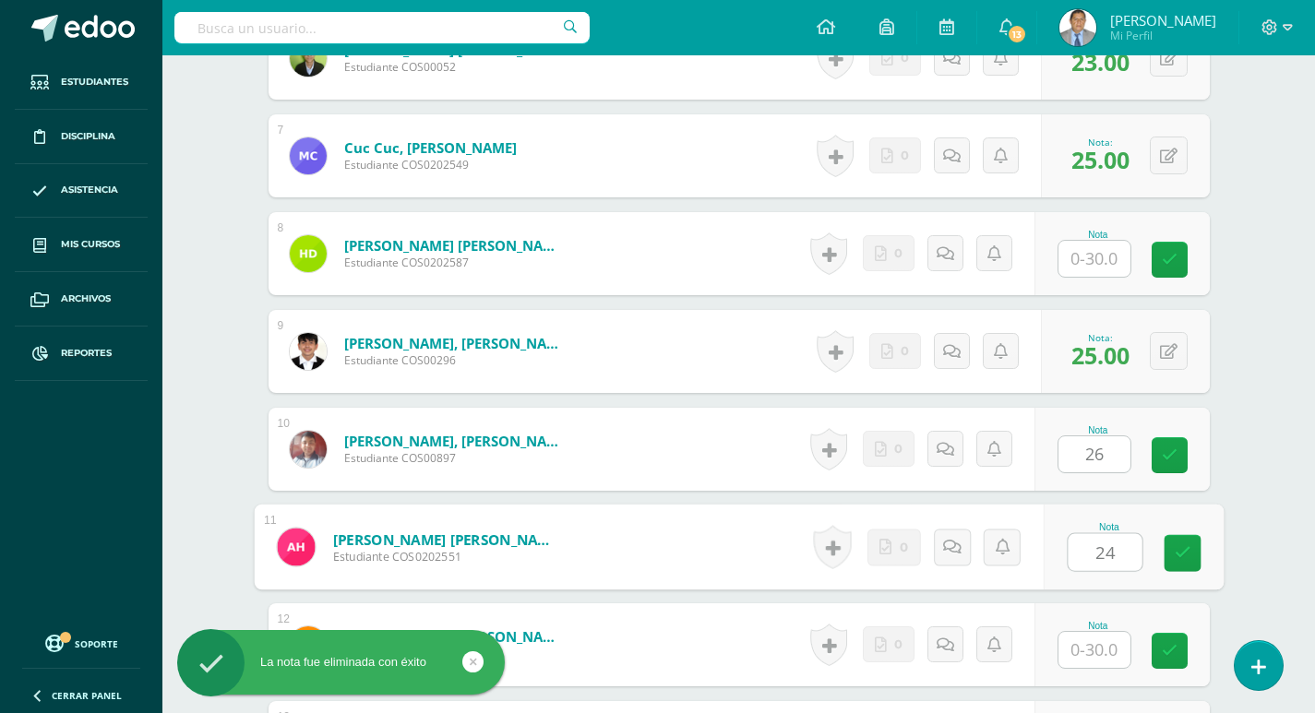
type input "24"
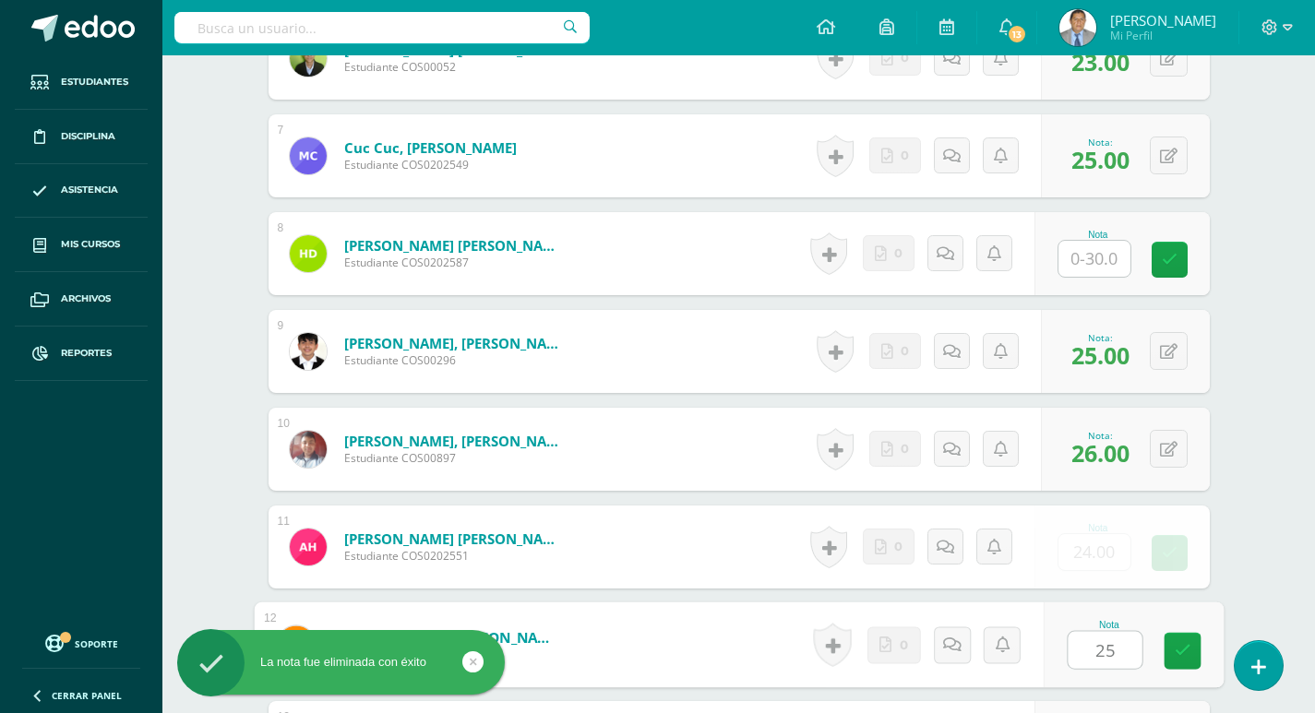
type input "25"
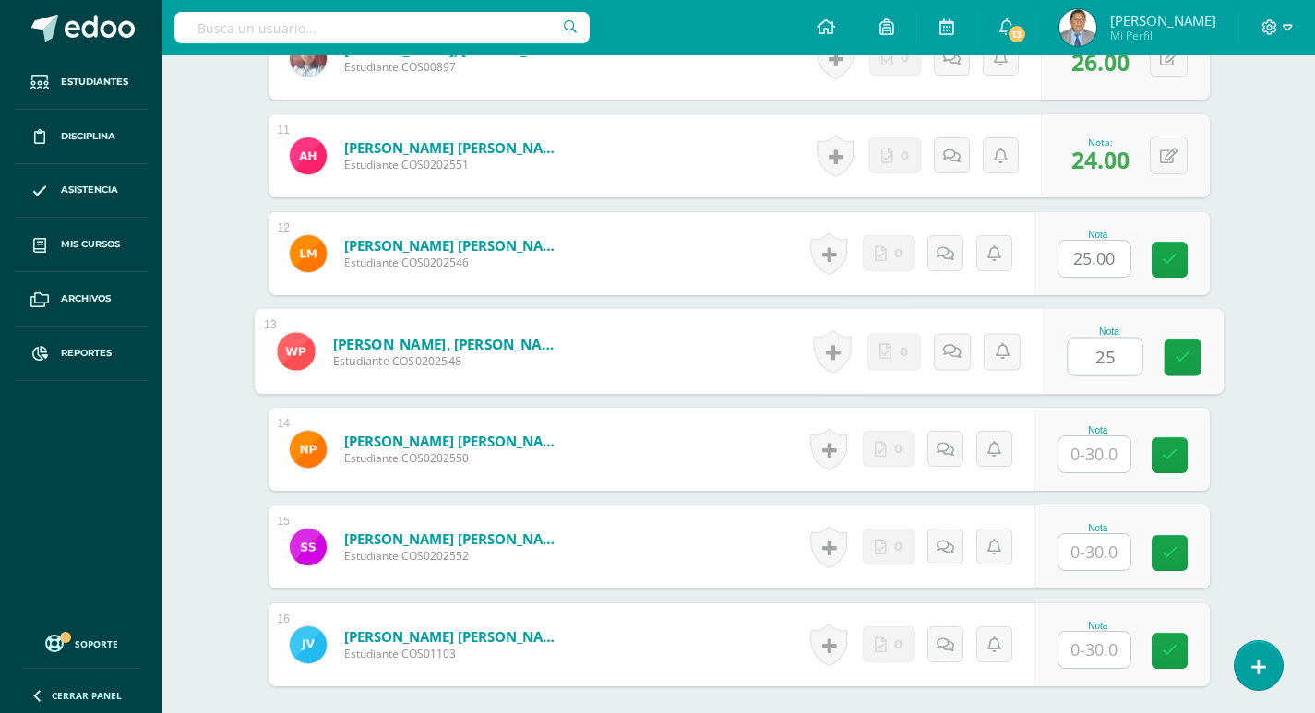
type input "25"
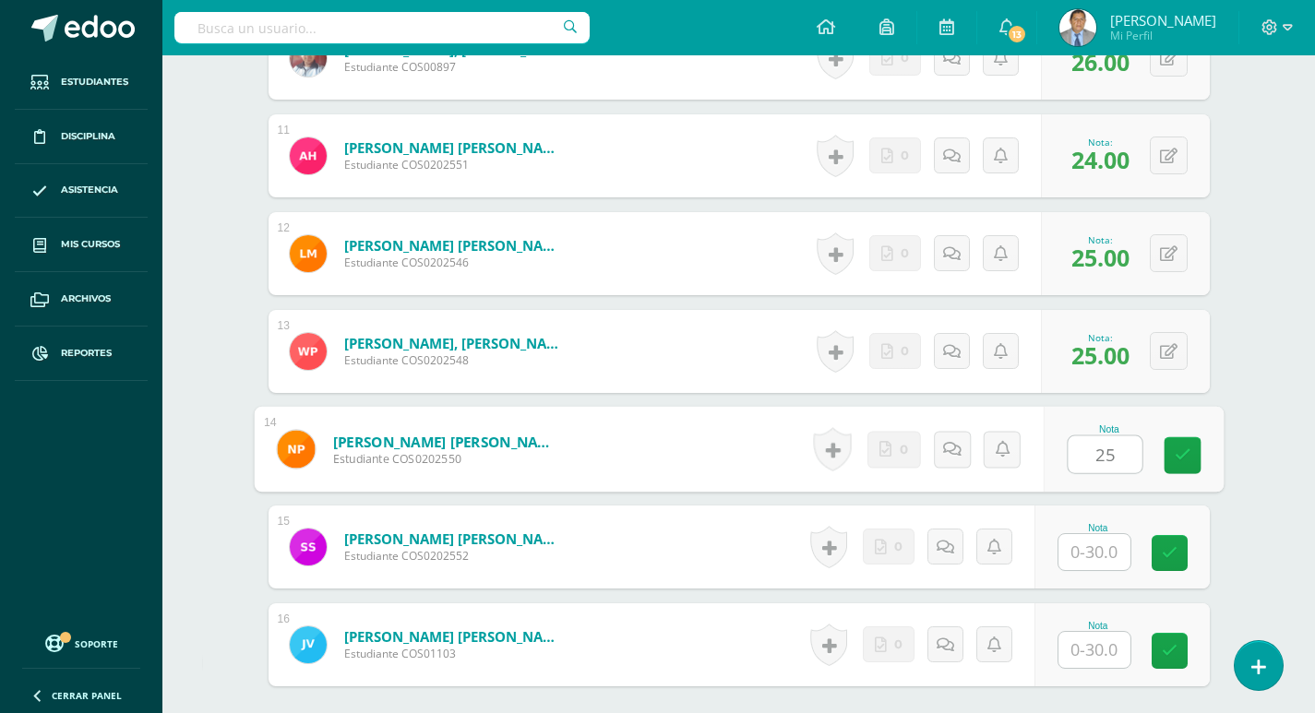
type input "25"
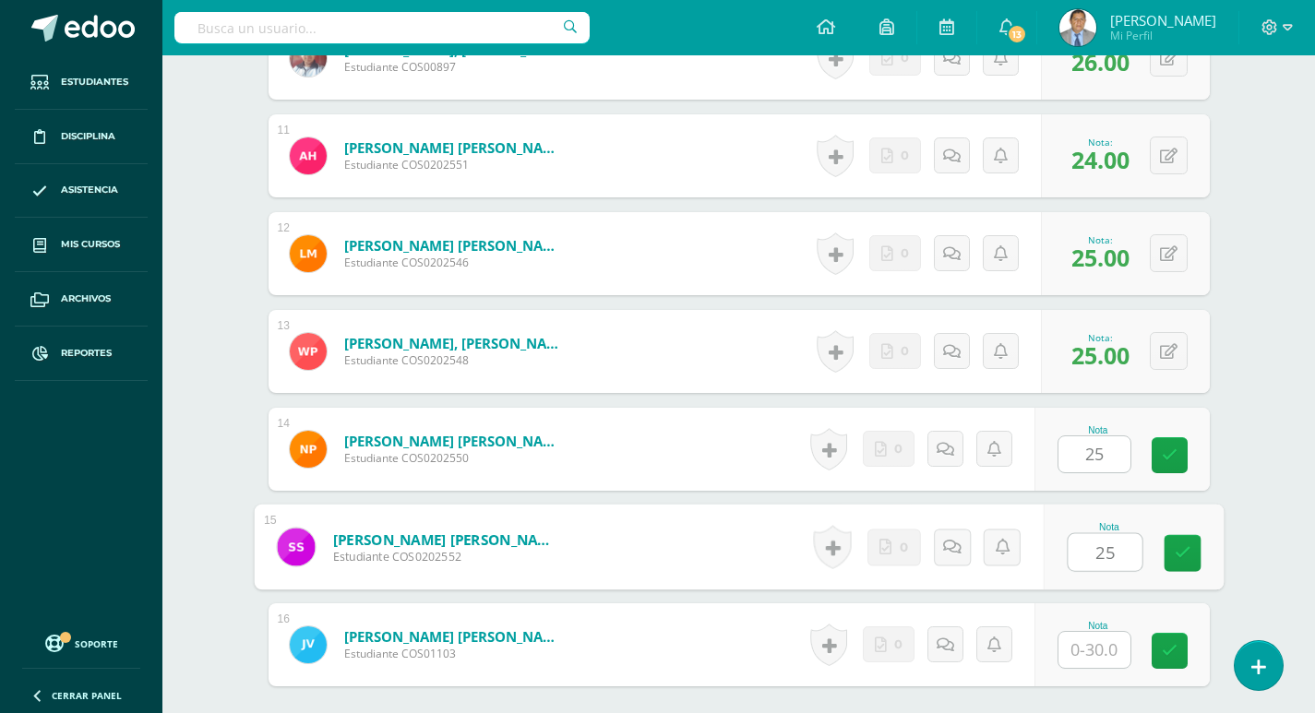
type input "25"
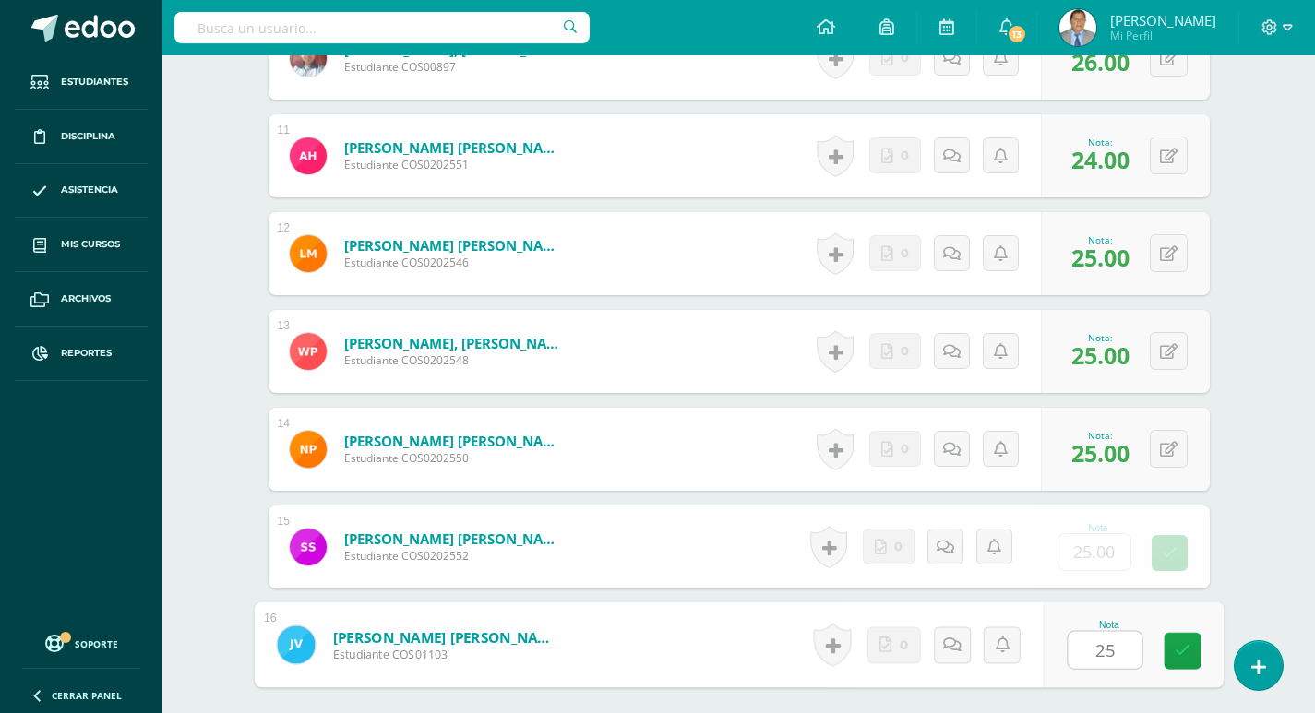
type input "25"
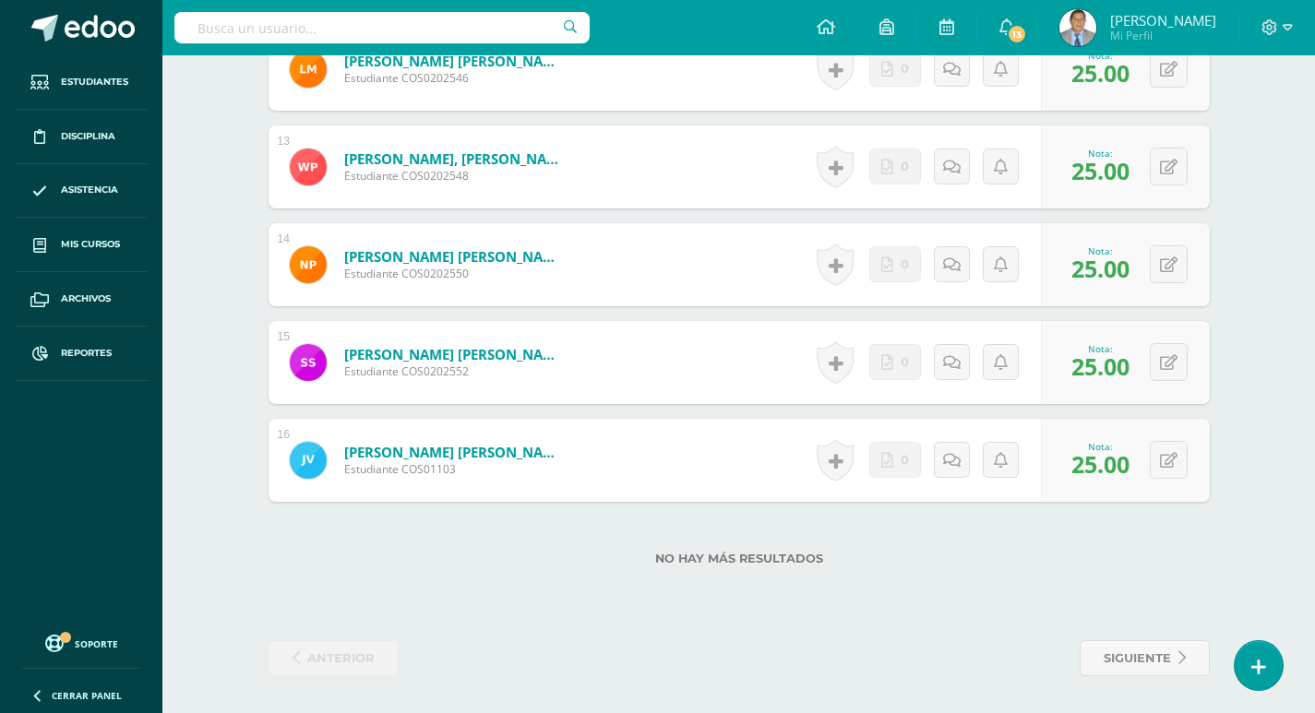
click at [1174, 577] on div "No hay más resultados" at bounding box center [739, 545] width 941 height 86
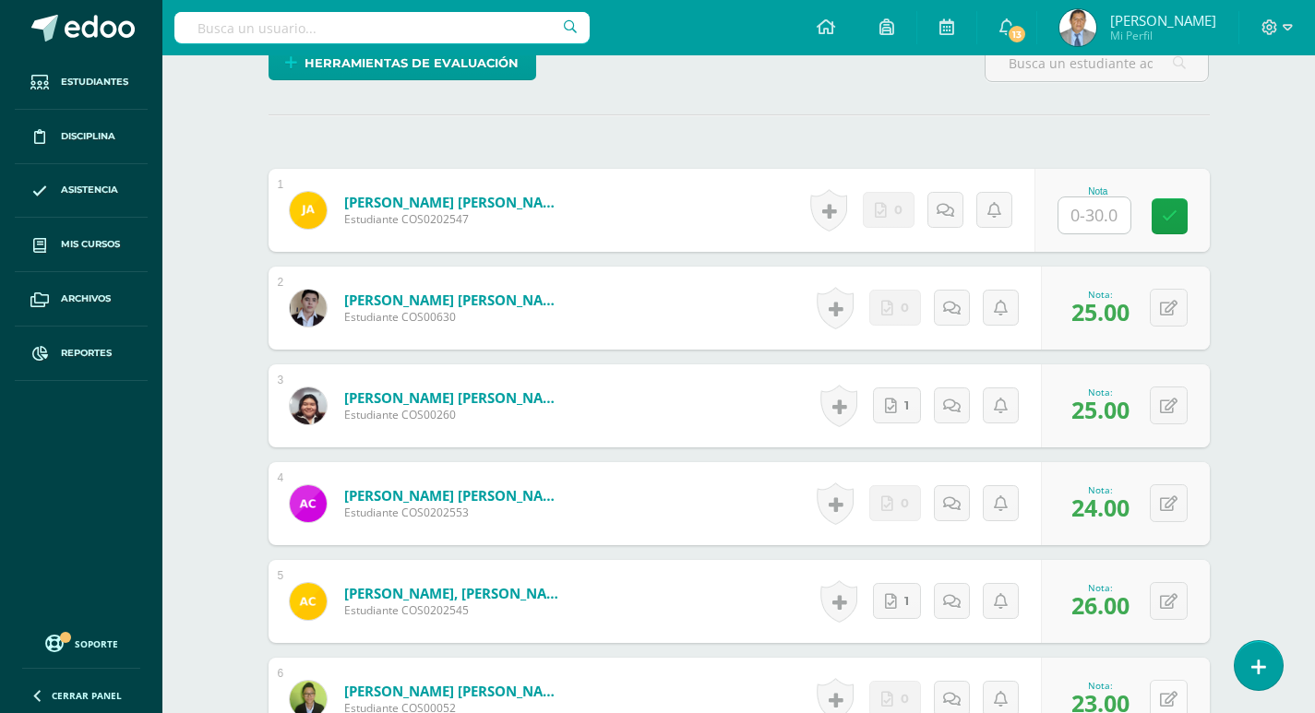
scroll to position [306, 0]
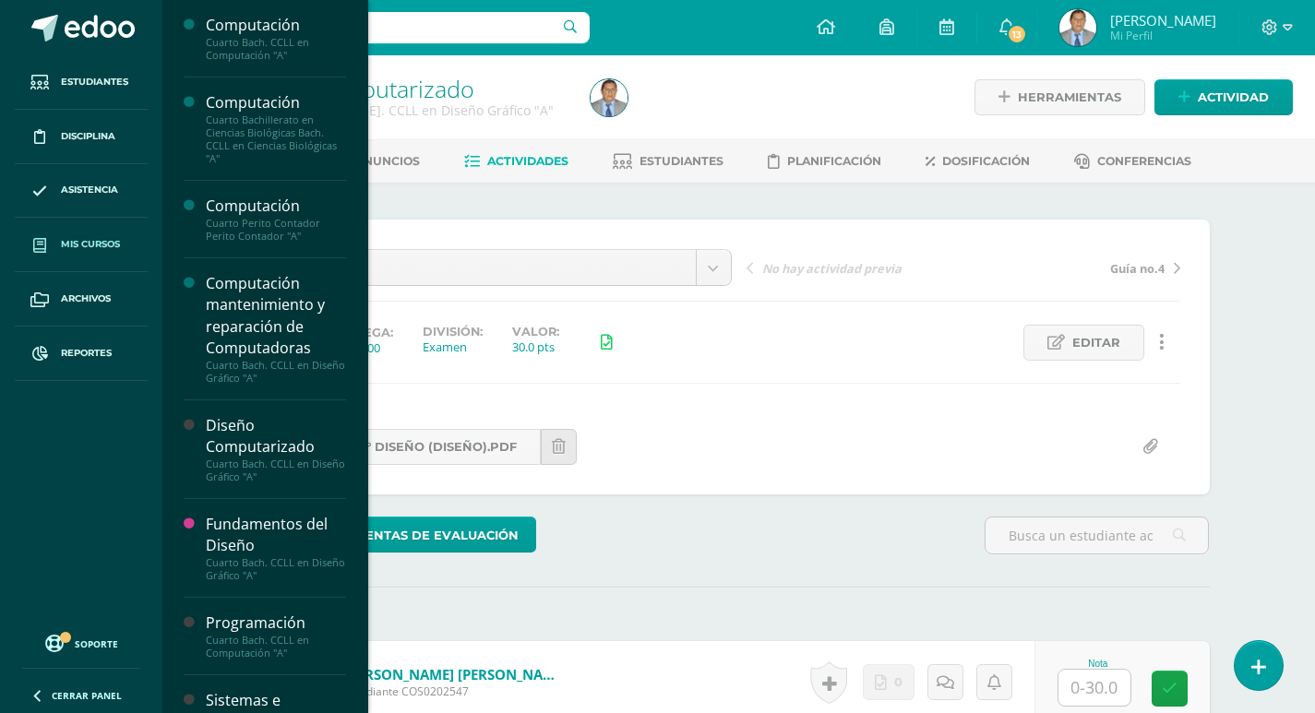
click at [78, 250] on span "Mis cursos" at bounding box center [90, 244] width 59 height 15
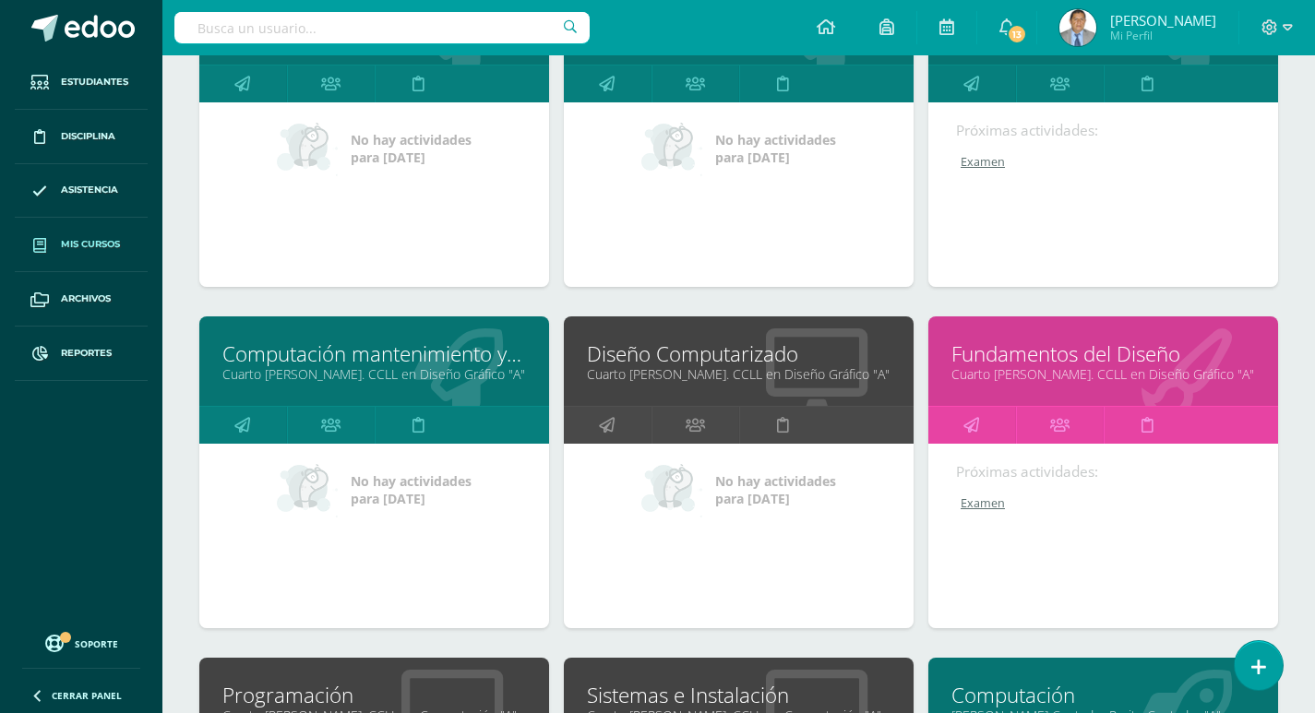
scroll to position [369, 0]
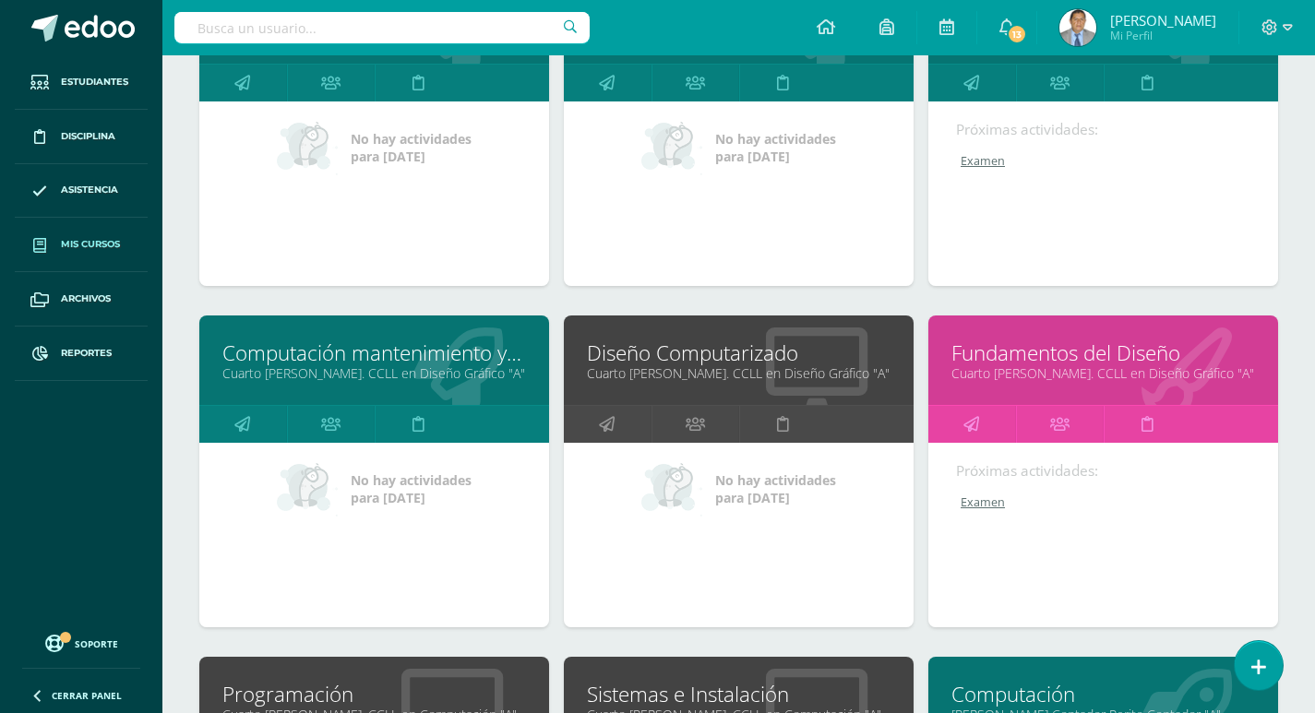
click at [1107, 364] on link "Fundamentos del Diseño" at bounding box center [1104, 353] width 304 height 29
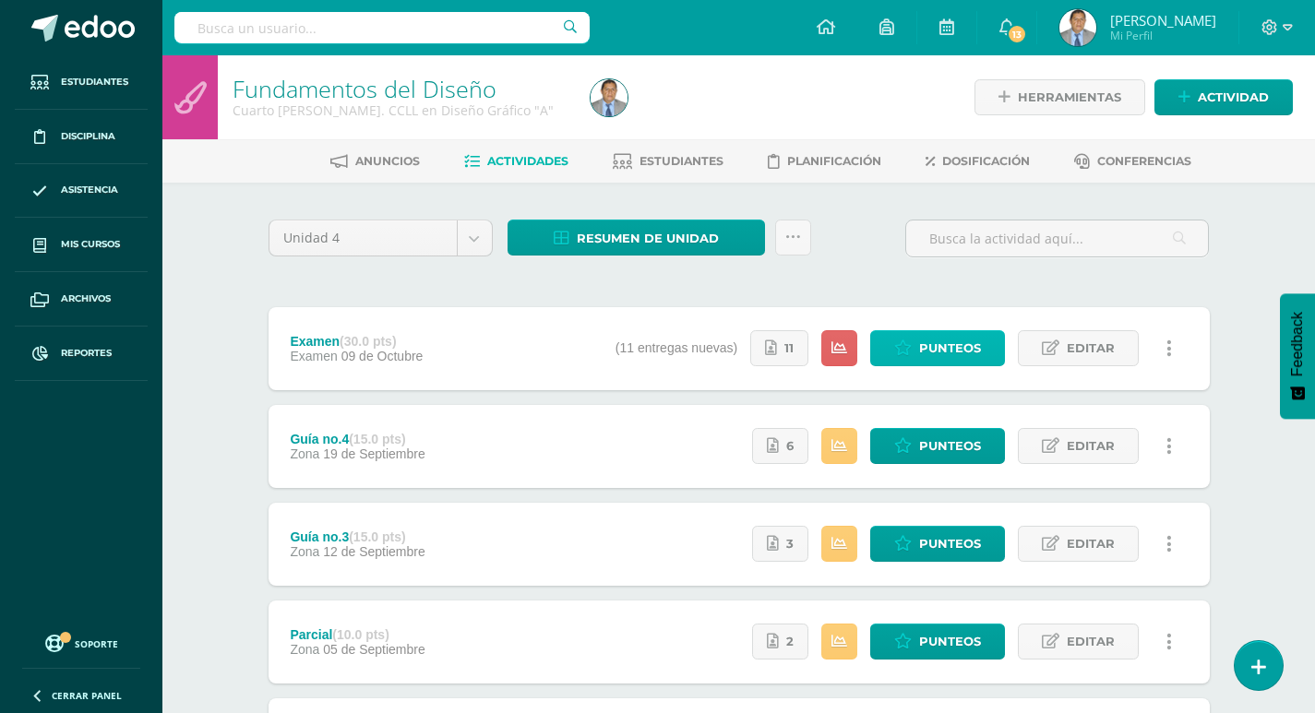
click at [963, 347] on span "Punteos" at bounding box center [950, 348] width 62 height 34
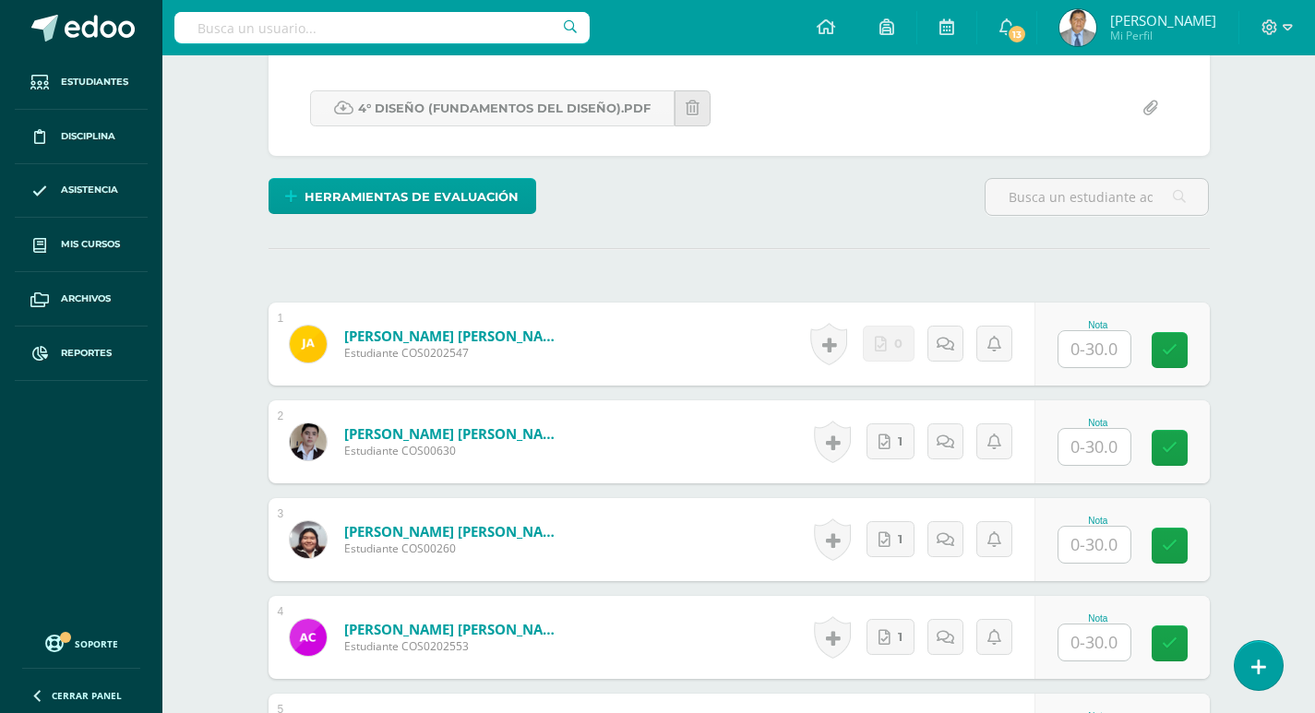
scroll to position [340, 0]
click at [1100, 451] on input "text" at bounding box center [1095, 446] width 72 height 36
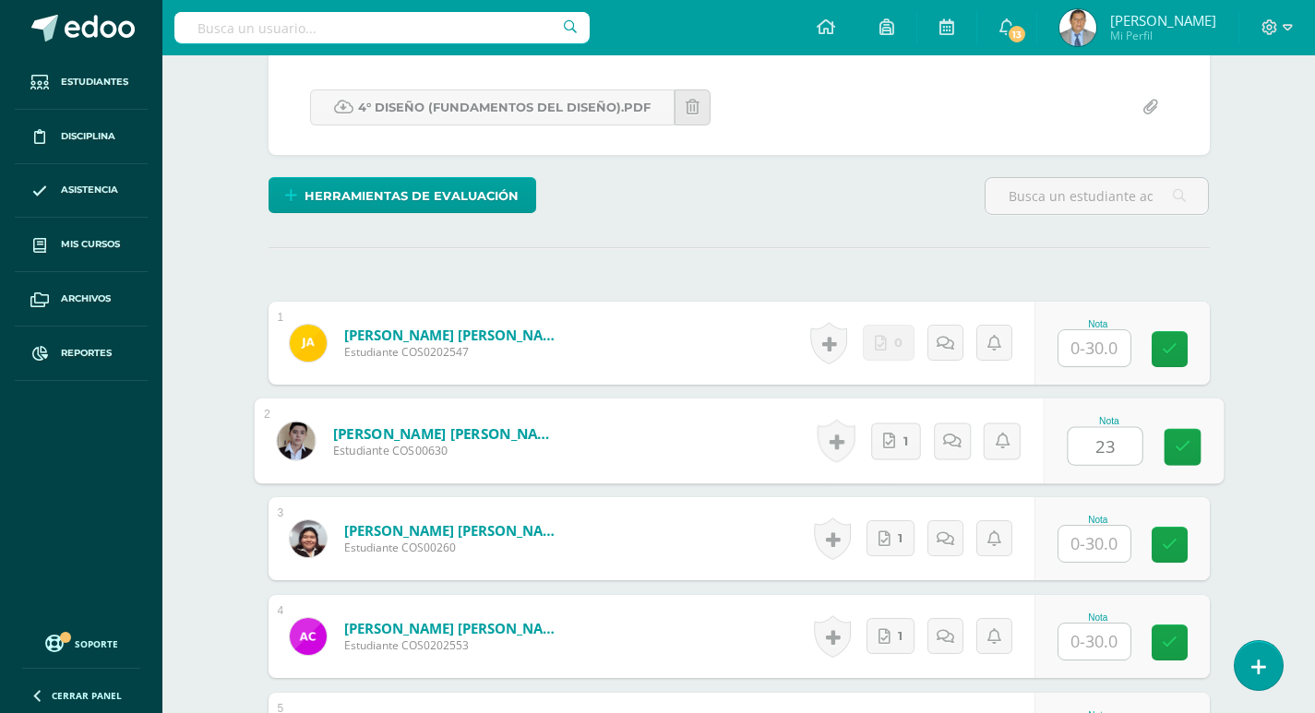
type input "23"
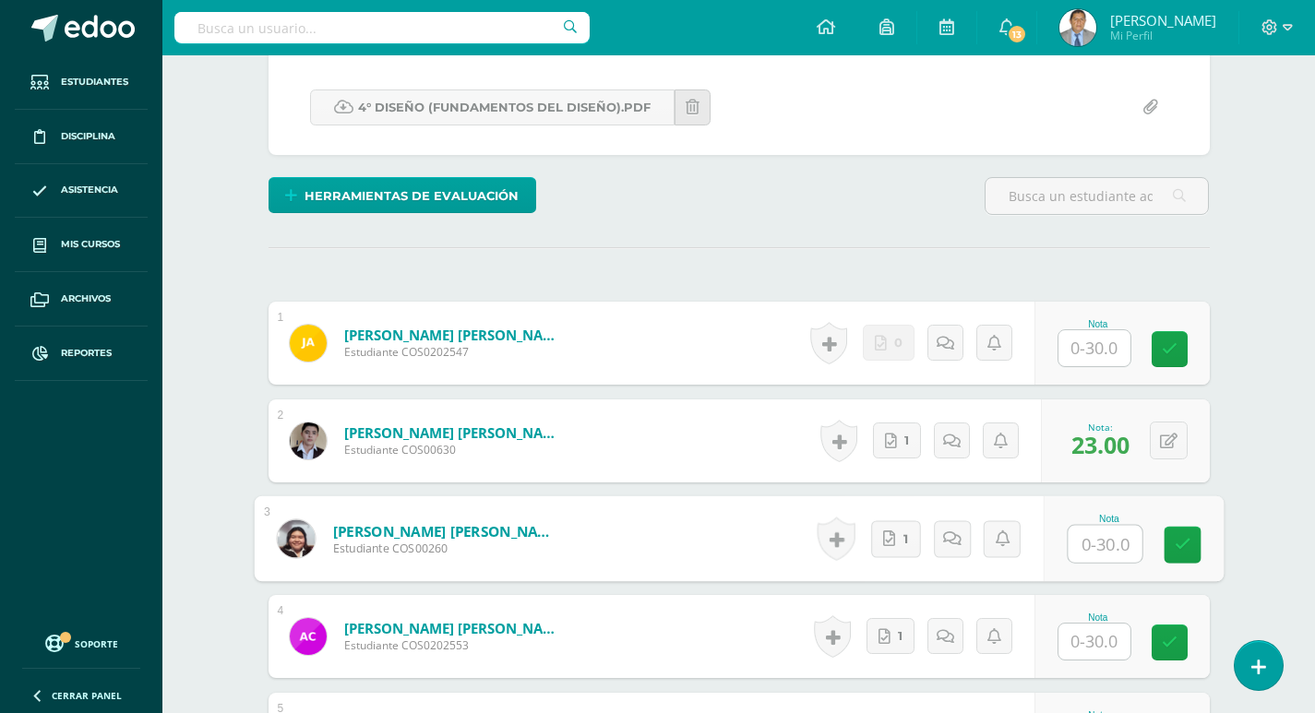
scroll to position [341, 0]
type input "28"
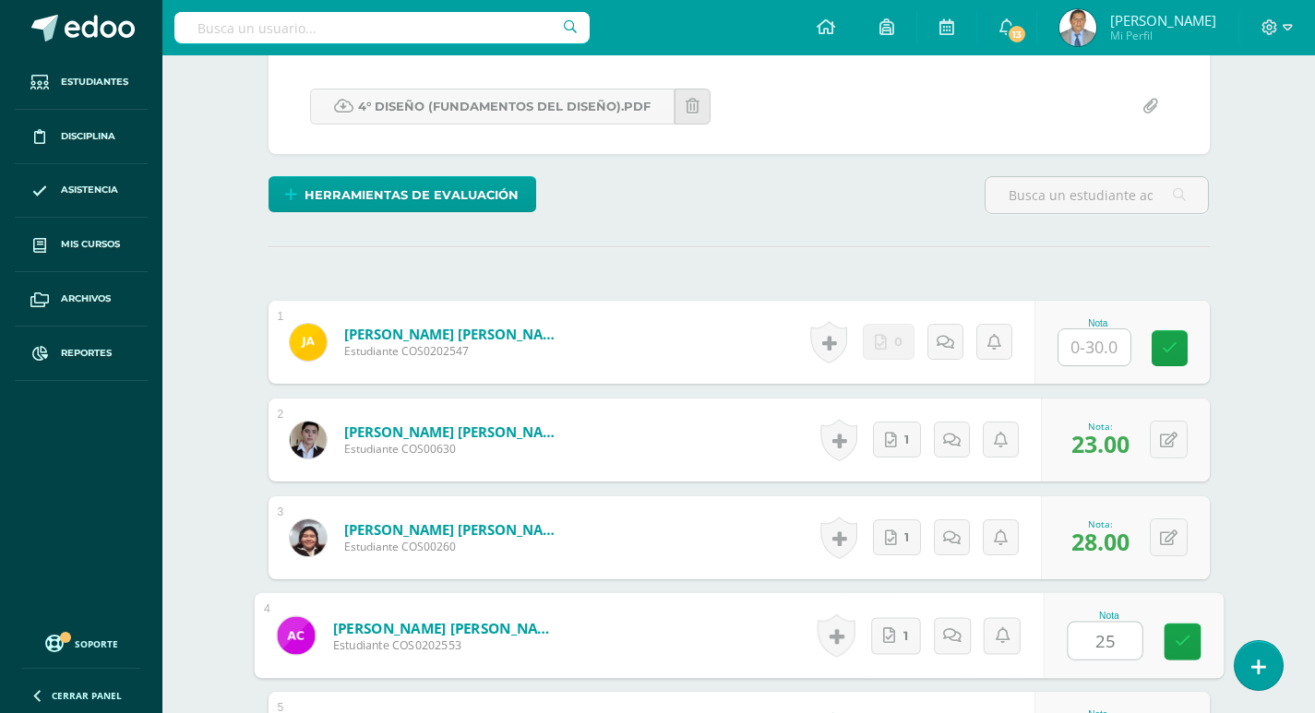
type input "25"
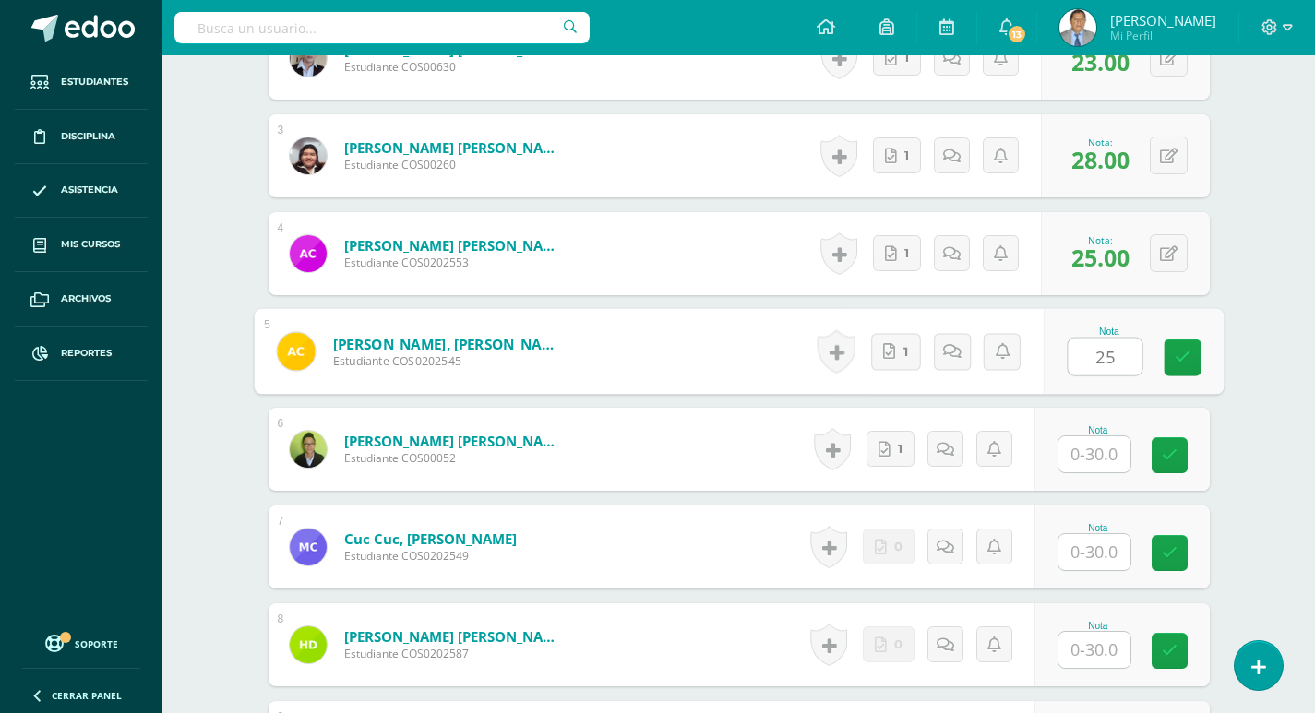
type input "25"
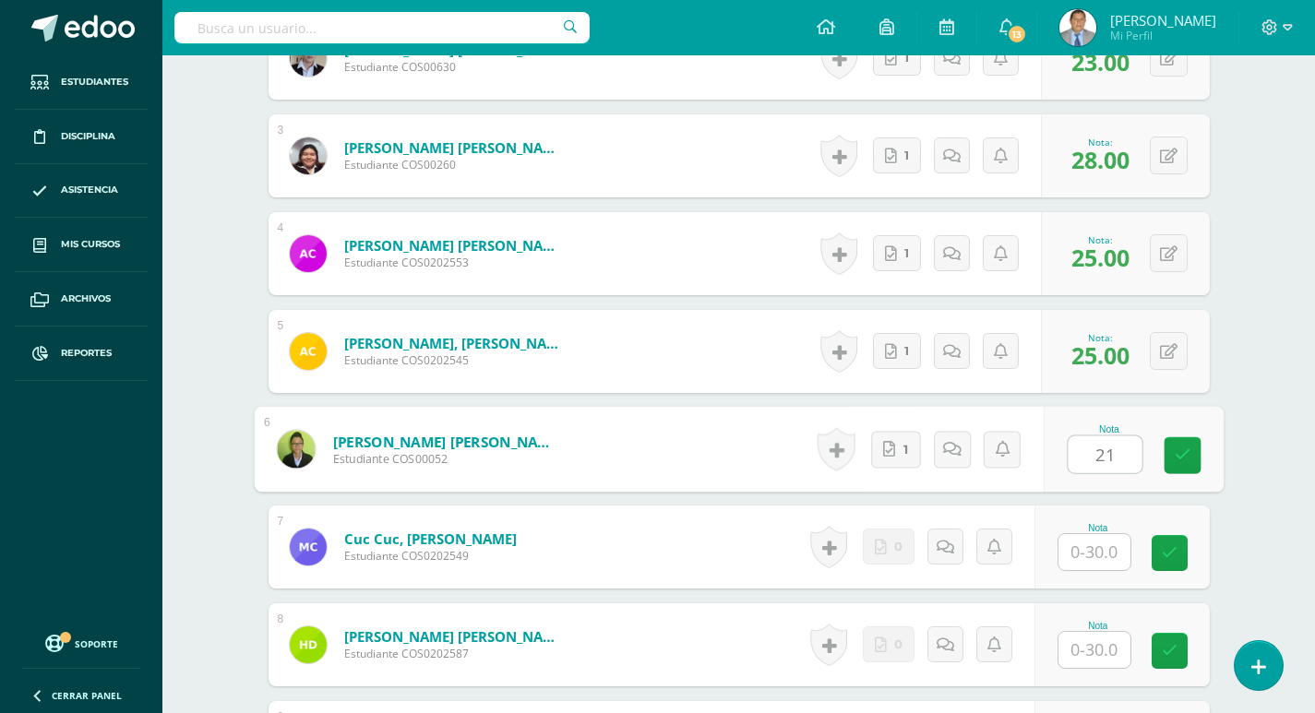
type input "21"
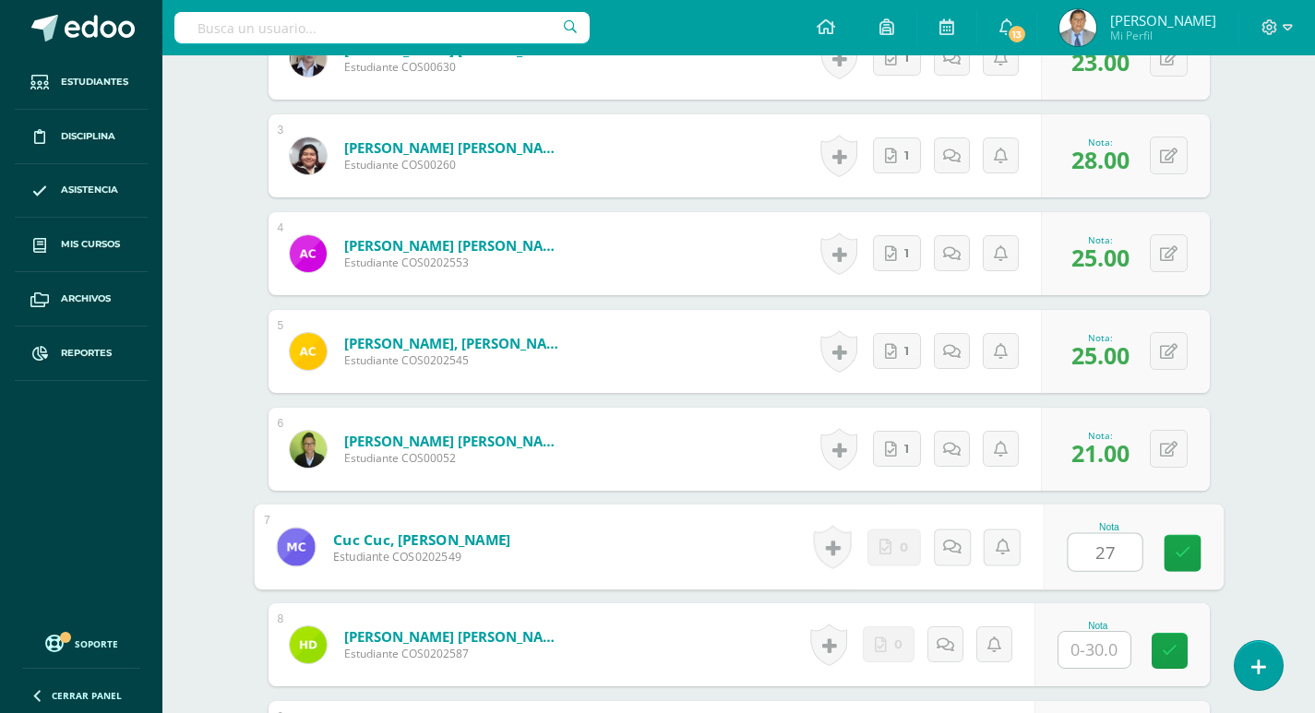
type input "27"
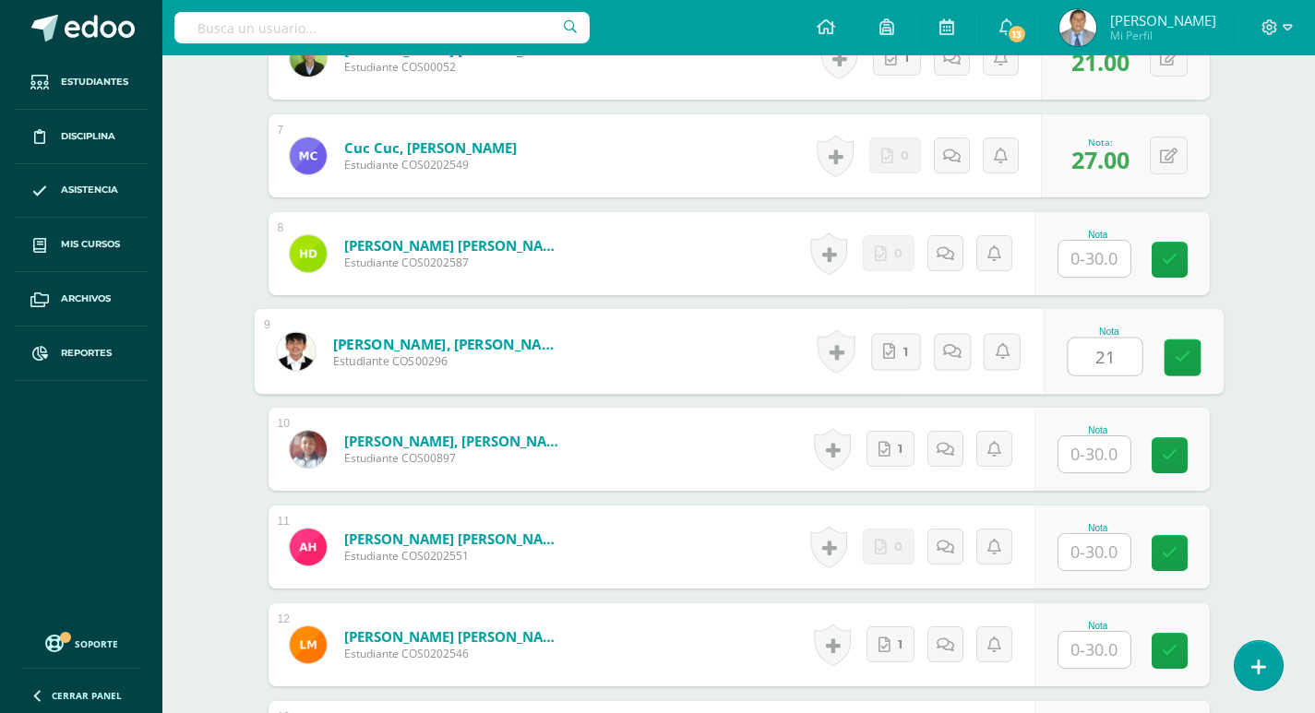
type input "21"
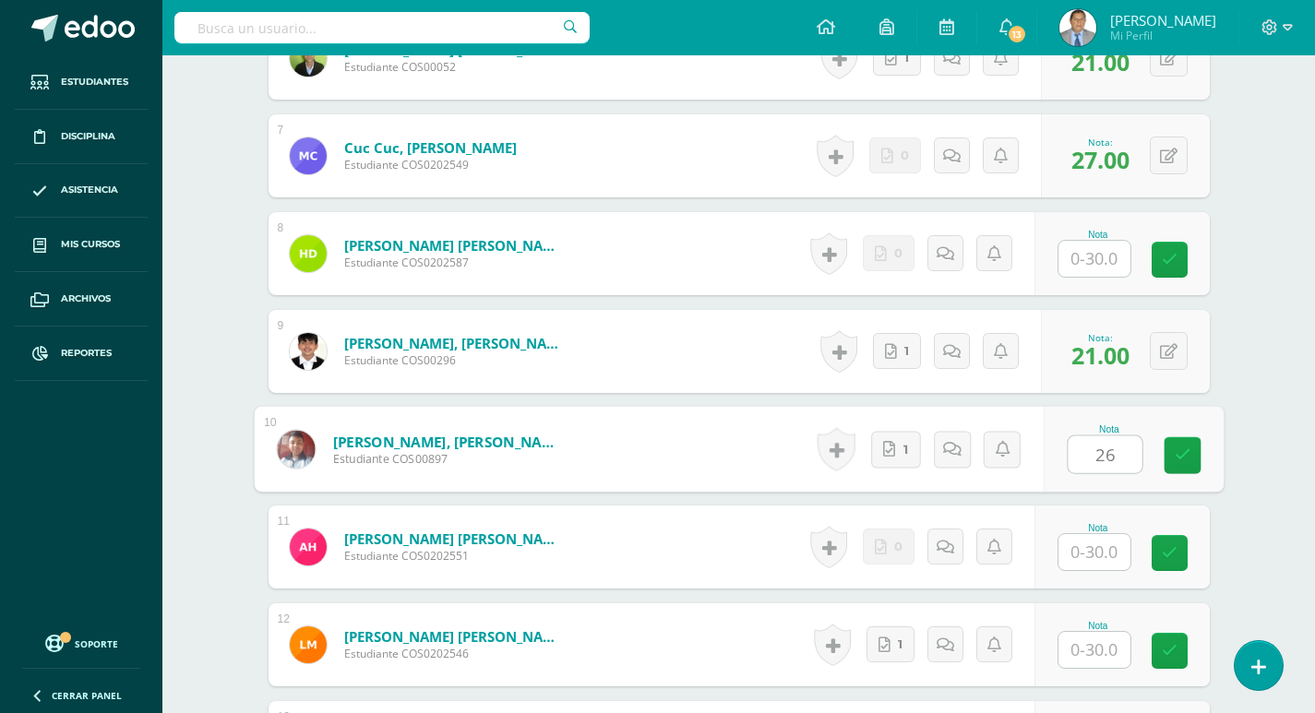
type input "26"
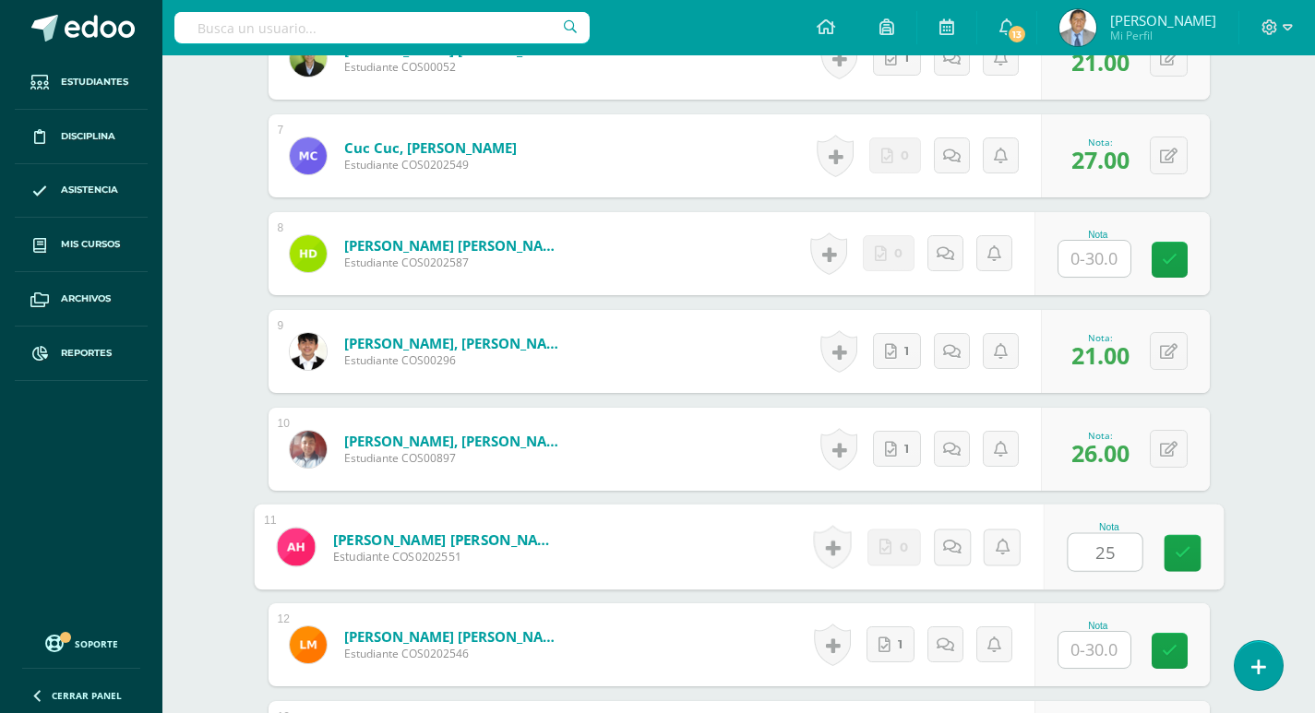
type input "25"
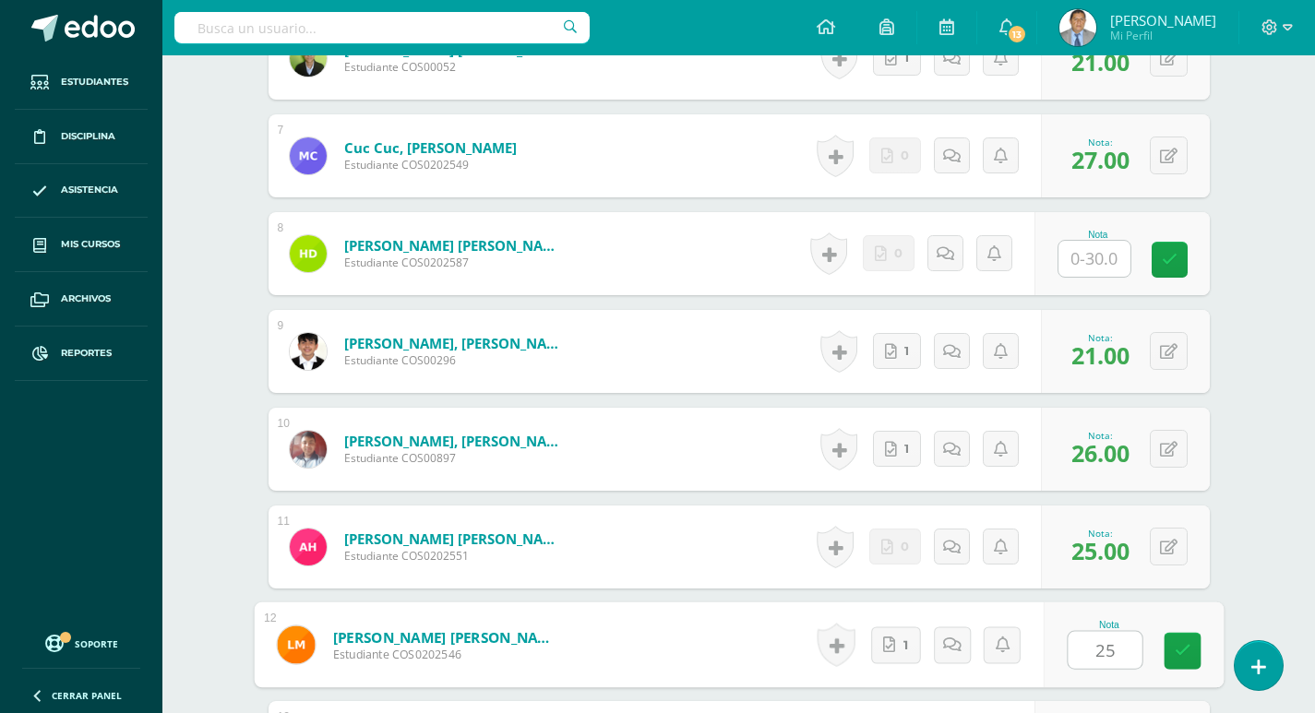
type input "25"
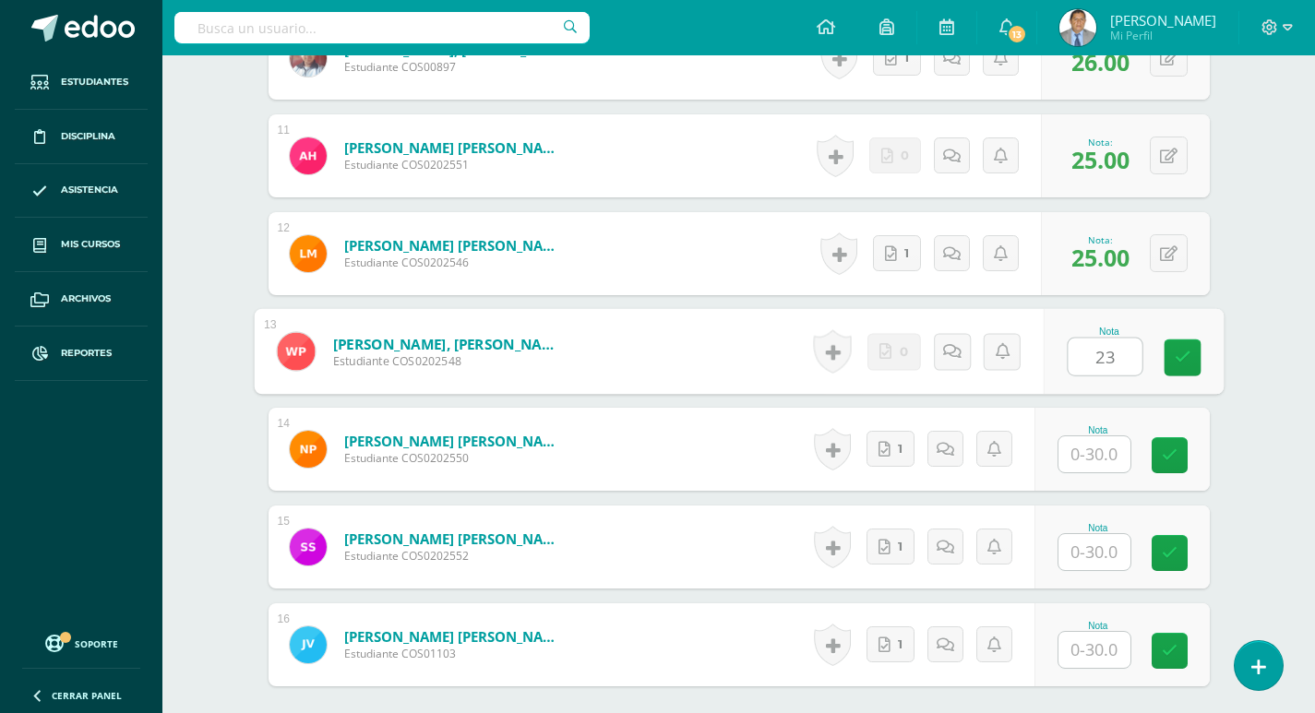
type input "23"
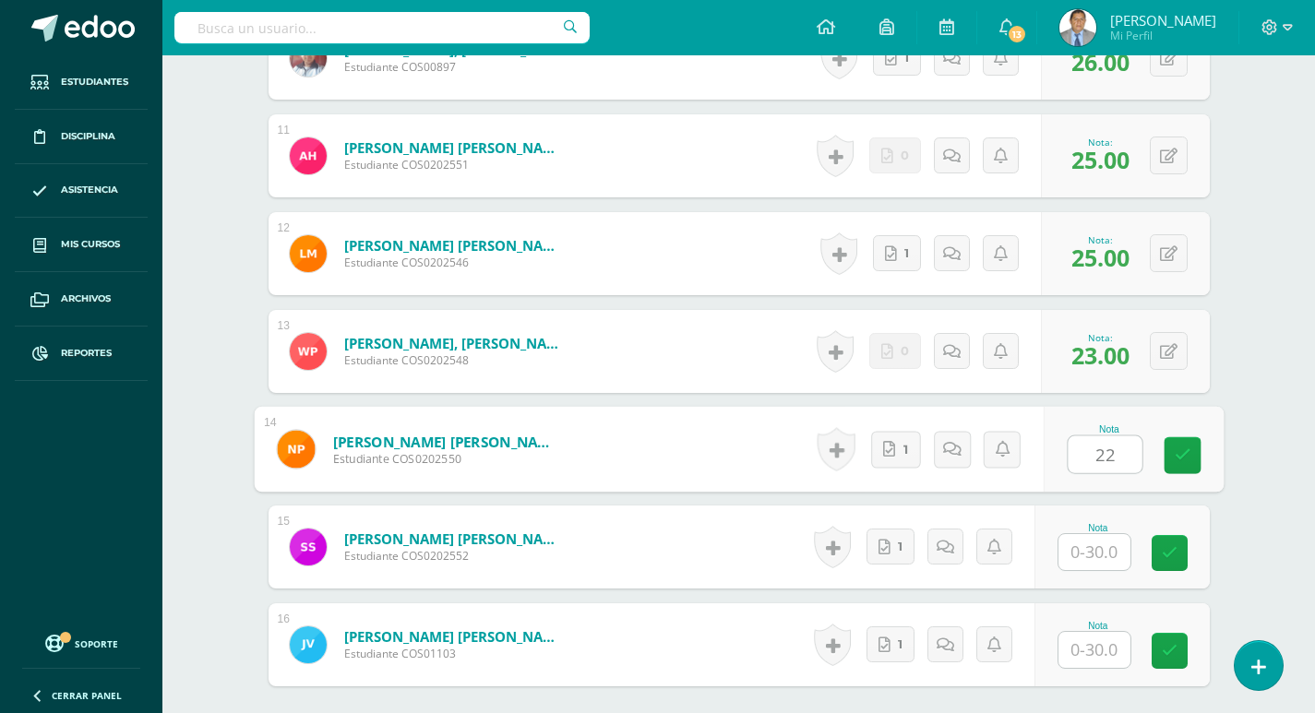
type input "22"
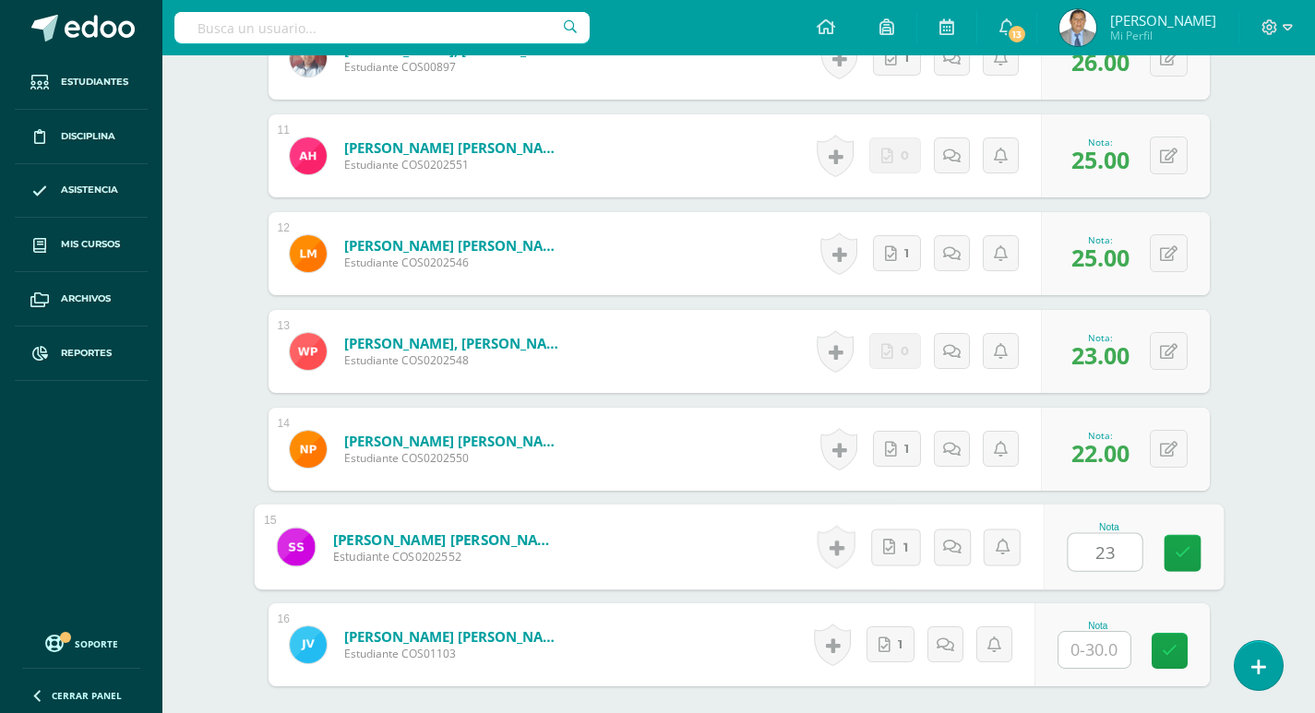
type input "23"
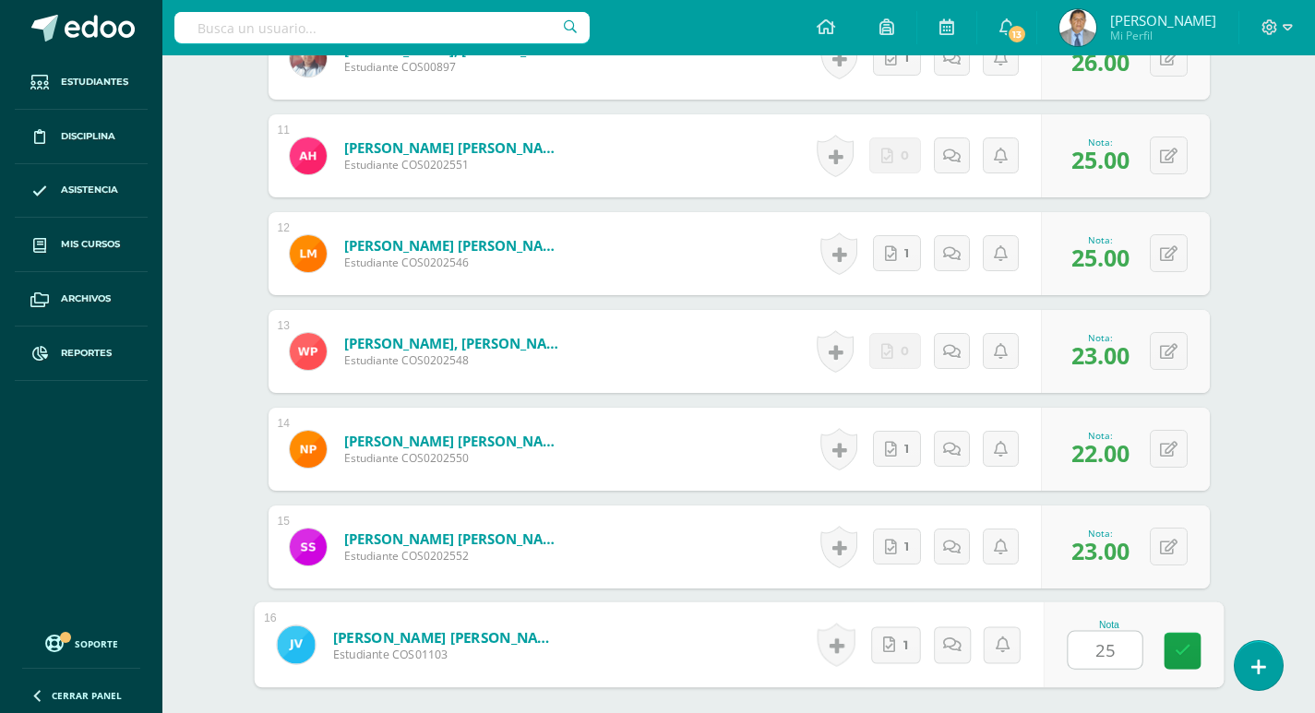
type input "25"
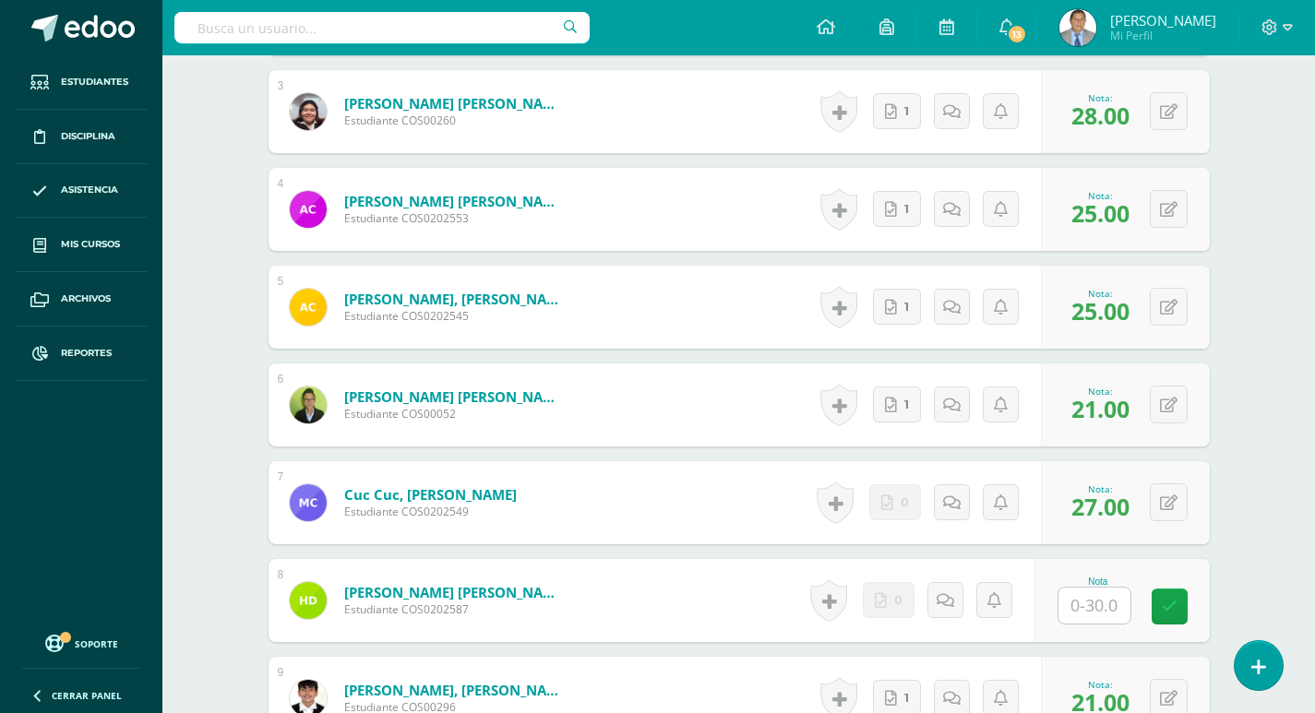
scroll to position [398, 0]
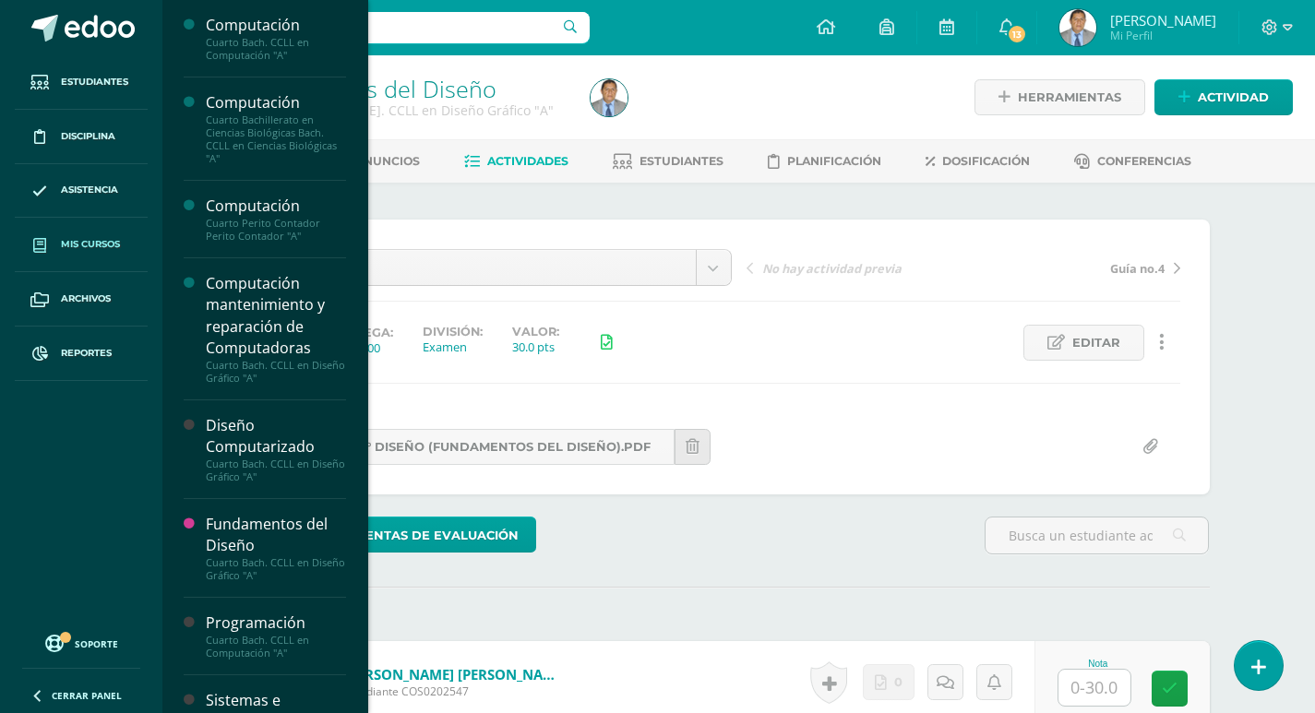
click at [95, 239] on span "Mis cursos" at bounding box center [90, 244] width 59 height 15
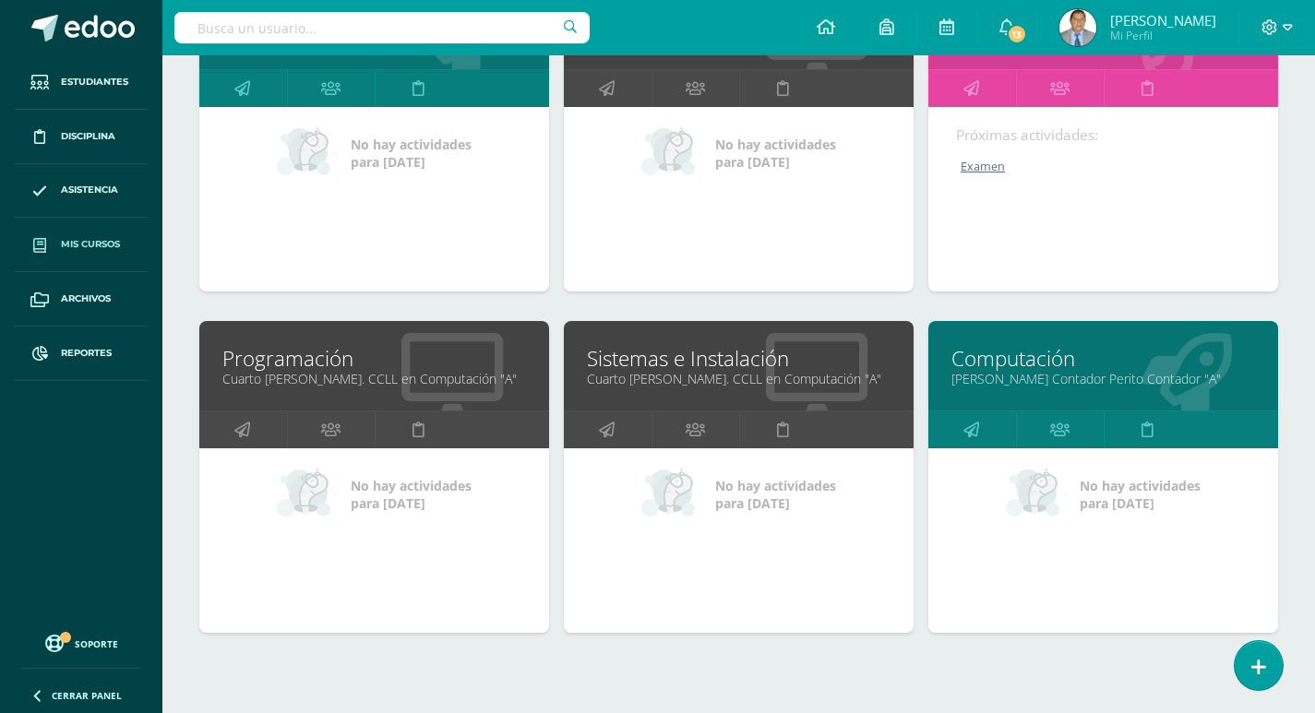
scroll to position [738, 0]
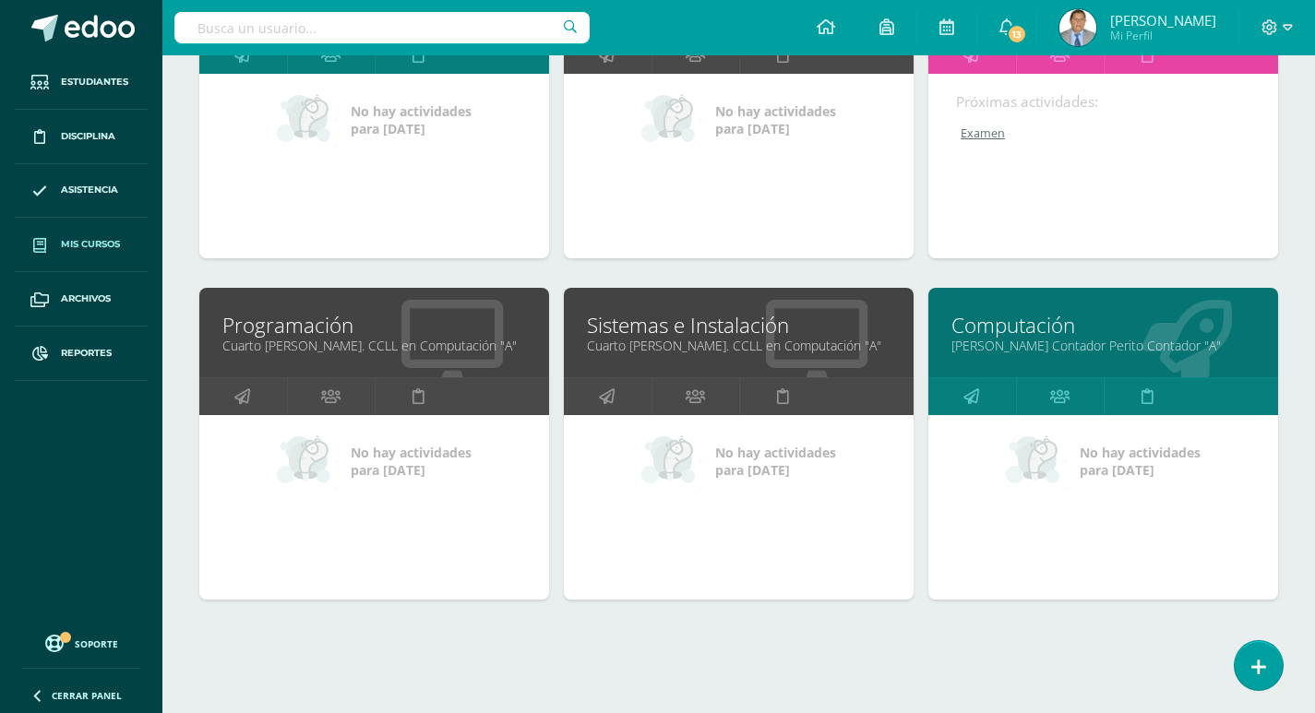
click at [375, 338] on link "Cuarto [PERSON_NAME]. CCLL en Computación "A"" at bounding box center [374, 346] width 304 height 18
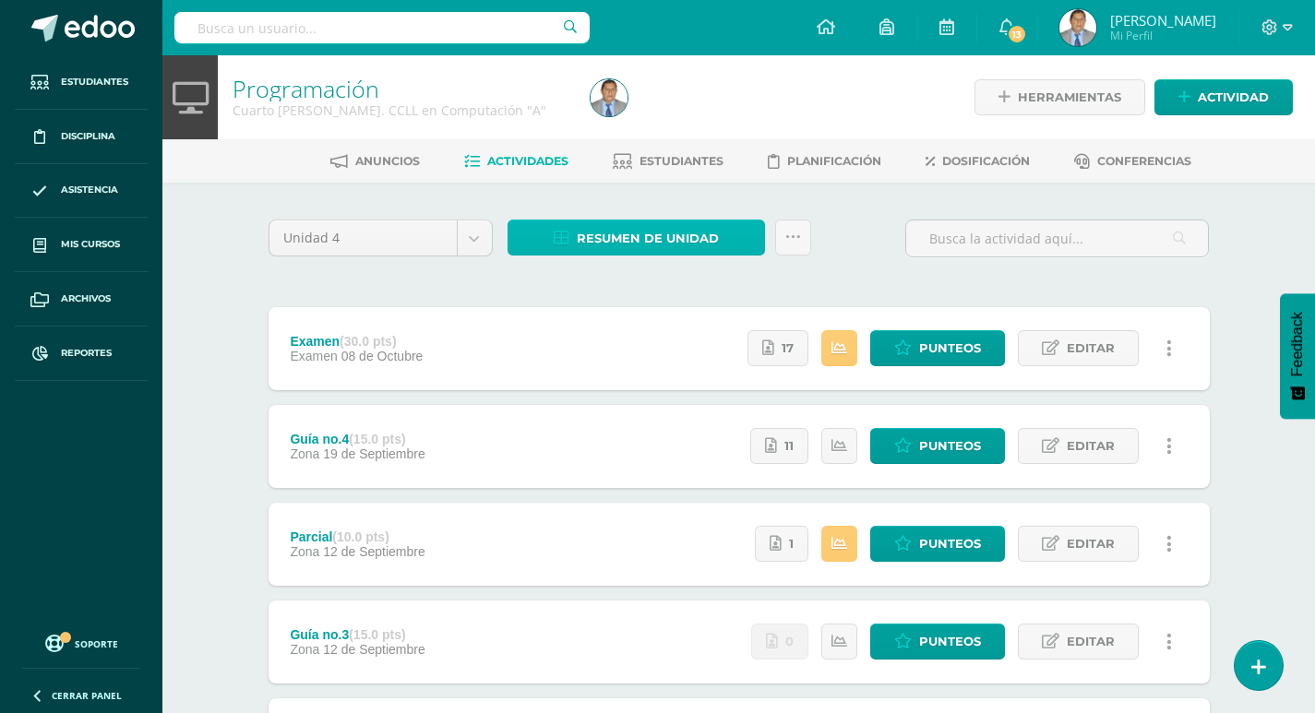
click at [693, 239] on span "Resumen de unidad" at bounding box center [648, 239] width 142 height 34
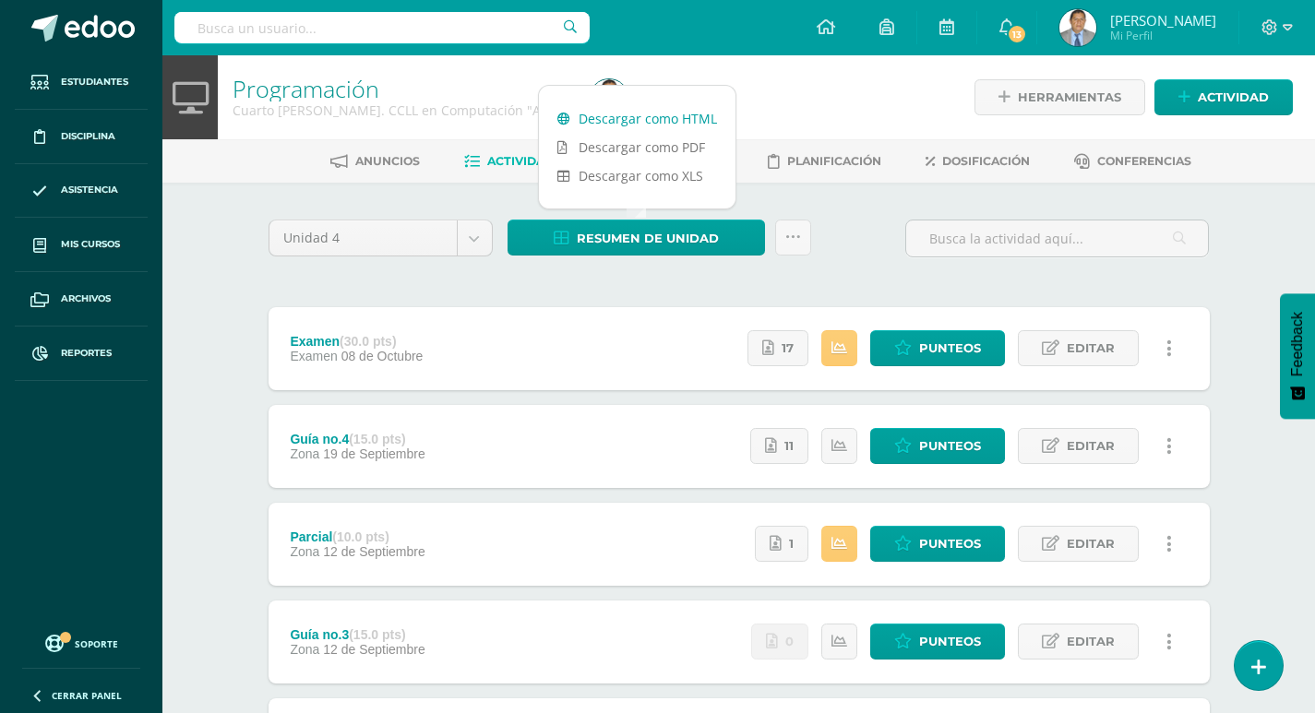
click at [686, 113] on link "Descargar como HTML" at bounding box center [637, 118] width 197 height 29
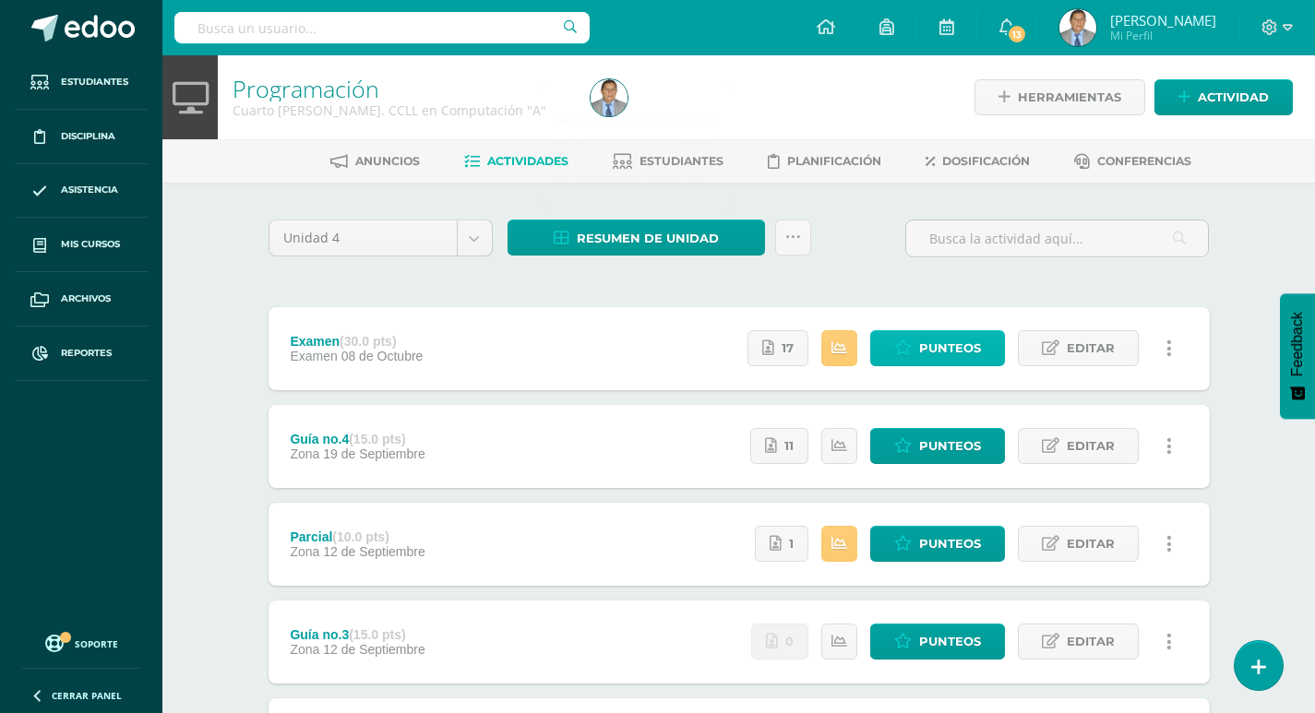
click at [922, 358] on span "Punteos" at bounding box center [950, 348] width 62 height 34
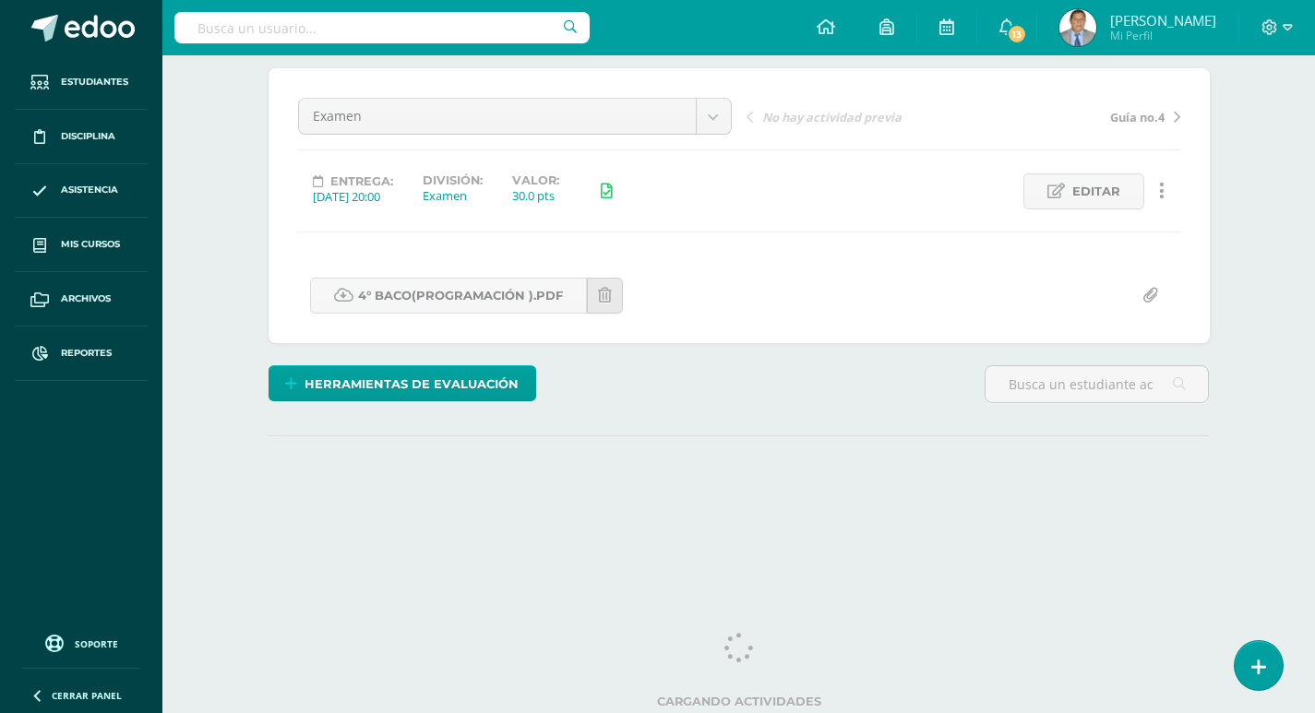
scroll to position [154, 0]
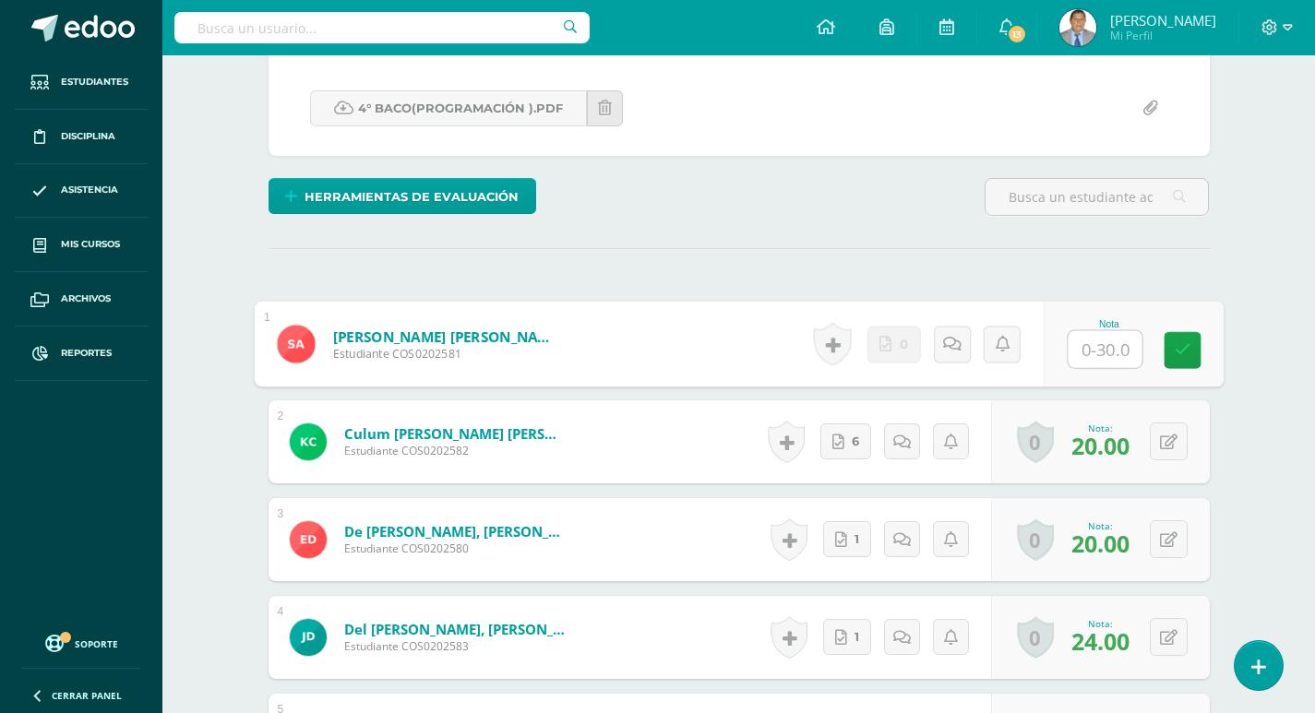
click at [1078, 354] on input "text" at bounding box center [1105, 349] width 74 height 37
type input "21"
click at [1205, 210] on input "text" at bounding box center [1097, 196] width 222 height 36
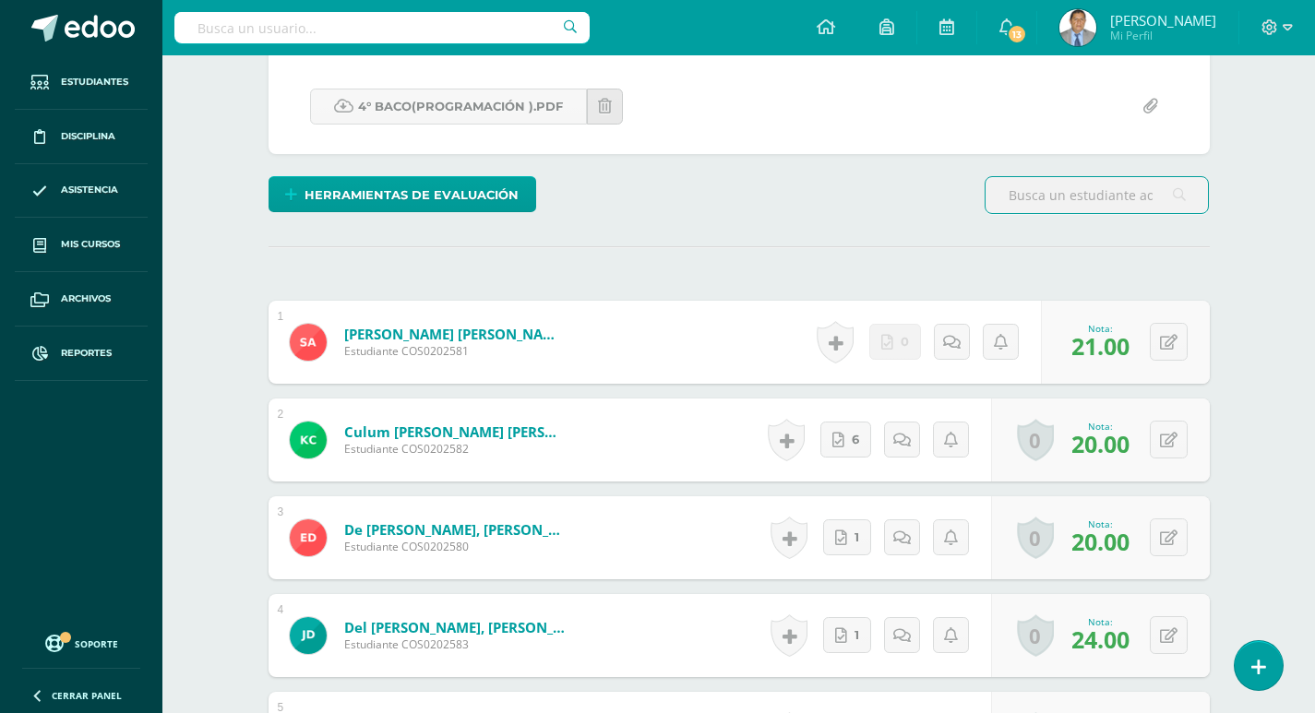
scroll to position [342, 0]
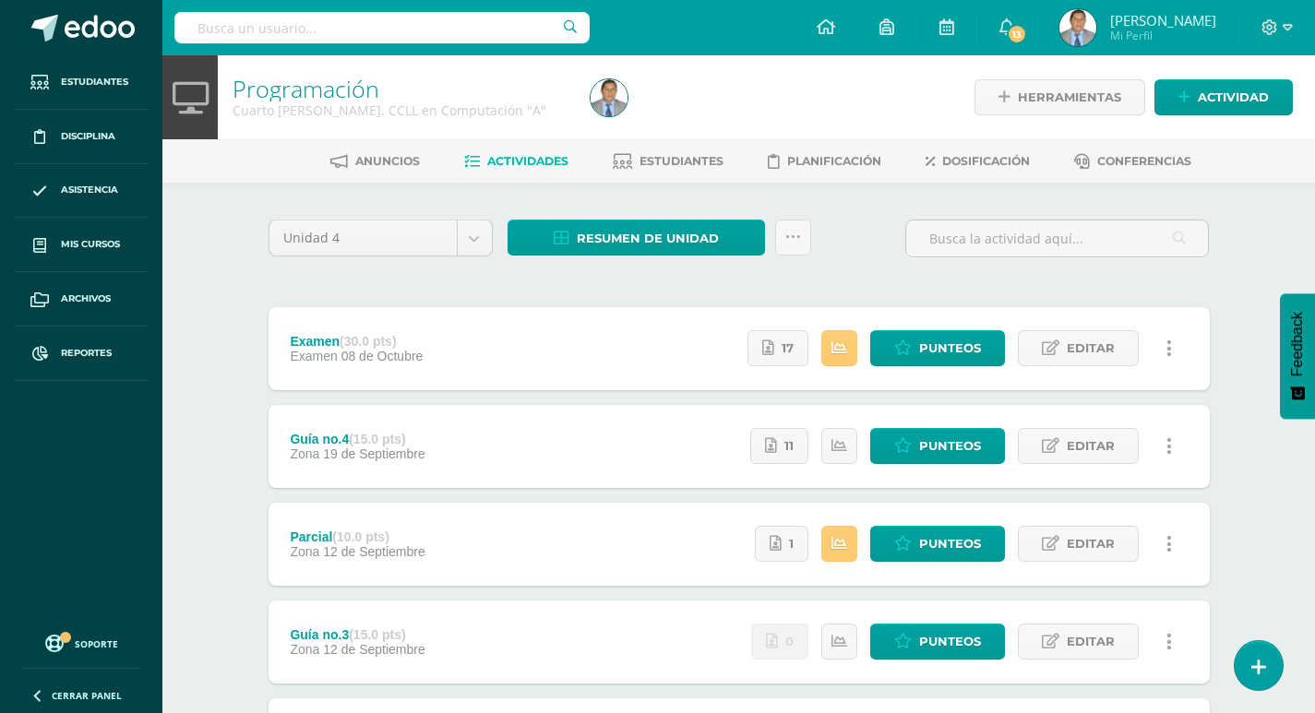
click at [1262, 284] on div "Programación Cuarto [PERSON_NAME]. CCLL en Computación "A" Herramientas Detalle…" at bounding box center [738, 528] width 1153 height 947
click at [1263, 272] on div "Programación Cuarto [PERSON_NAME]. CCLL en Computación "A" Herramientas Detalle…" at bounding box center [738, 528] width 1153 height 947
click at [1266, 243] on div "Programación Cuarto [PERSON_NAME]. CCLL en Computación "A" Herramientas Detalle…" at bounding box center [738, 528] width 1153 height 947
click at [1258, 478] on div "Programación Cuarto Bach. CCLL en Computación "A" Herramientas Detalle de asist…" at bounding box center [738, 528] width 1153 height 947
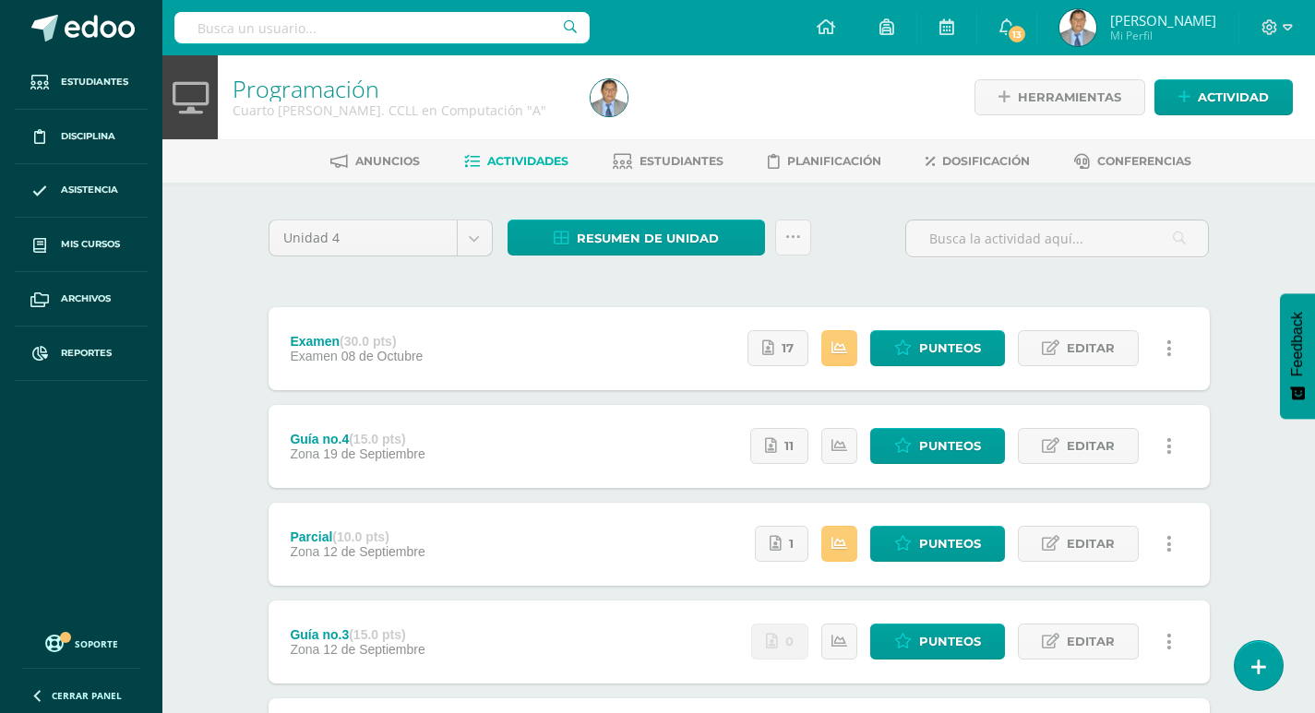
click at [1262, 476] on div "Programación Cuarto Bach. CCLL en Computación "A" Herramientas Detalle de asist…" at bounding box center [738, 528] width 1153 height 947
click at [1243, 312] on div "Unidad 4 Unidad 1 Unidad 2 Unidad 3 Unidad 4 Resumen de unidad Descargar como H…" at bounding box center [739, 593] width 1015 height 820
click at [899, 293] on div "Unidad 4 Unidad 1 Unidad 2 Unidad 3 Unidad 4 Resumen de unidad Descargar como H…" at bounding box center [739, 593] width 956 height 746
drag, startPoint x: 860, startPoint y: 265, endPoint x: 940, endPoint y: 124, distance: 162.0
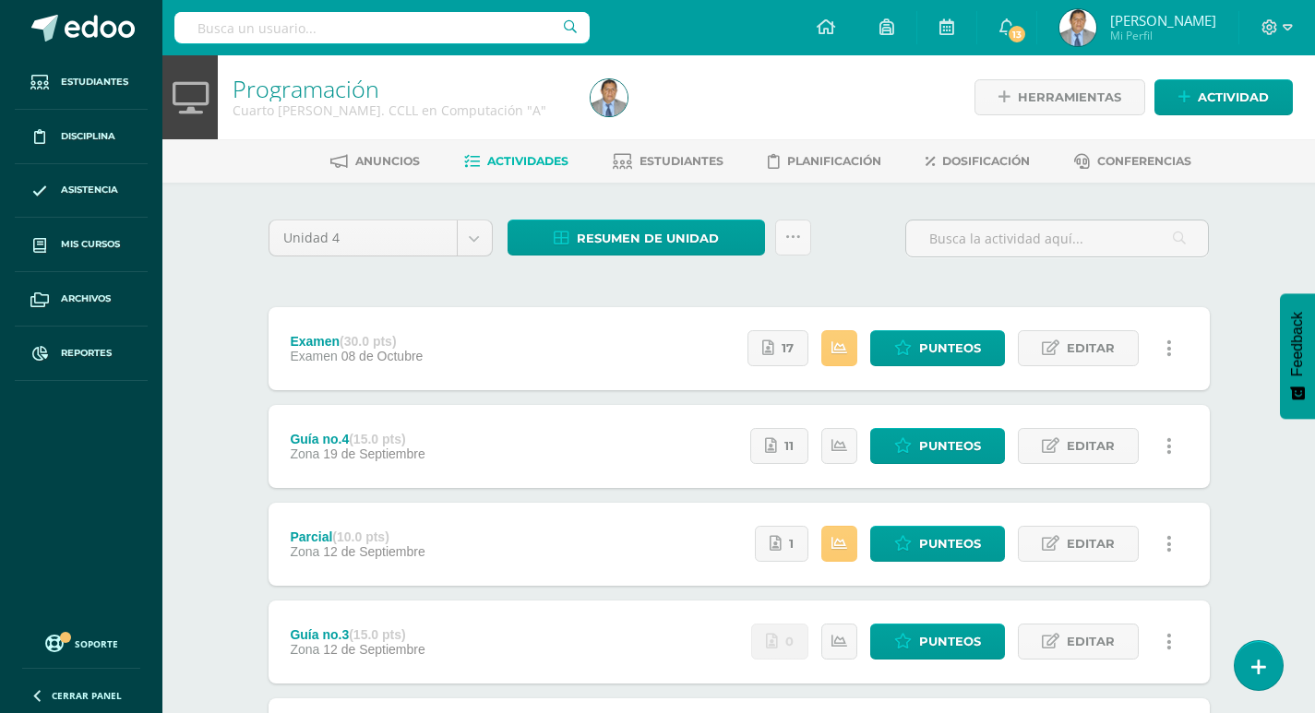
click at [867, 235] on div "Unidad 4 Unidad 1 Unidad 2 Unidad 3 Unidad 4 Resumen de unidad Descargar como H…" at bounding box center [739, 246] width 956 height 53
click at [643, 245] on span "Resumen de unidad" at bounding box center [648, 239] width 142 height 34
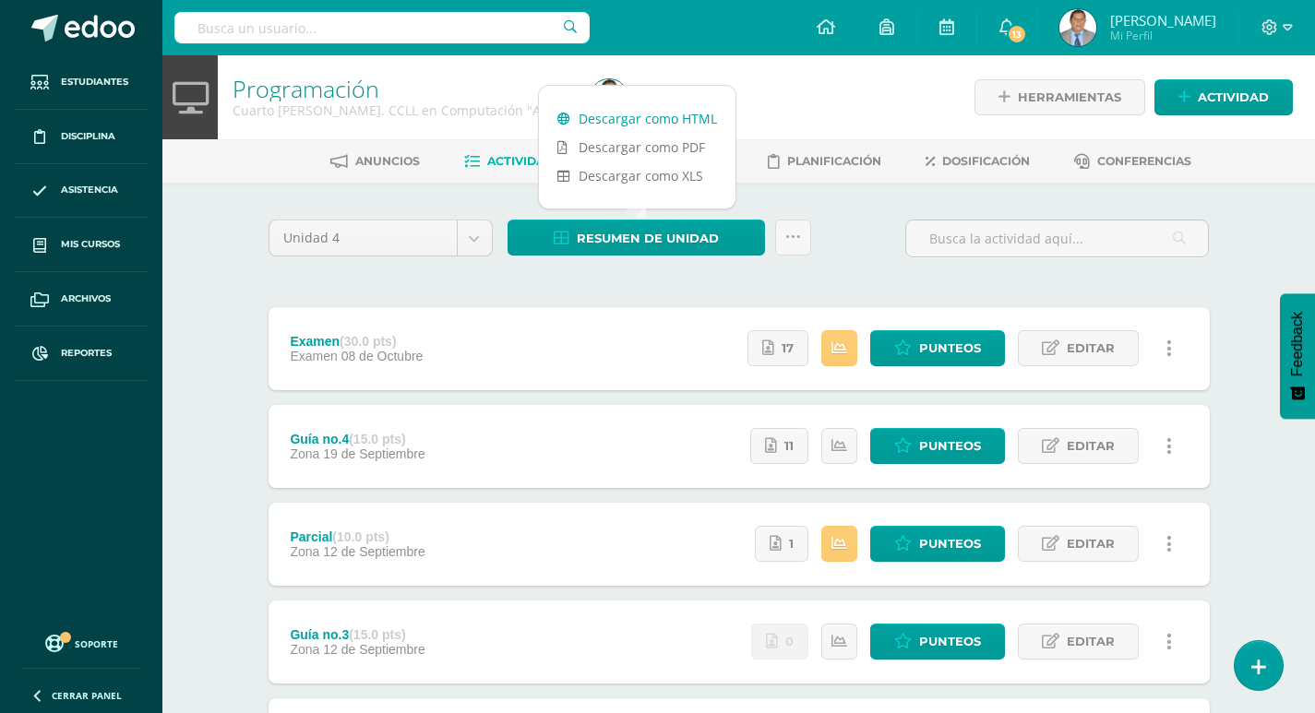
click at [639, 118] on link "Descargar como HTML" at bounding box center [637, 118] width 197 height 29
click at [257, 284] on div "Unidad 4 Unidad 1 Unidad 2 Unidad 3 Unidad 4 Resumen de unidad Subir actividade…" at bounding box center [739, 593] width 1015 height 820
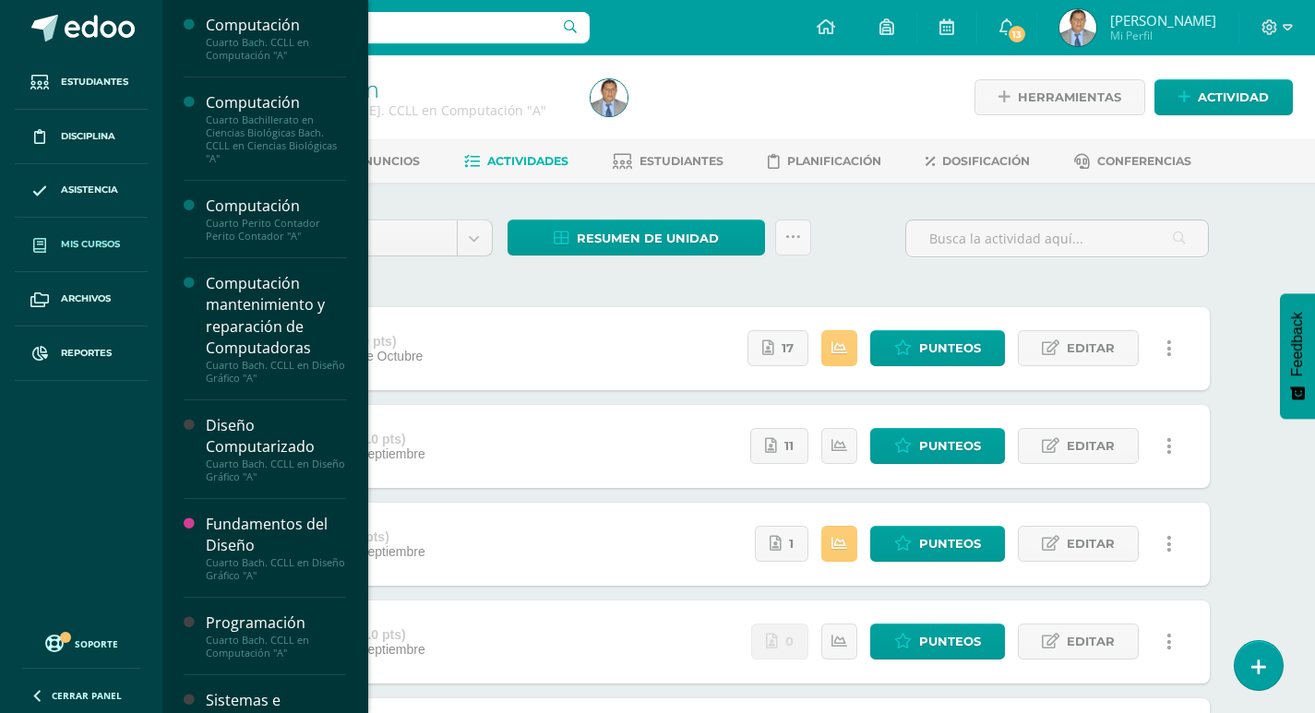
click at [88, 253] on link "Mis cursos" at bounding box center [81, 245] width 133 height 54
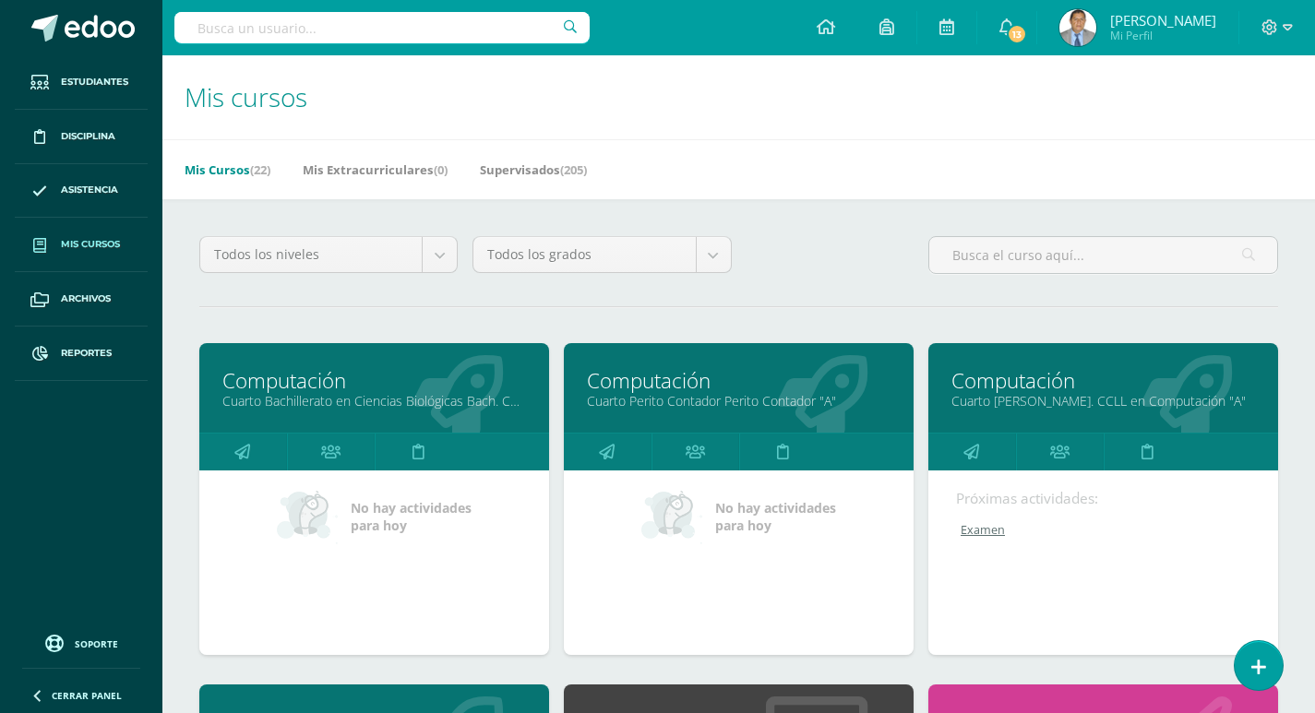
click at [937, 115] on h1 "Mis cursos" at bounding box center [739, 97] width 1109 height 84
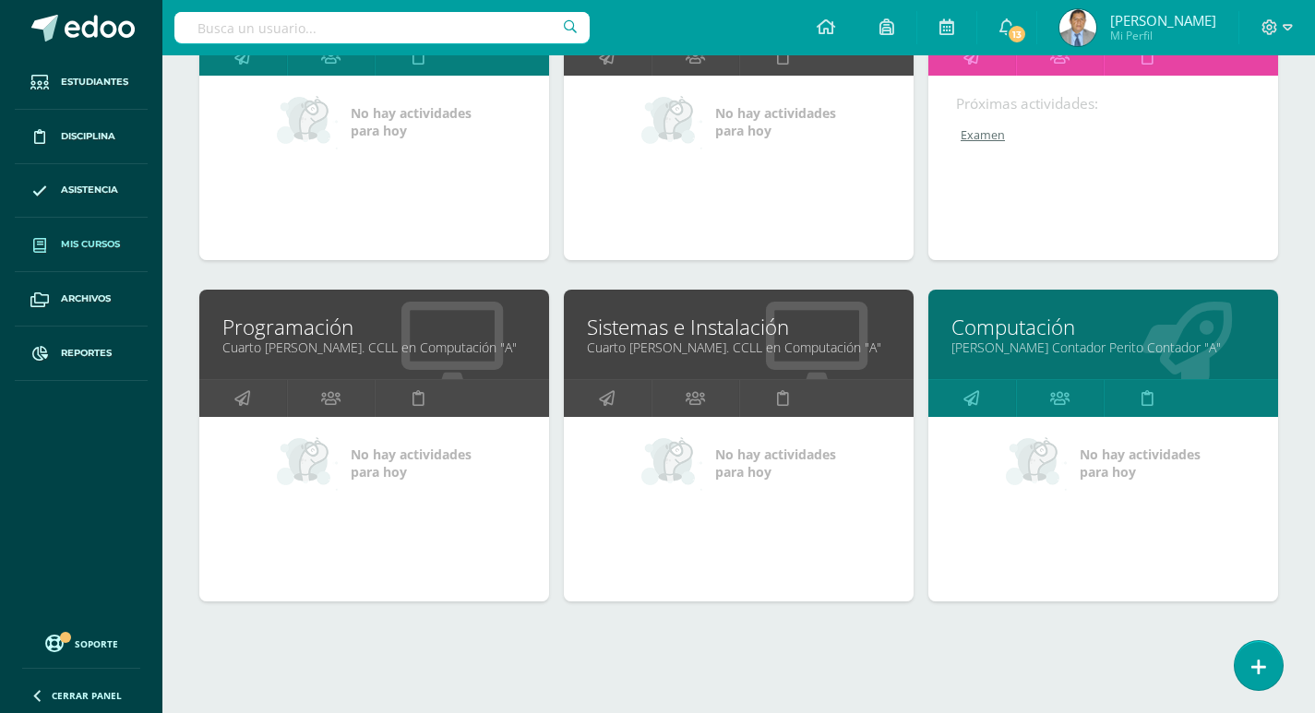
scroll to position [738, 0]
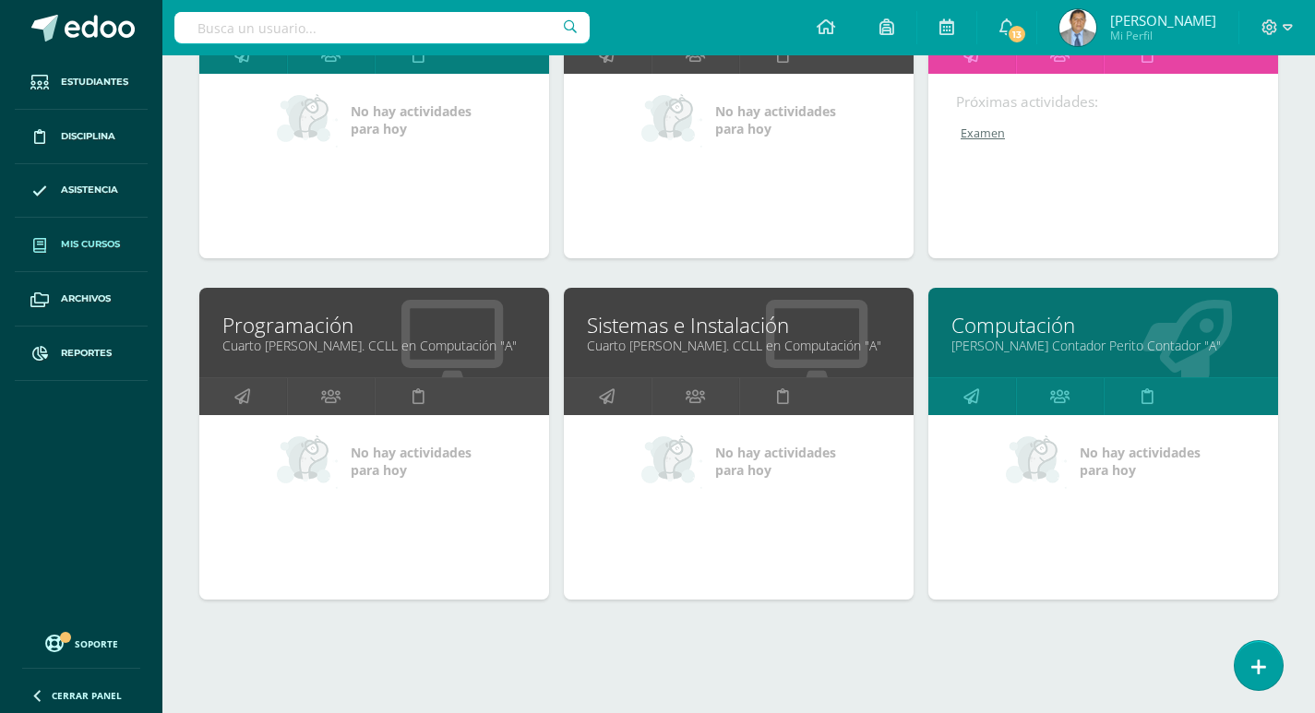
click at [762, 354] on link "Cuarto [PERSON_NAME]. CCLL en Computación "A"" at bounding box center [739, 346] width 304 height 18
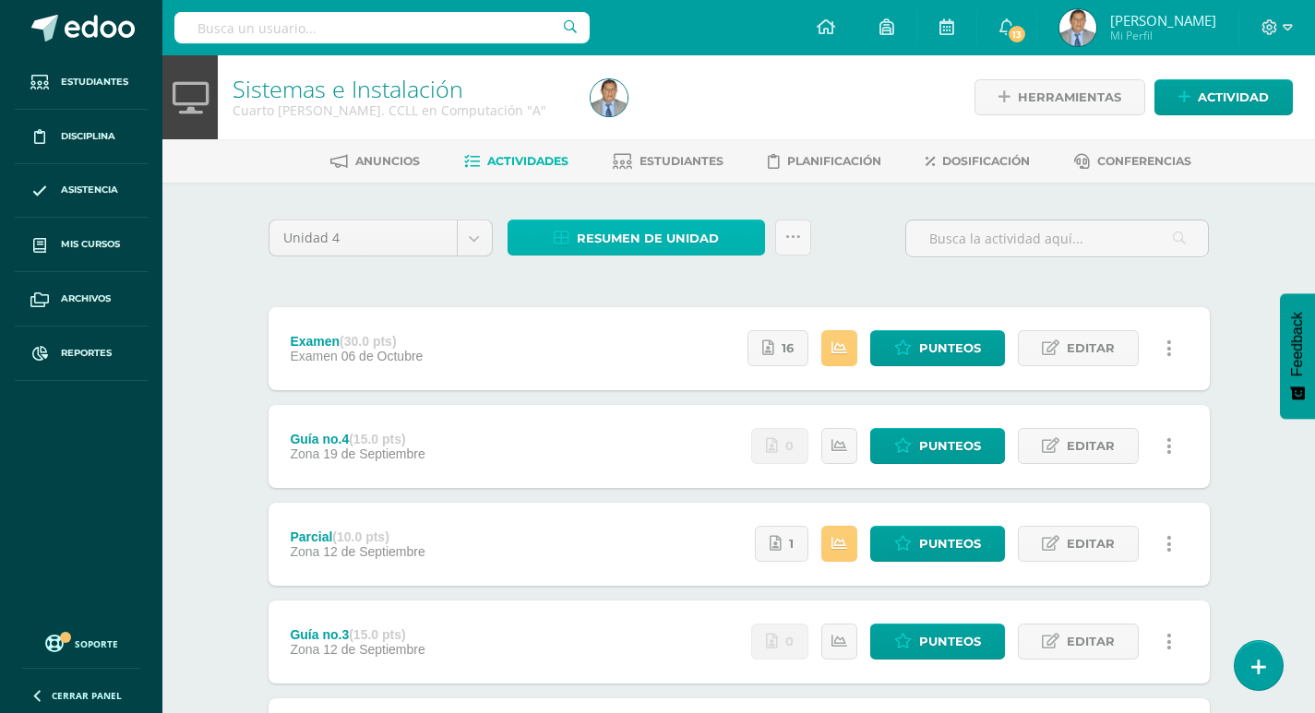
click at [639, 244] on span "Resumen de unidad" at bounding box center [648, 239] width 142 height 34
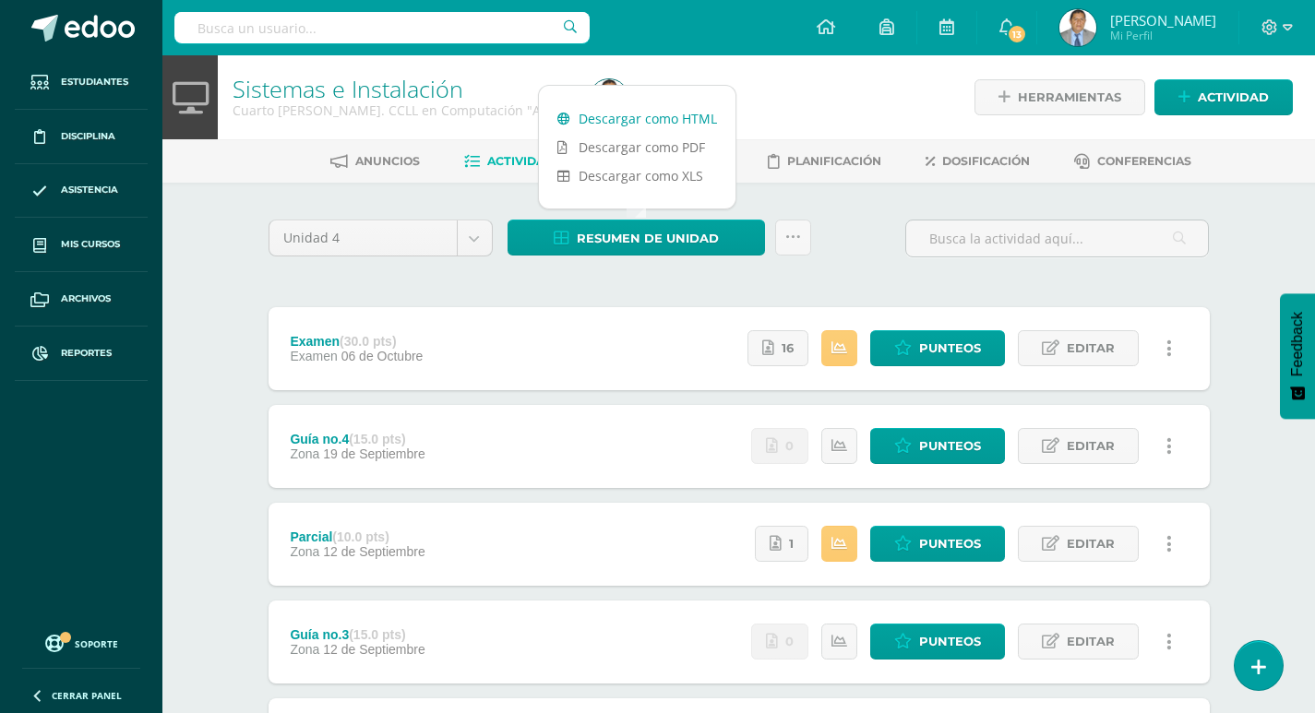
click at [660, 125] on link "Descargar como HTML" at bounding box center [637, 118] width 197 height 29
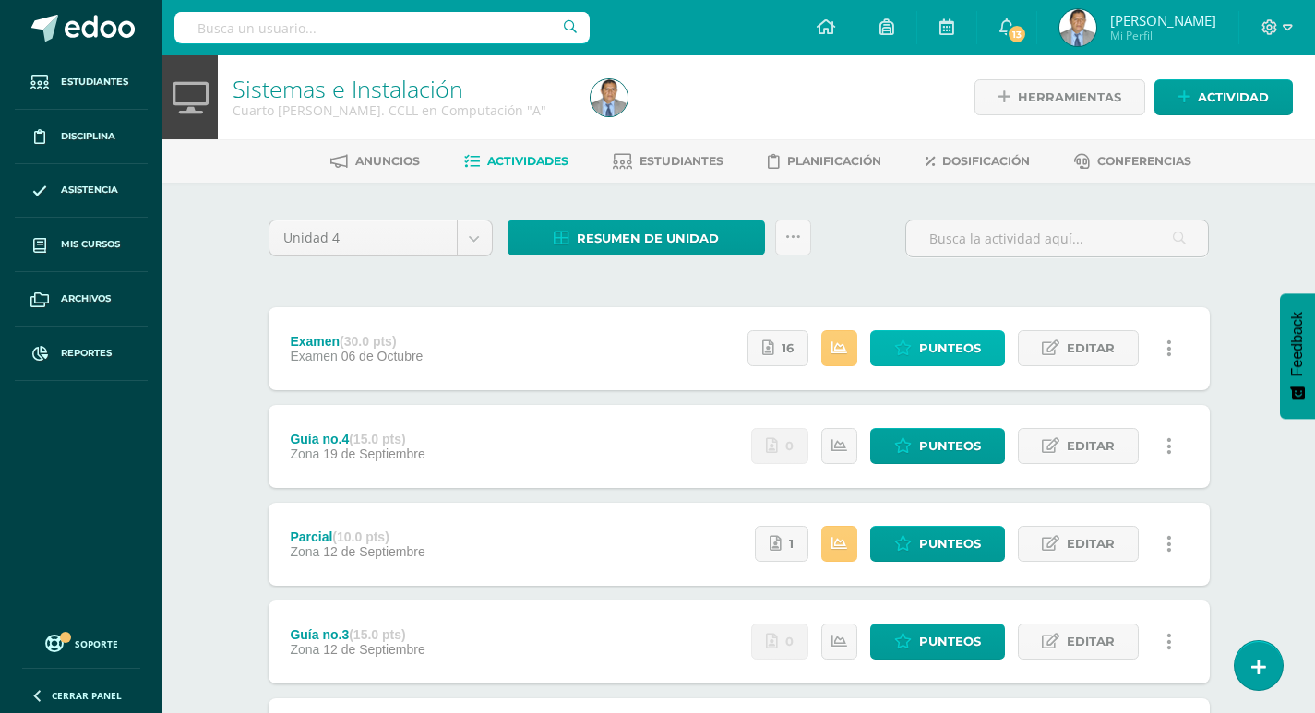
click at [937, 353] on span "Punteos" at bounding box center [950, 348] width 62 height 34
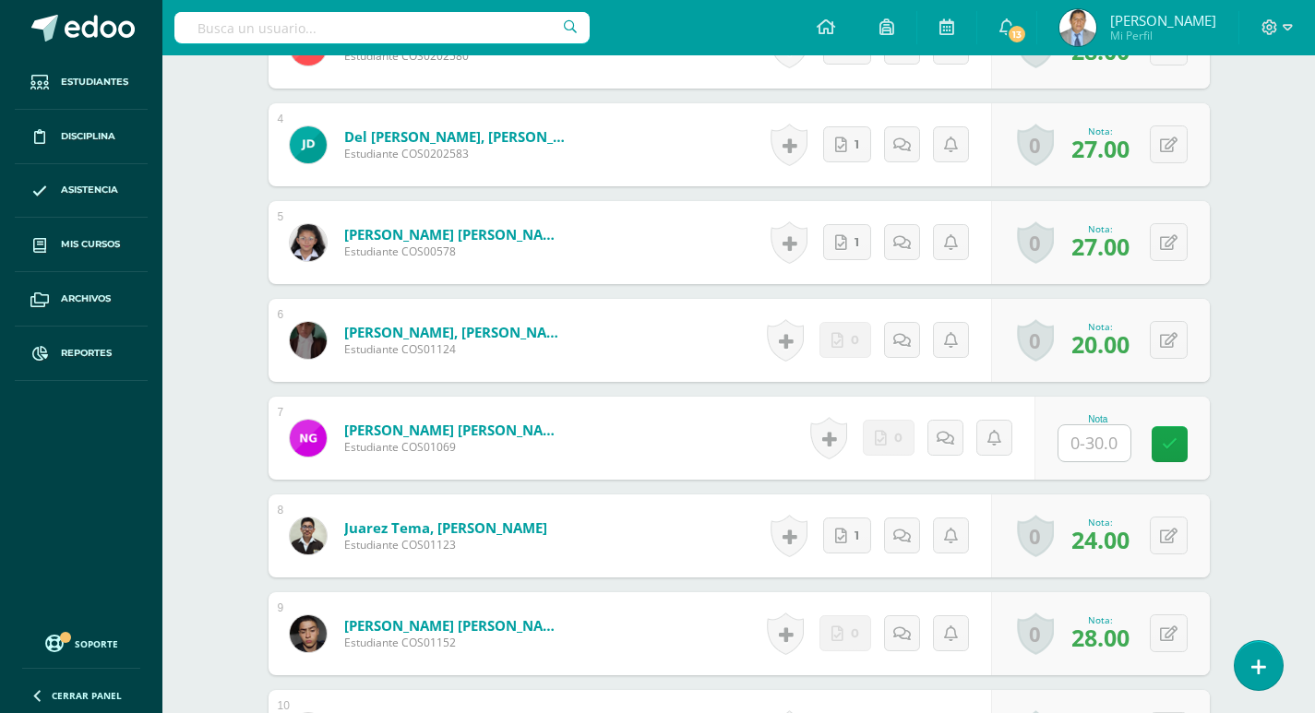
click at [1113, 442] on input "text" at bounding box center [1095, 444] width 72 height 36
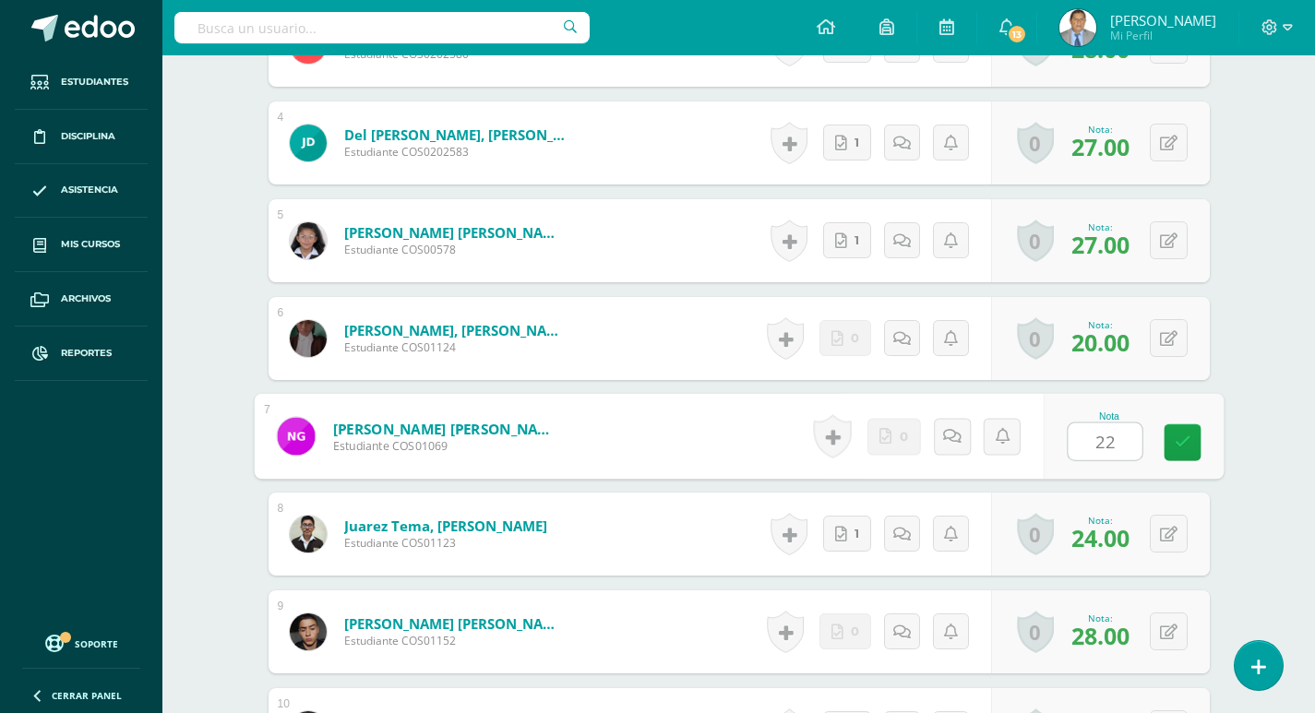
type input "22"
click at [1272, 431] on div "Sistemas e Instalación Cuarto [PERSON_NAME]. CCLL en Computación "A" Herramient…" at bounding box center [738, 591] width 1153 height 2739
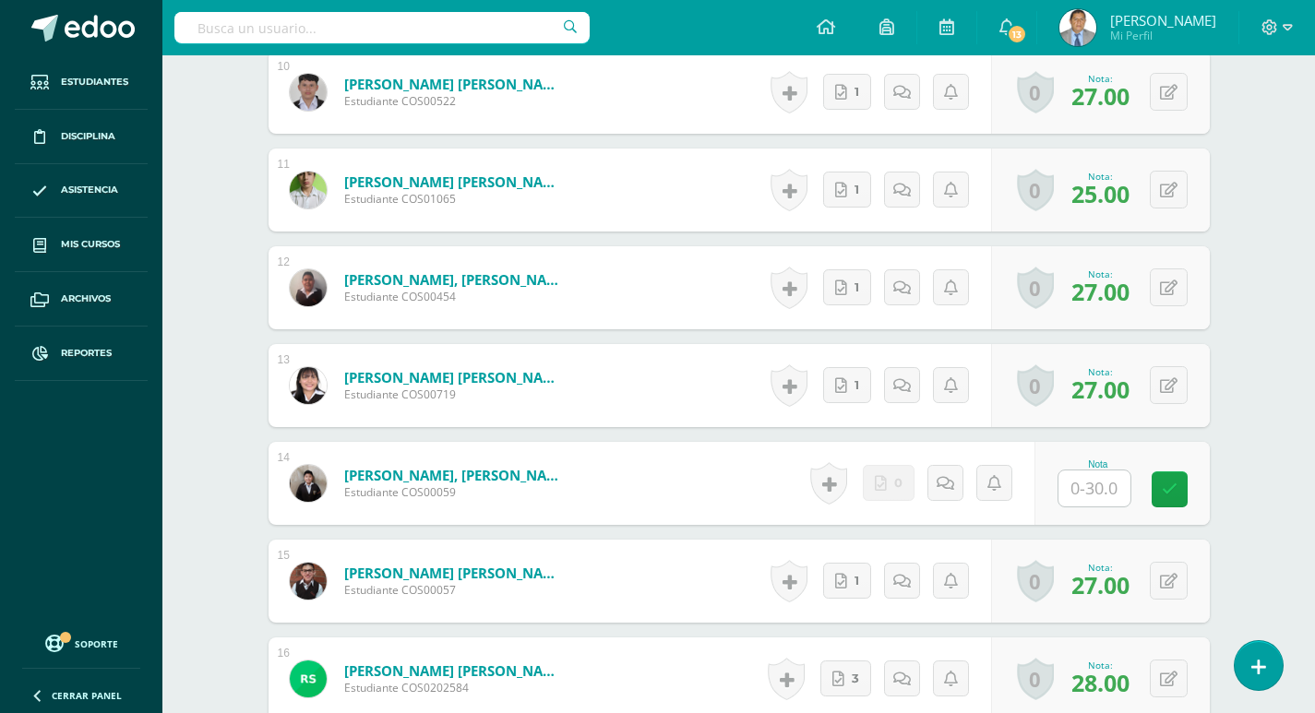
scroll to position [1572, 0]
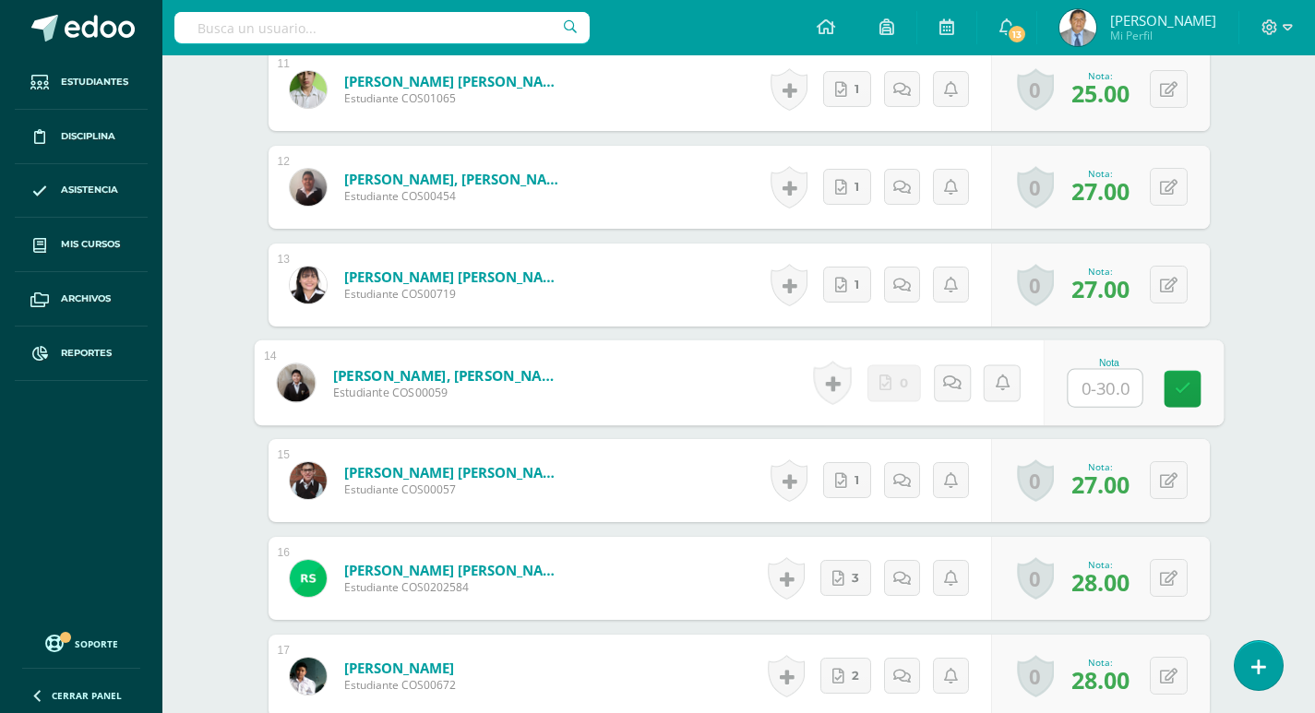
click at [1094, 394] on input "text" at bounding box center [1105, 388] width 74 height 37
type input "23"
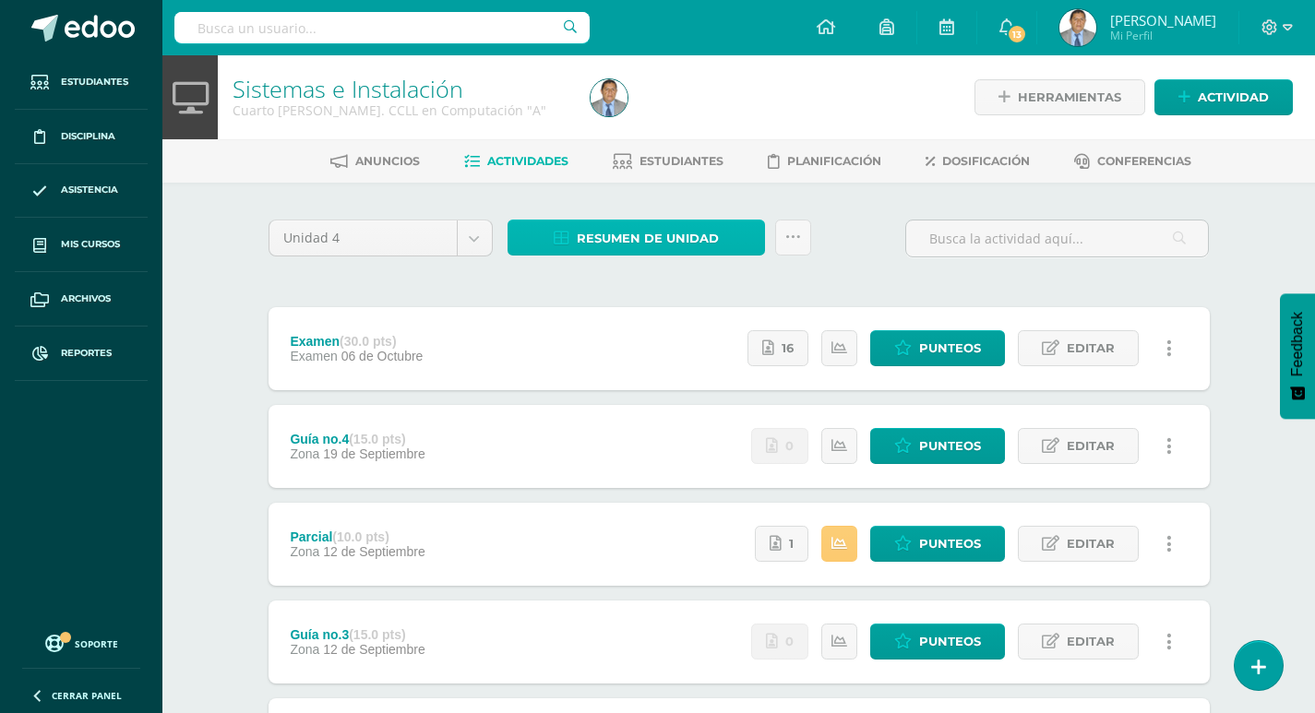
click at [632, 246] on span "Resumen de unidad" at bounding box center [648, 239] width 142 height 34
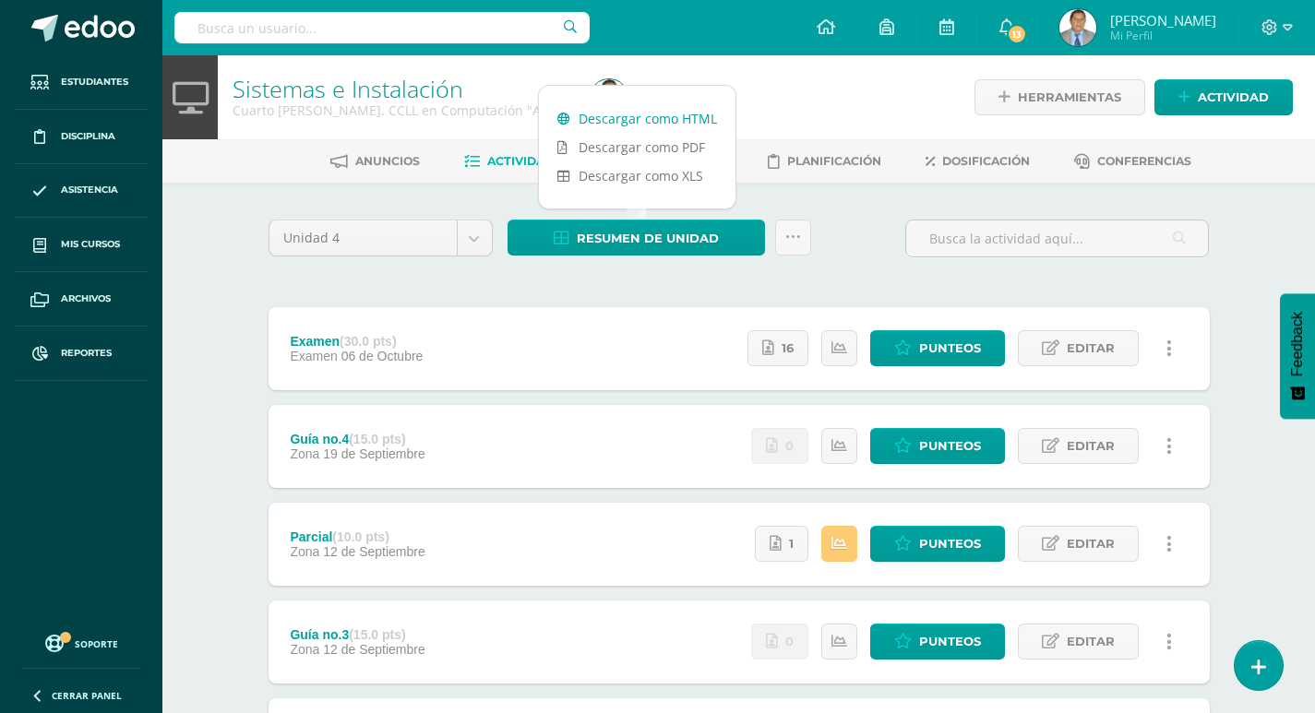
click at [628, 126] on link "Descargar como HTML" at bounding box center [637, 118] width 197 height 29
click at [199, 202] on div "Sistemas e Instalación Cuarto Bach. CCLL en Computación "A" Herramientas Detall…" at bounding box center [738, 528] width 1153 height 947
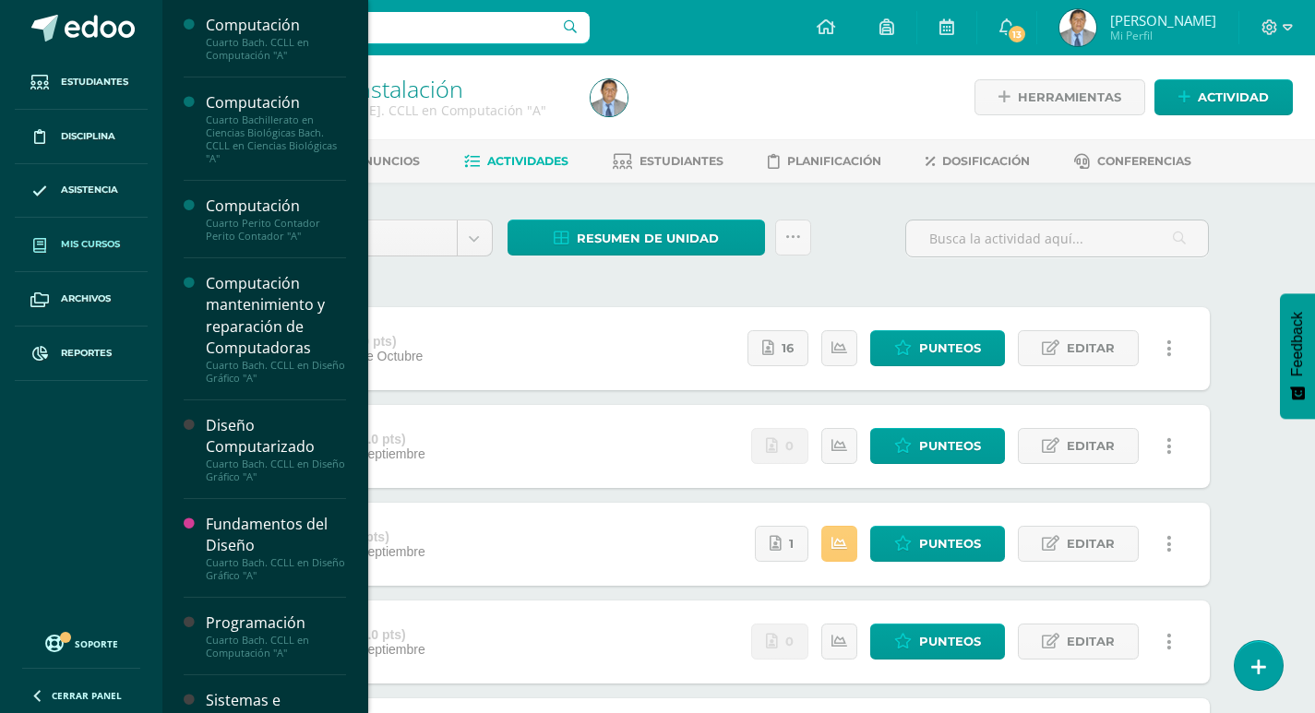
click at [105, 254] on link "Mis cursos" at bounding box center [81, 245] width 133 height 54
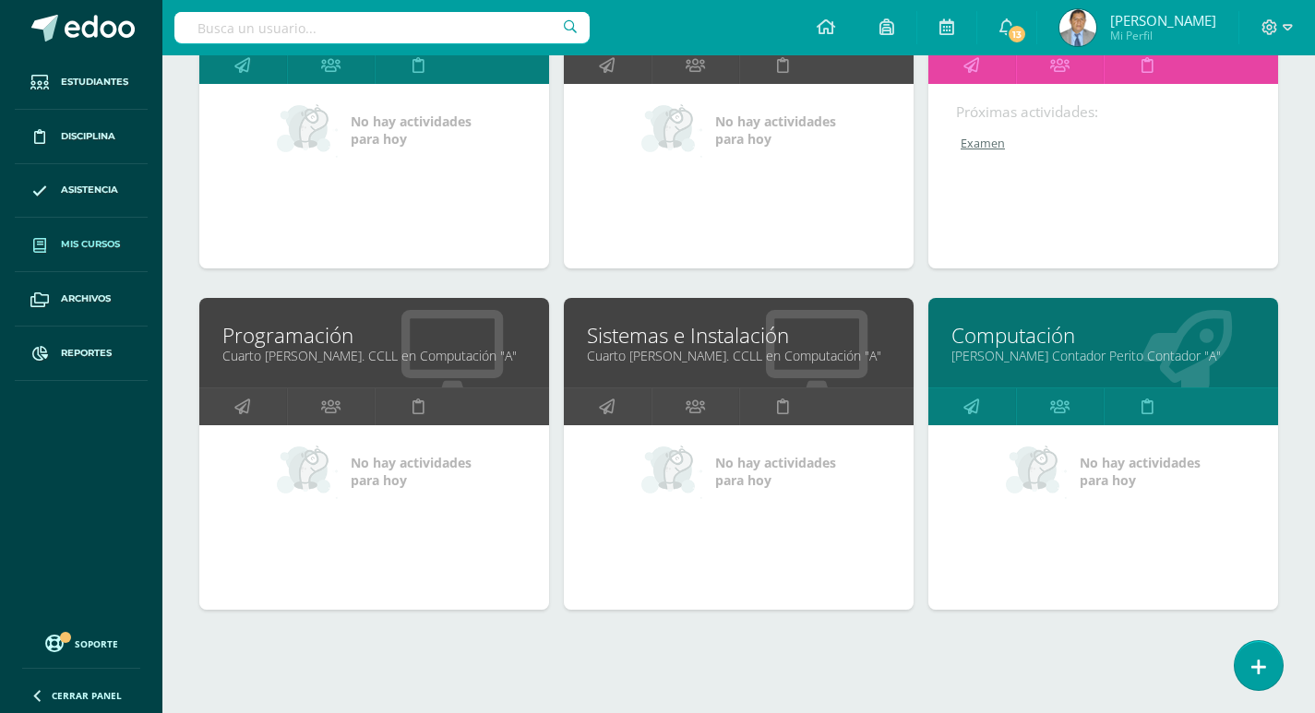
scroll to position [738, 0]
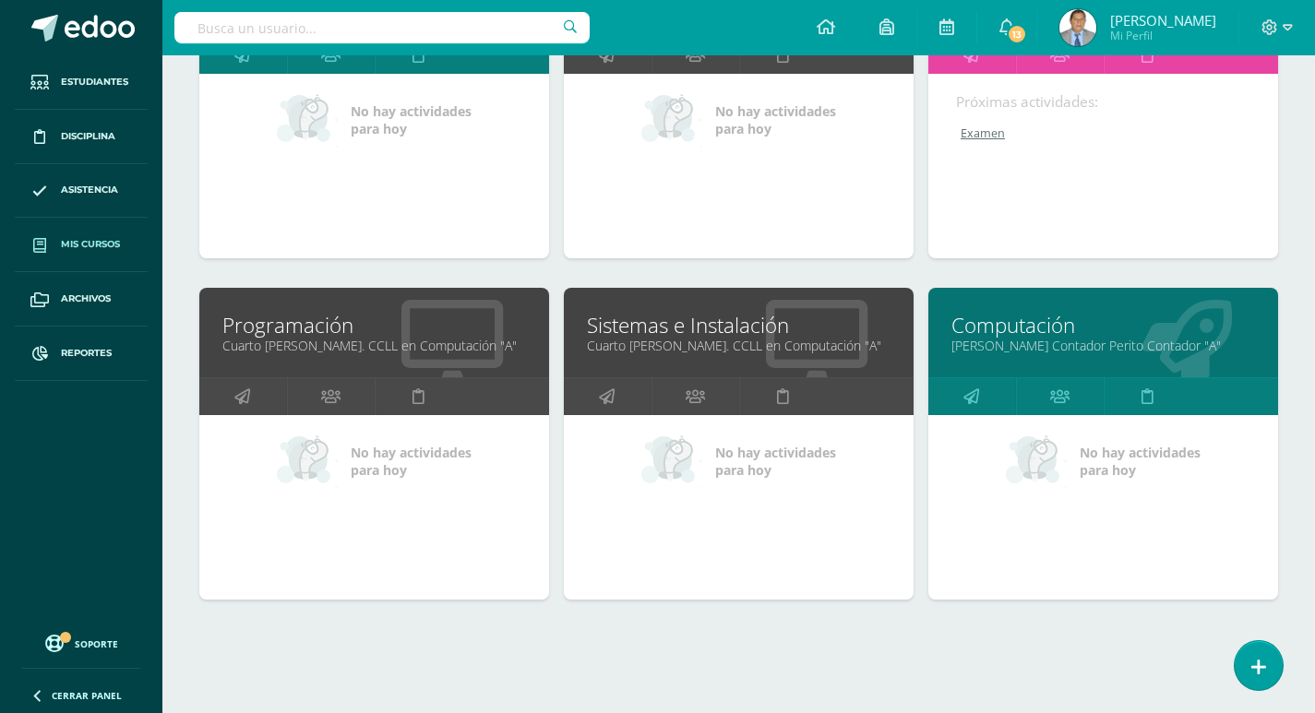
click at [987, 341] on link "[PERSON_NAME] Contador Perito Contador "A"" at bounding box center [1104, 346] width 304 height 18
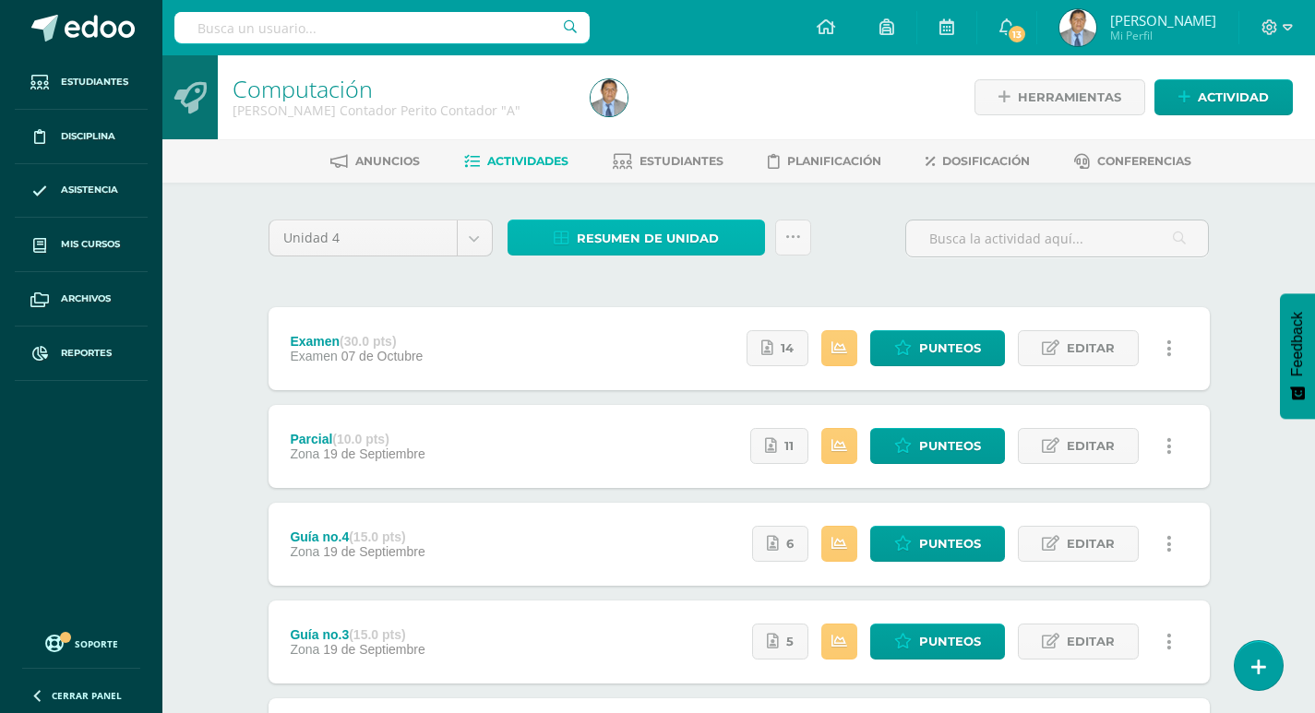
click at [694, 246] on span "Resumen de unidad" at bounding box center [648, 239] width 142 height 34
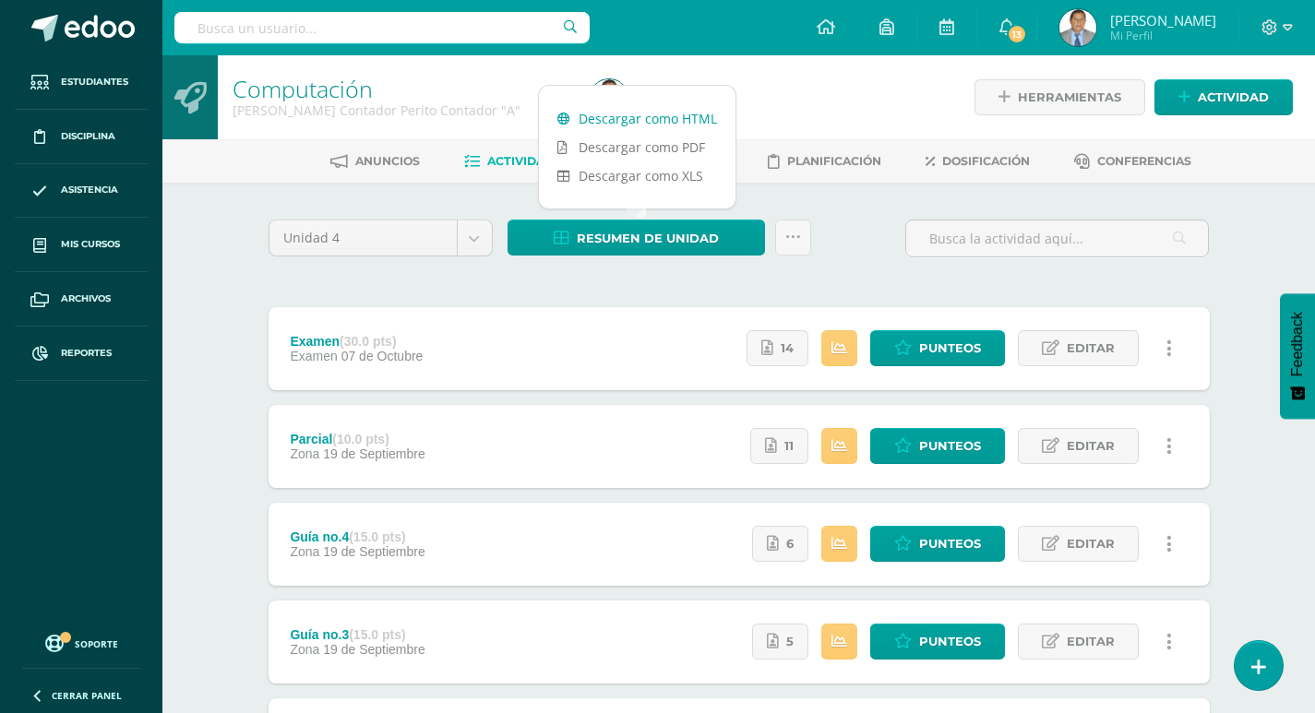
click at [649, 125] on link "Descargar como HTML" at bounding box center [637, 118] width 197 height 29
click at [1147, 274] on div "Unidad 4 Unidad 1 Unidad 2 Unidad 3 Unidad 4 Resumen de unidad Subir actividade…" at bounding box center [739, 593] width 956 height 746
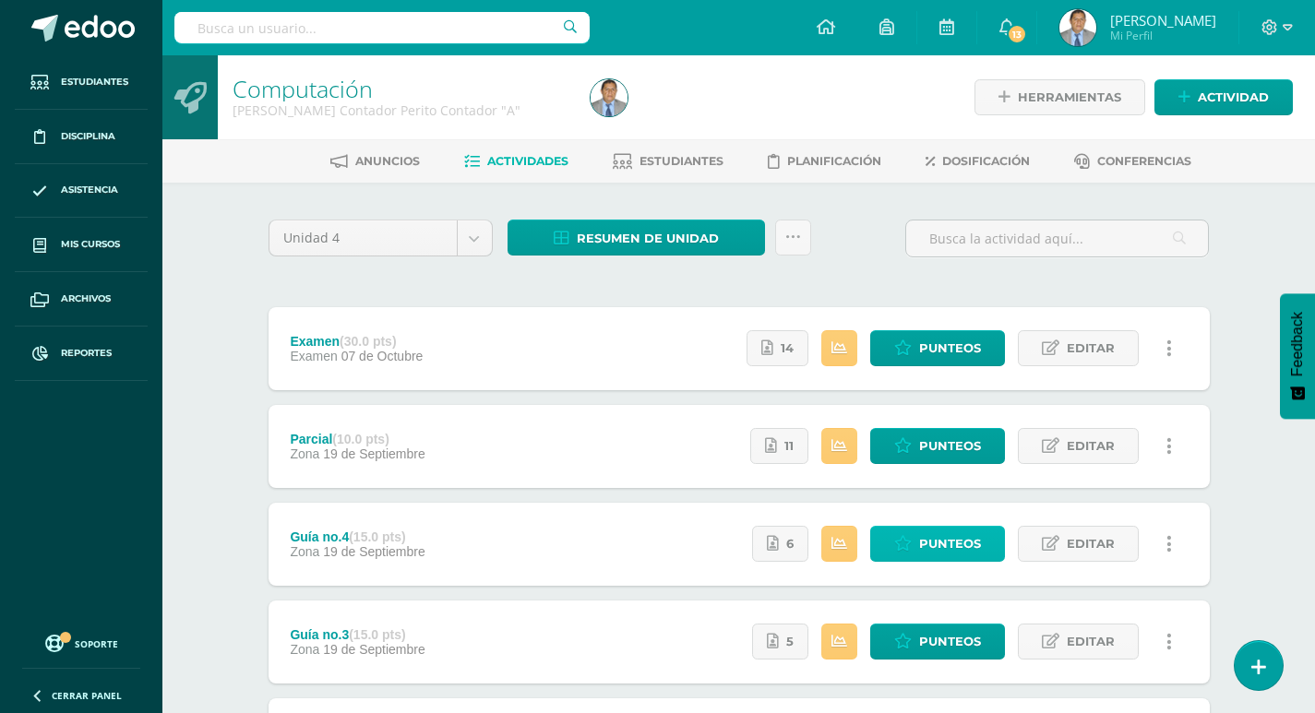
click at [954, 557] on span "Punteos" at bounding box center [950, 544] width 62 height 34
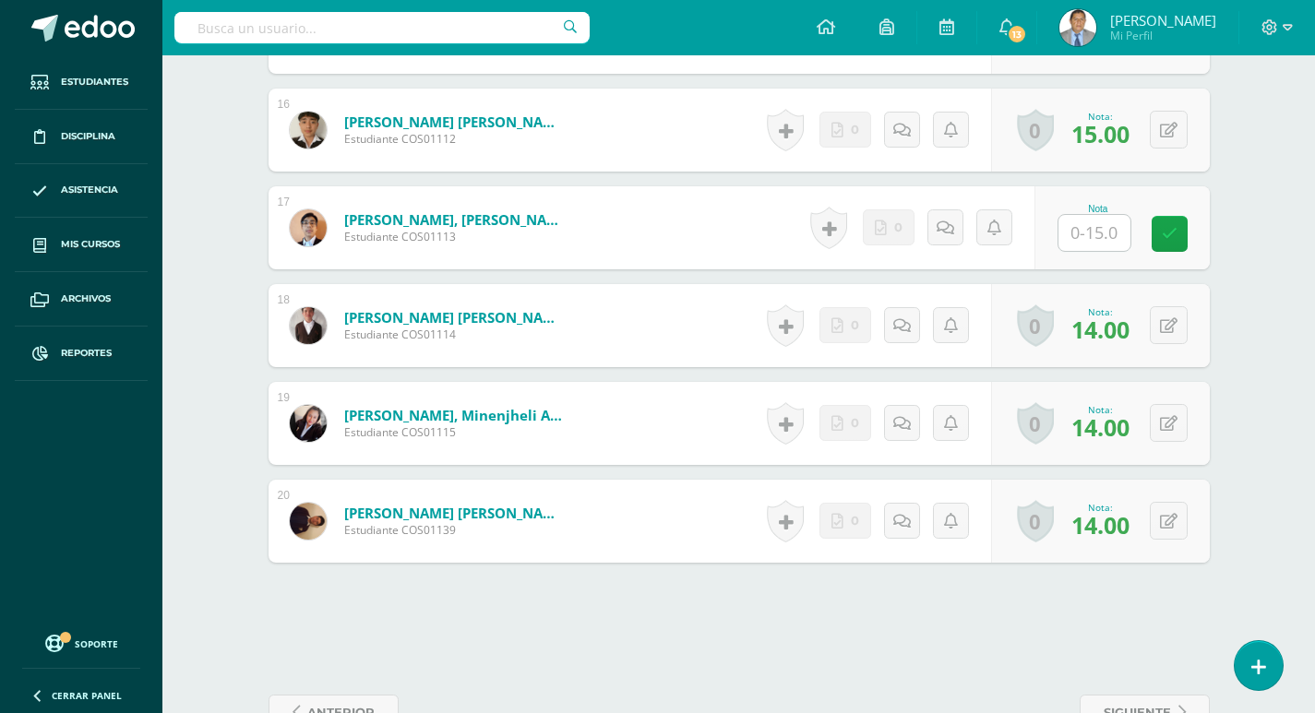
scroll to position [2021, 0]
click at [1177, 525] on button at bounding box center [1169, 520] width 38 height 38
click at [1131, 533] on link at bounding box center [1121, 527] width 36 height 36
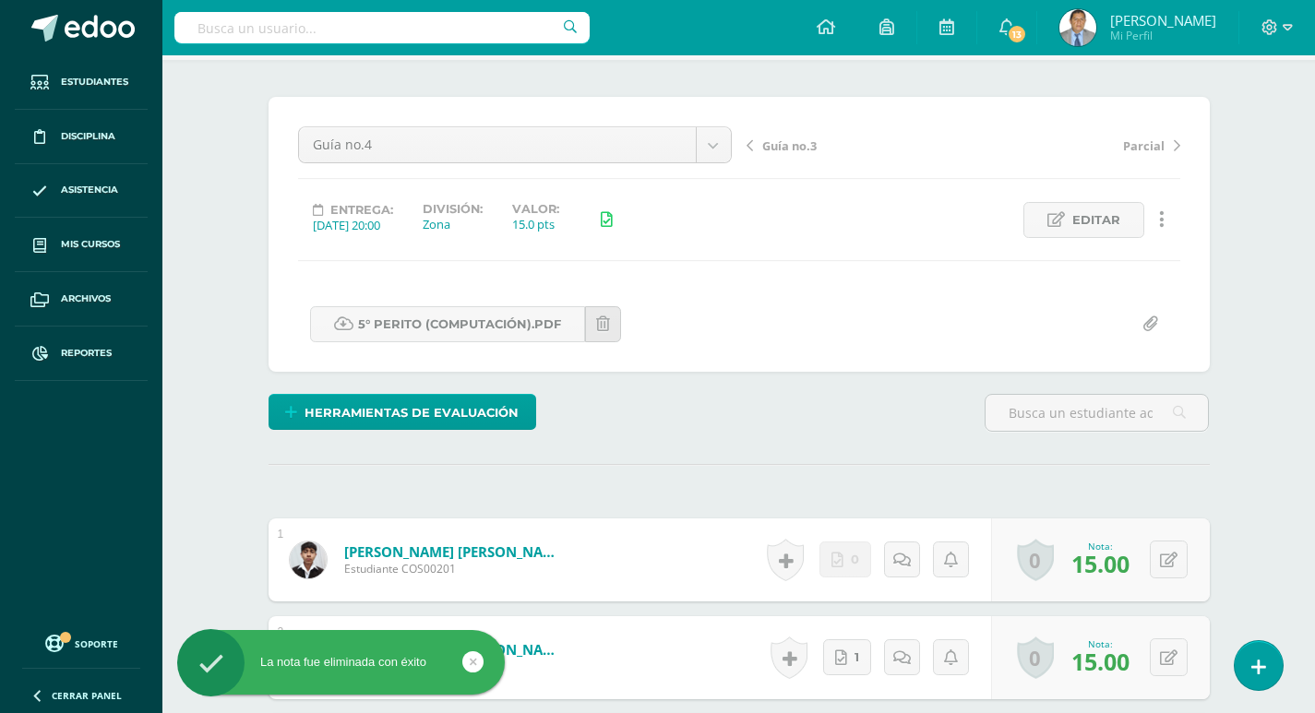
scroll to position [0, 0]
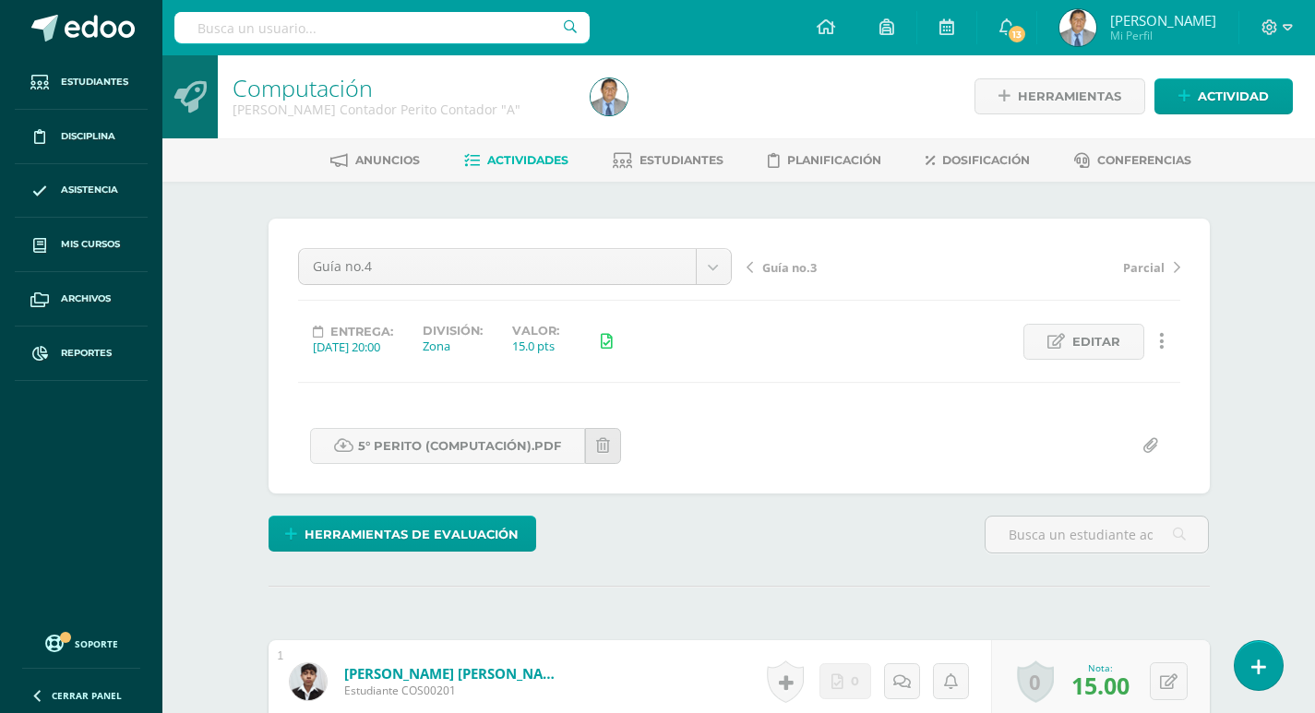
scroll to position [2, 0]
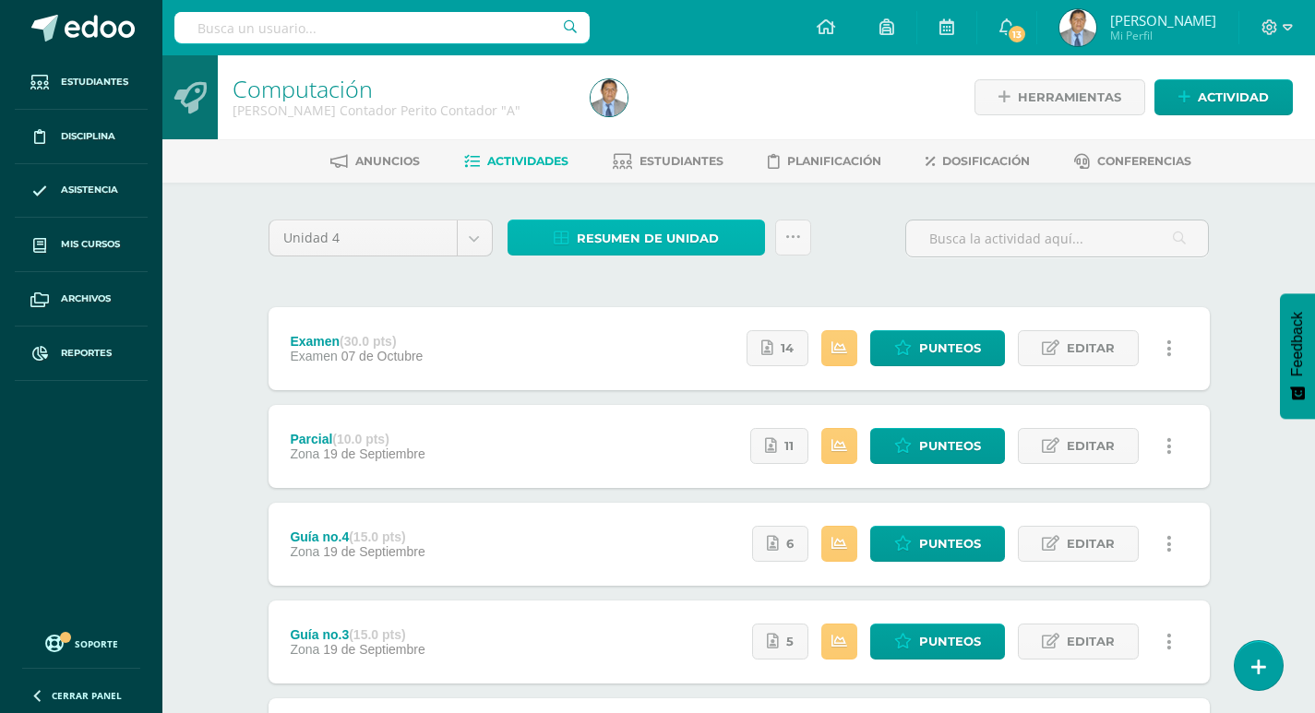
click at [594, 251] on span "Resumen de unidad" at bounding box center [648, 239] width 142 height 34
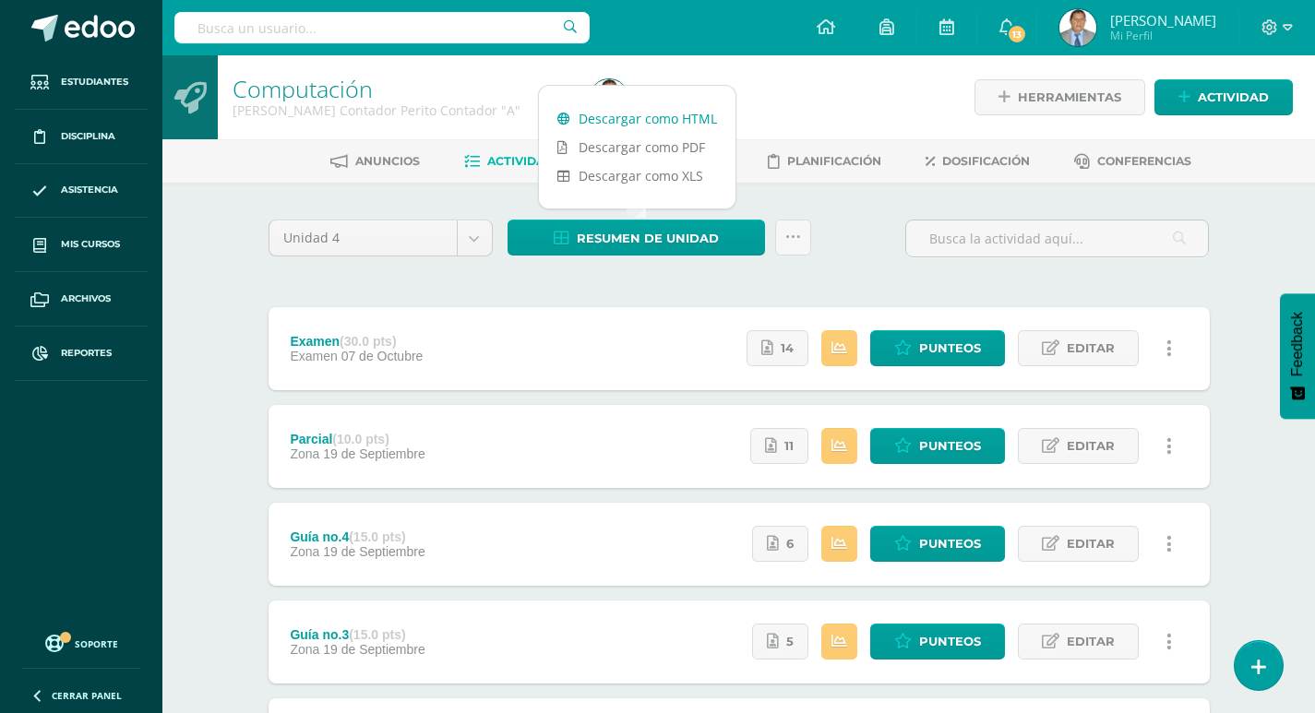
click at [635, 126] on link "Descargar como HTML" at bounding box center [637, 118] width 197 height 29
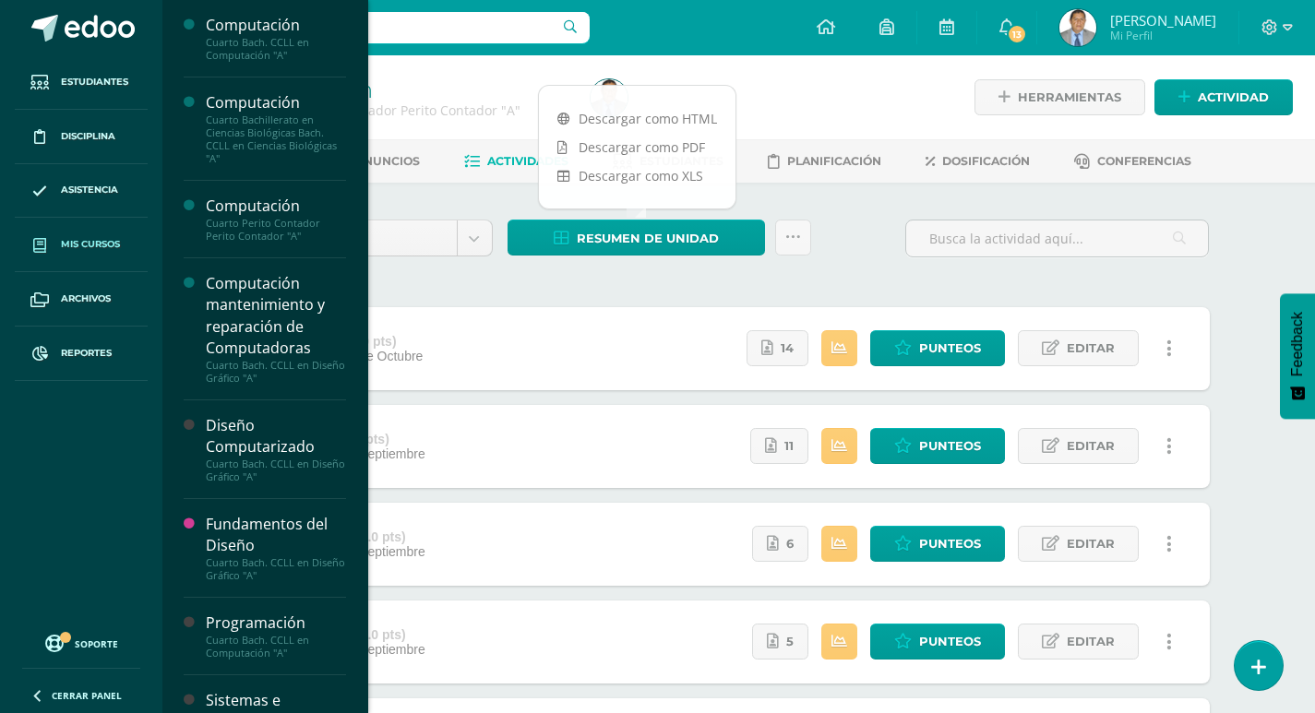
click at [85, 249] on span "Mis cursos" at bounding box center [90, 244] width 59 height 15
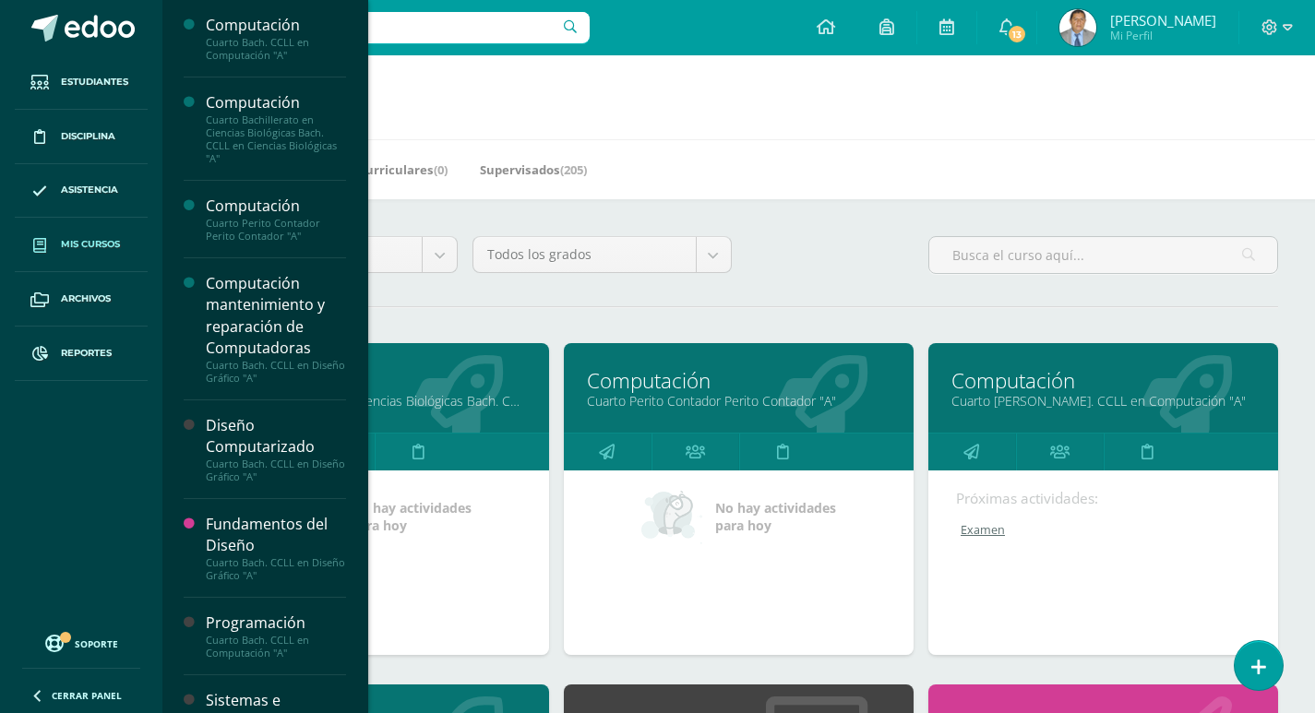
click at [78, 257] on link "Mis cursos" at bounding box center [81, 245] width 133 height 54
